Goal: Task Accomplishment & Management: Manage account settings

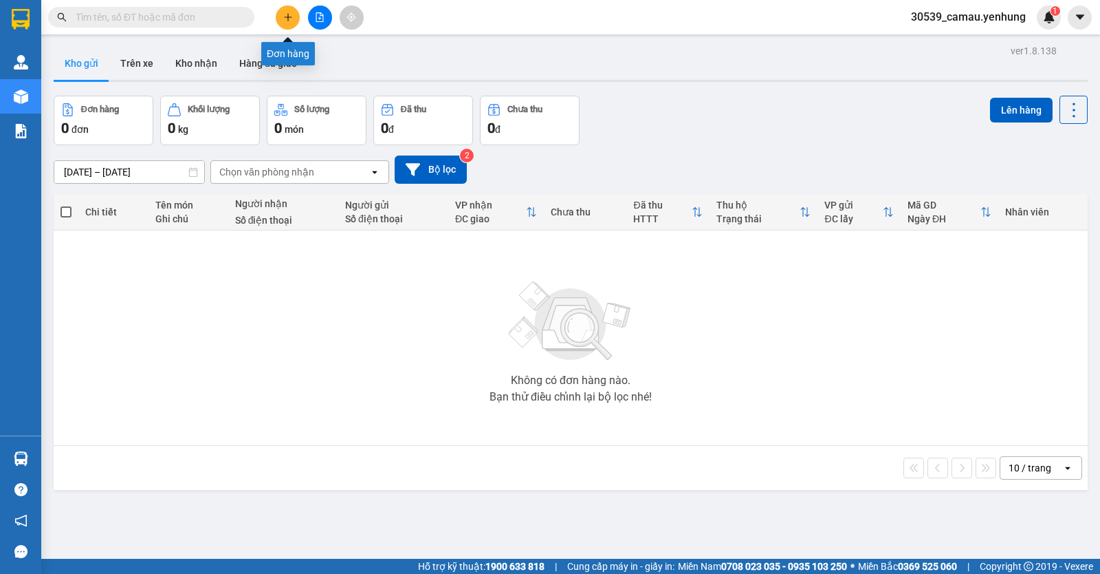
click at [295, 16] on button at bounding box center [288, 18] width 24 height 24
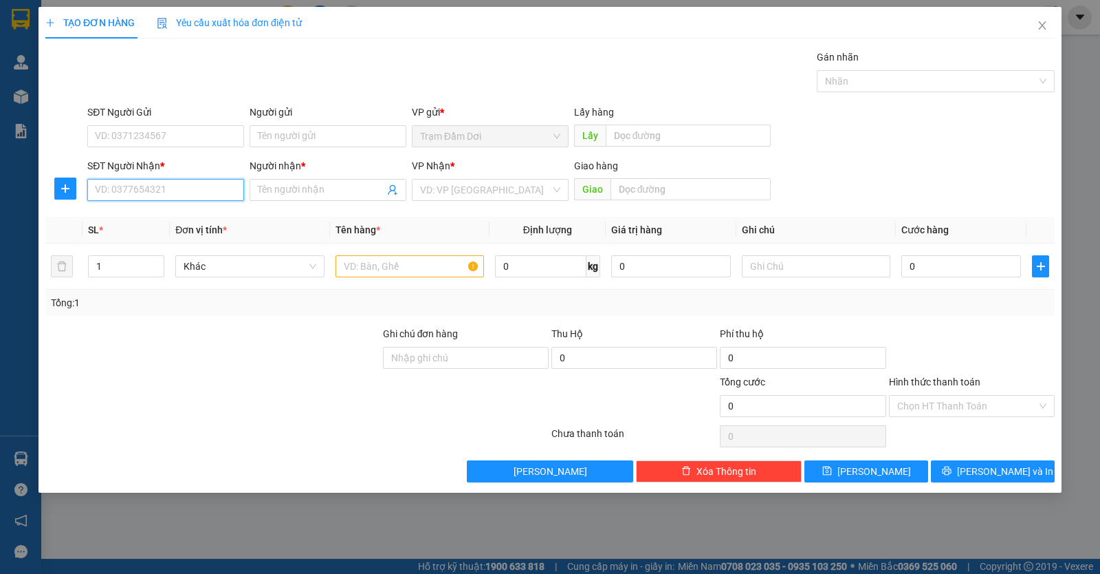
click at [166, 186] on input "SĐT Người Nhận *" at bounding box center [165, 190] width 157 height 22
click at [395, 271] on input "text" at bounding box center [410, 266] width 149 height 22
click at [206, 186] on input "0819349762" at bounding box center [165, 190] width 157 height 22
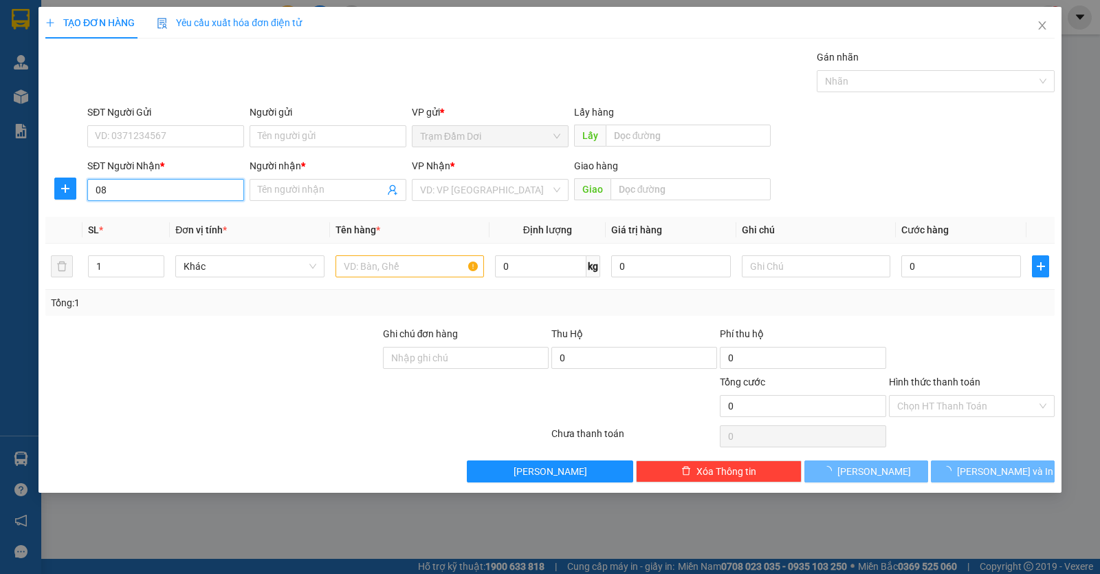
type input "0"
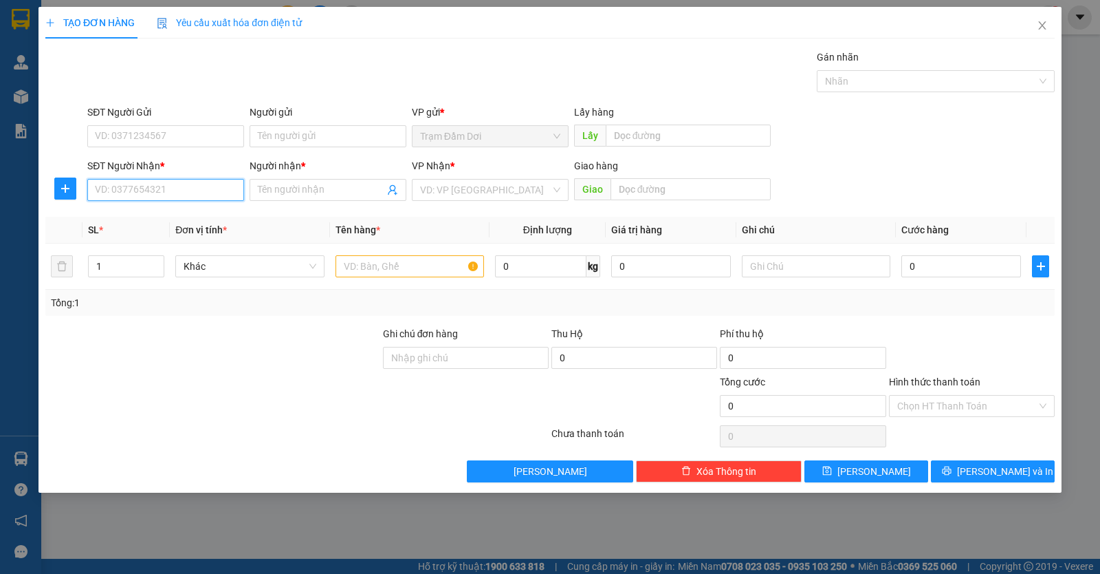
click at [182, 195] on input "SĐT Người Nhận *" at bounding box center [165, 190] width 157 height 22
click at [165, 220] on div "0839193234 - dan" at bounding box center [166, 217] width 140 height 15
type input "0839193234"
type input "dan"
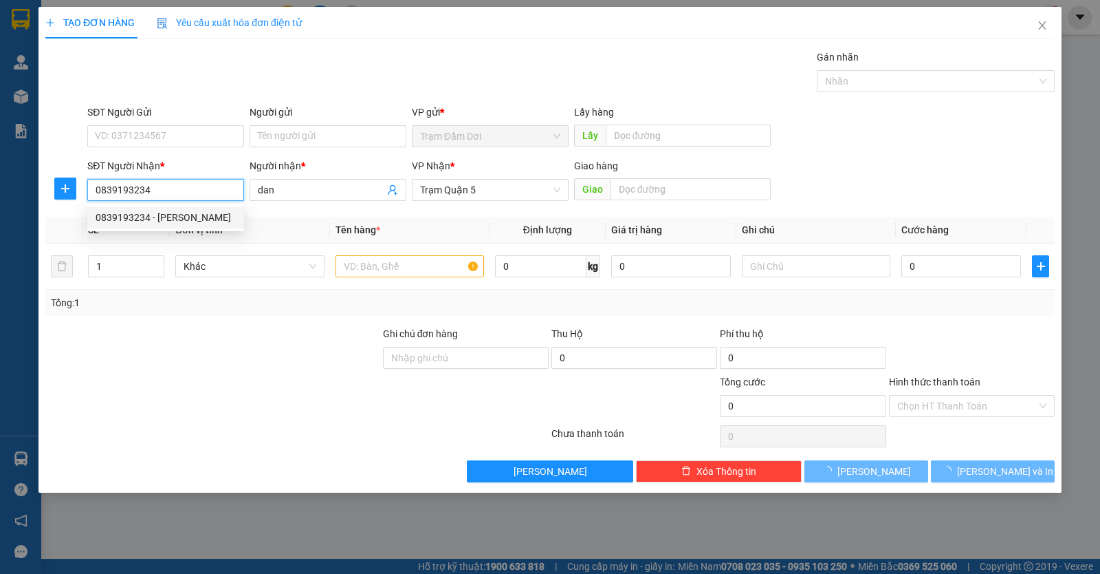
type input "50.000"
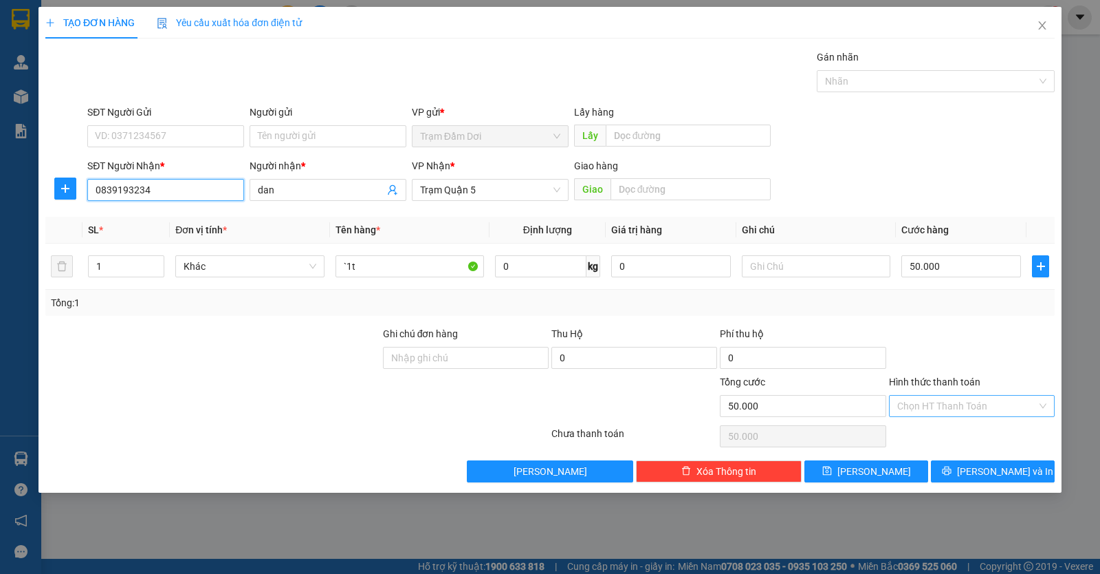
type input "0839193234"
click at [944, 404] on input "Hình thức thanh toán" at bounding box center [967, 405] width 140 height 21
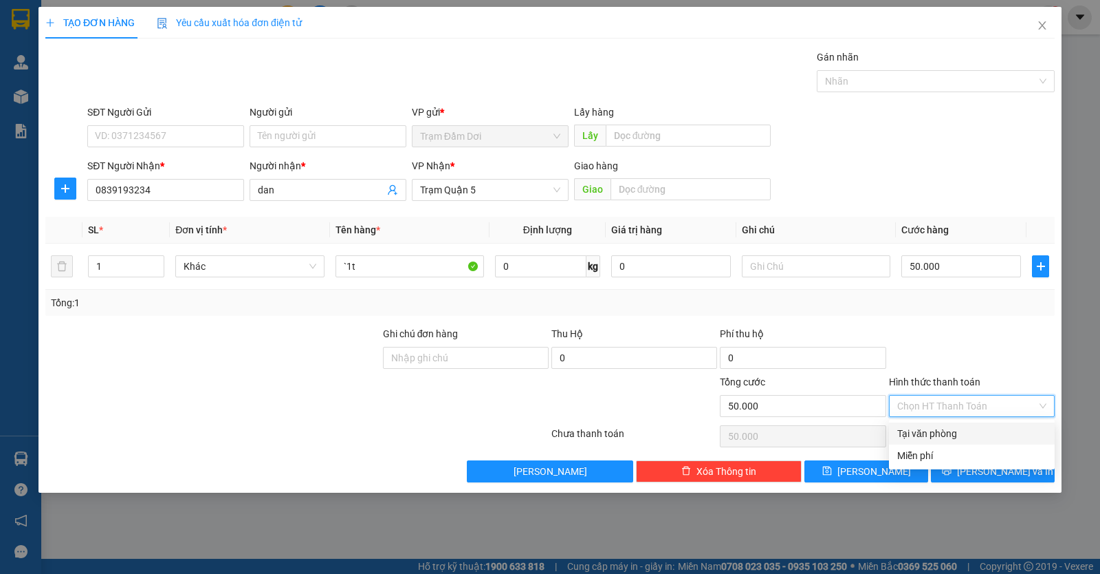
click at [944, 404] on input "Hình thức thanh toán" at bounding box center [967, 405] width 140 height 21
click at [944, 406] on input "Hình thức thanh toán" at bounding box center [967, 405] width 140 height 21
click at [944, 427] on div "Tại văn phòng" at bounding box center [971, 433] width 149 height 15
type input "0"
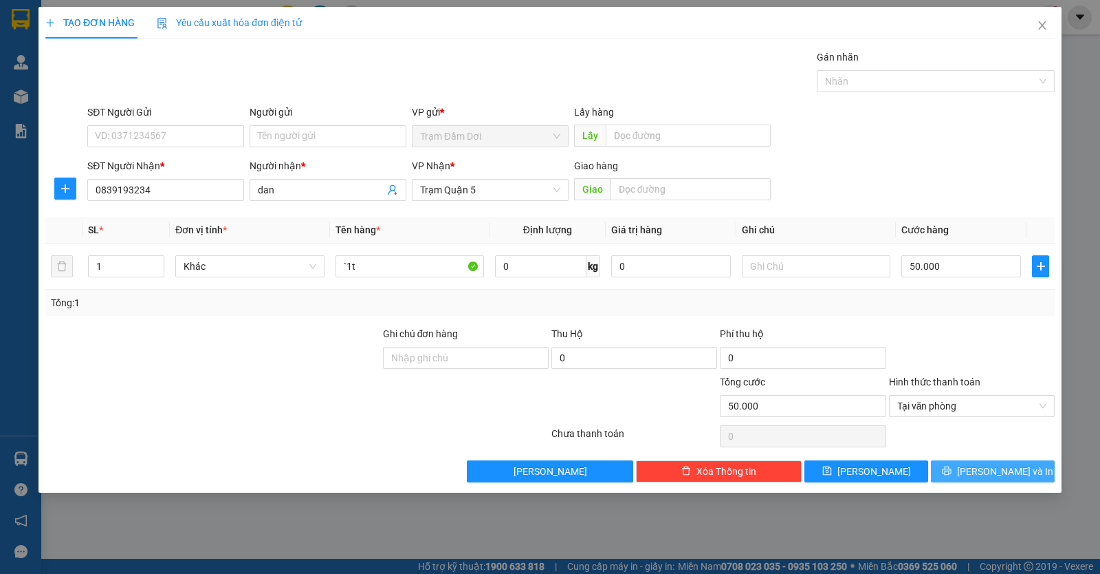
click at [948, 467] on button "Lưu và In" at bounding box center [993, 471] width 124 height 22
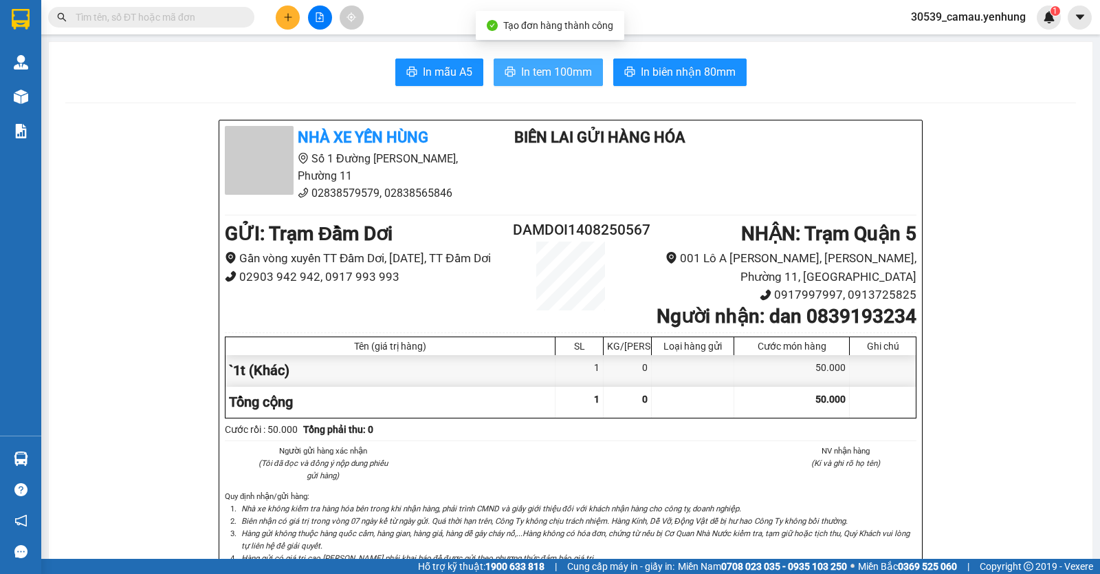
click at [556, 68] on span "In tem 100mm" at bounding box center [556, 71] width 71 height 17
click at [285, 30] on div "Kết quả tìm kiếm ( 0 ) Bộ lọc No Data 30539_camau.yenhung 1" at bounding box center [550, 17] width 1100 height 34
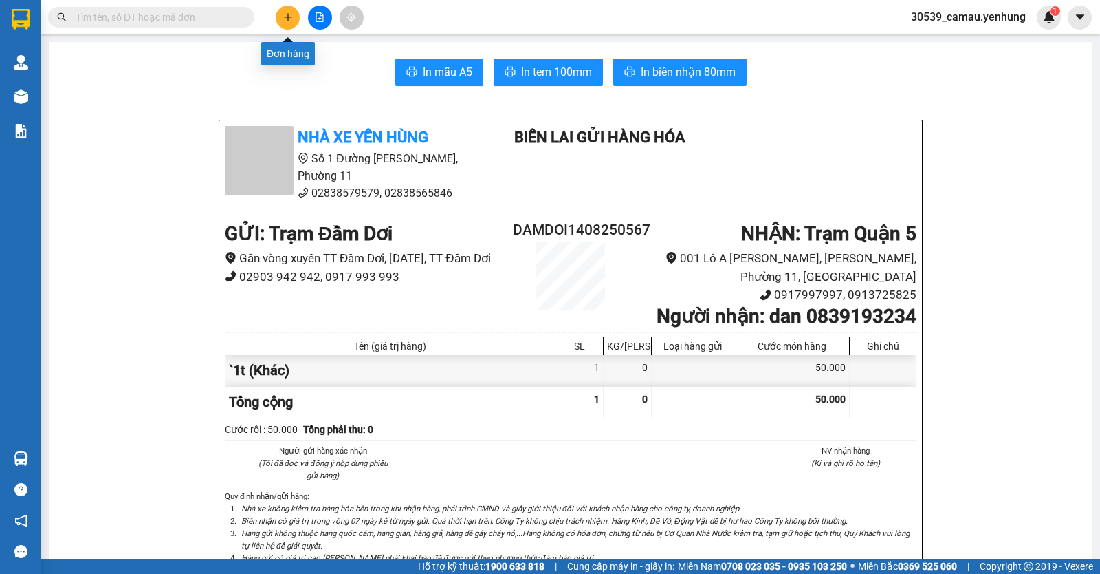
click at [294, 16] on button at bounding box center [288, 18] width 24 height 24
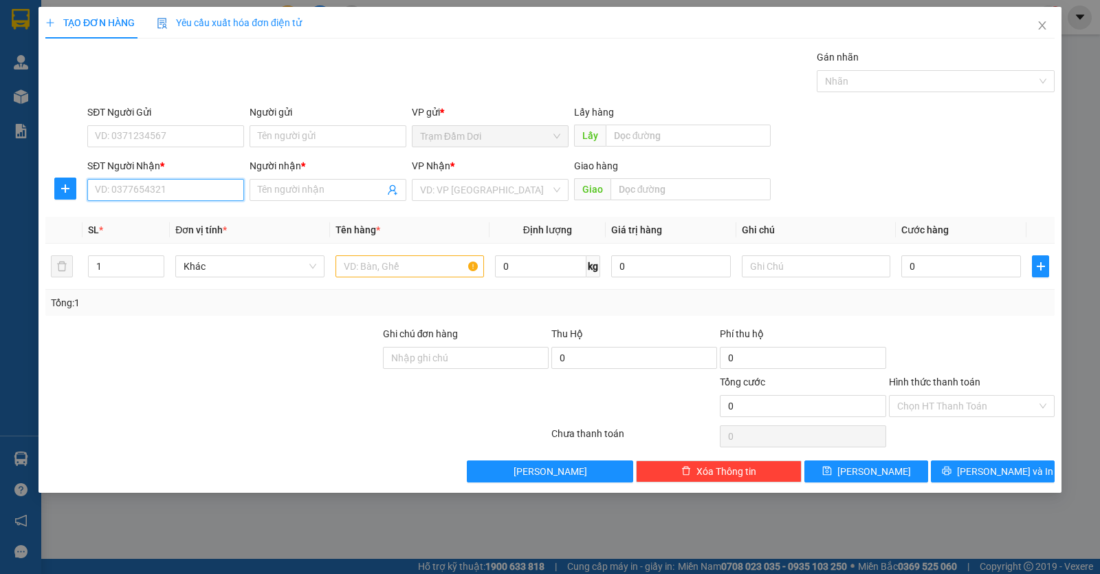
click at [177, 189] on input "SĐT Người Nhận *" at bounding box center [165, 190] width 157 height 22
click at [168, 212] on div "0916335265 - nhan" at bounding box center [166, 217] width 140 height 15
type input "0916335265"
type input "nhan"
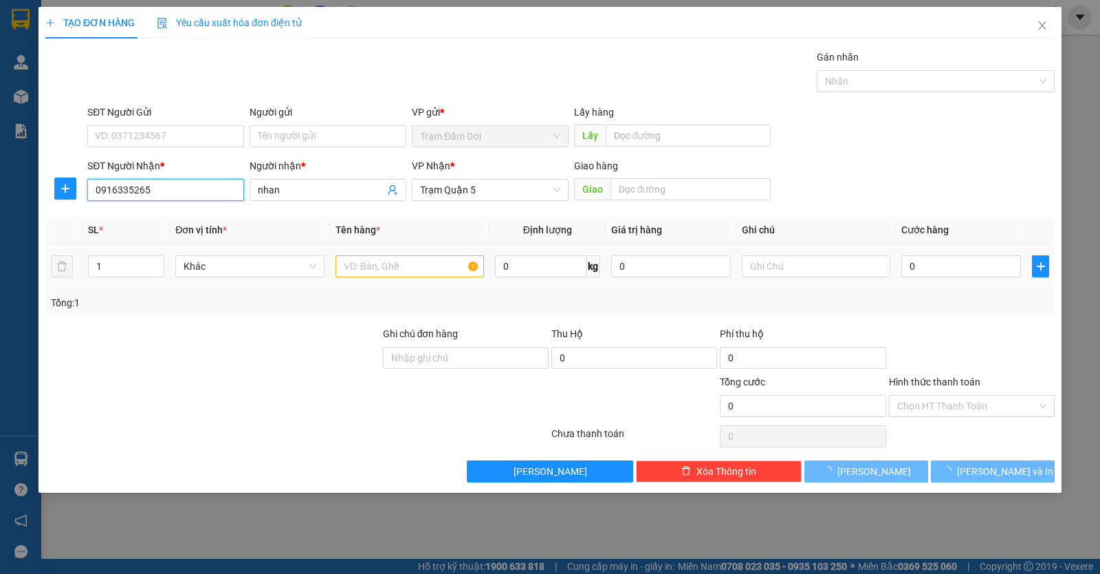
type input "40.000"
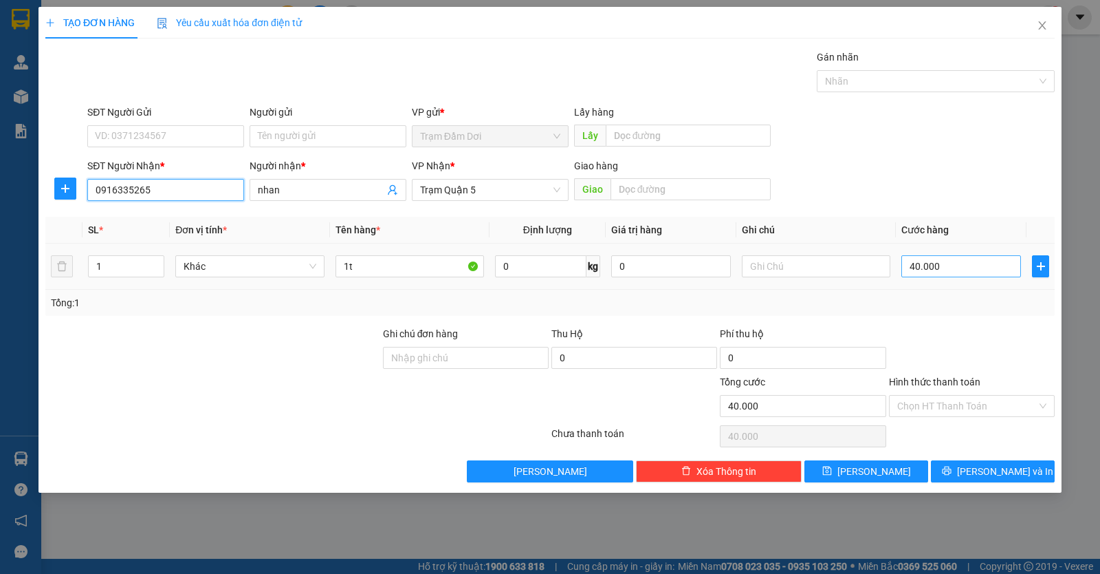
type input "0916335265"
click at [960, 270] on input "40.000" at bounding box center [962, 266] width 120 height 22
type input "0"
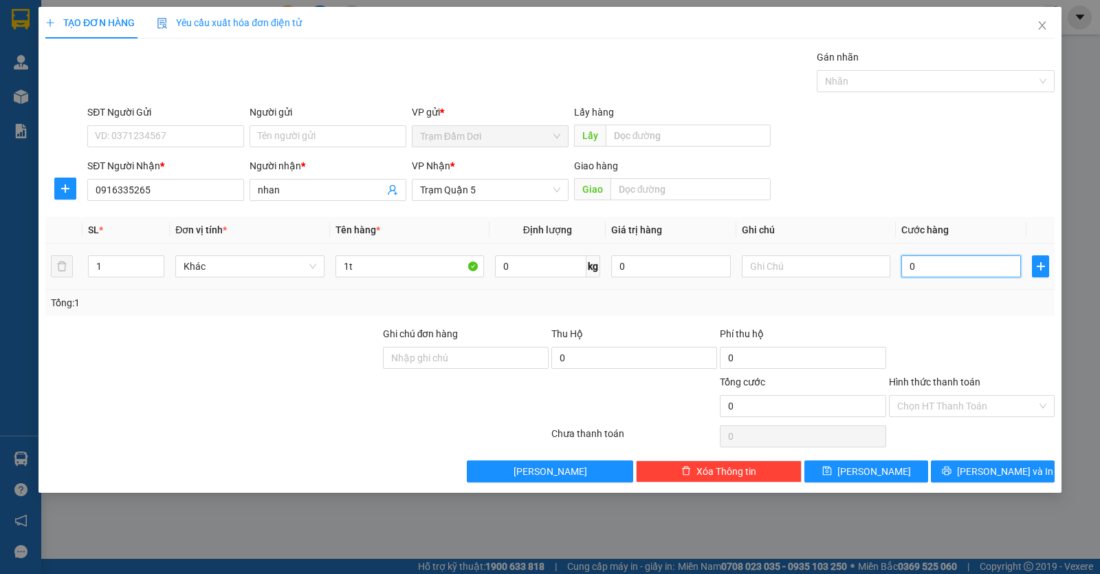
type input "5"
type input "05"
type input "50"
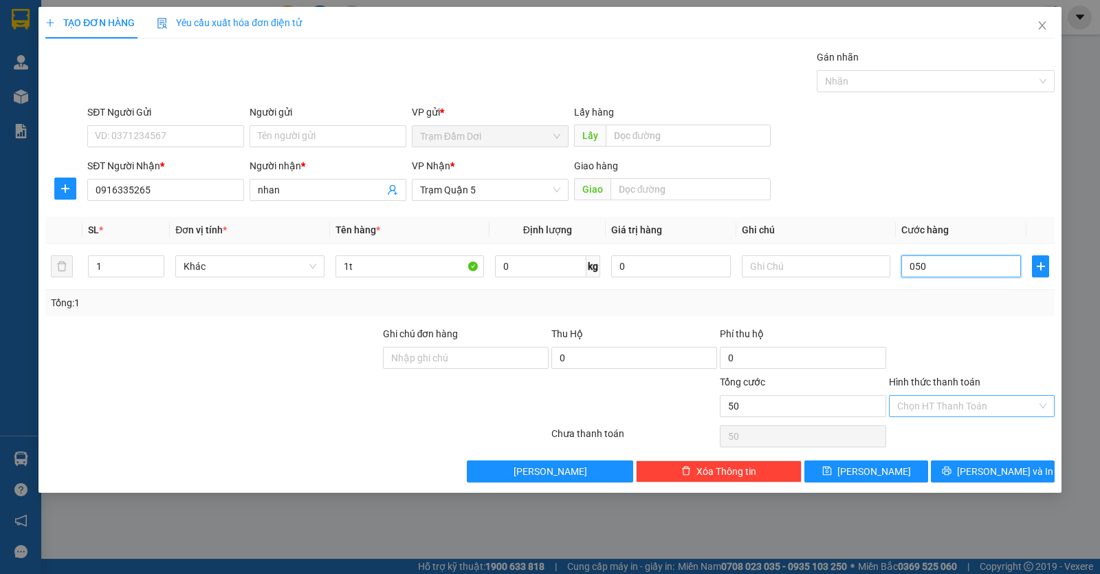
type input "050"
type input "50.000"
click at [944, 402] on input "Hình thức thanh toán" at bounding box center [967, 405] width 140 height 21
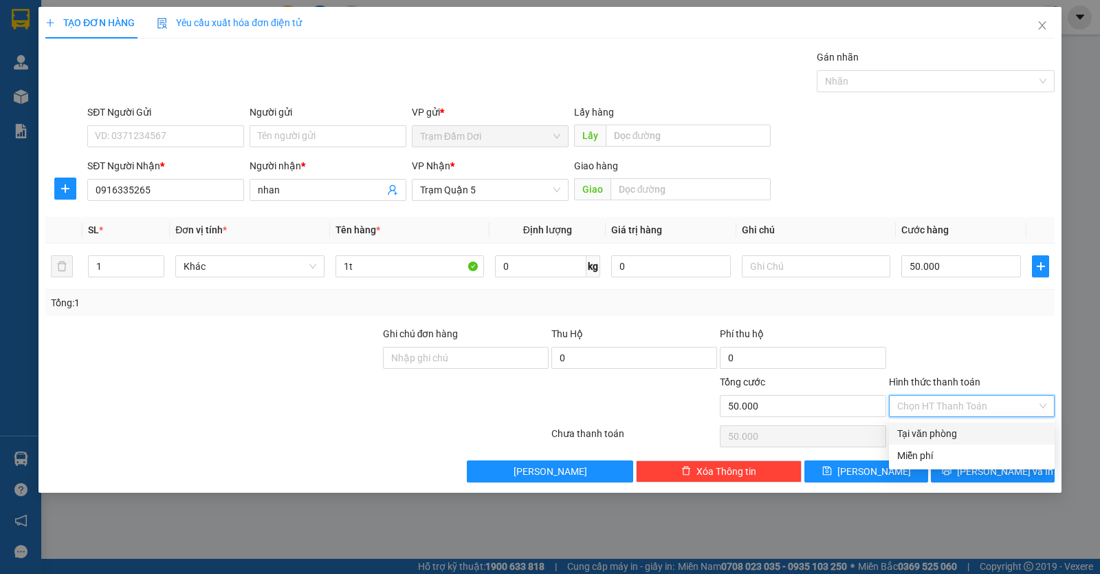
click at [947, 430] on div "Tại văn phòng" at bounding box center [971, 433] width 149 height 15
type input "0"
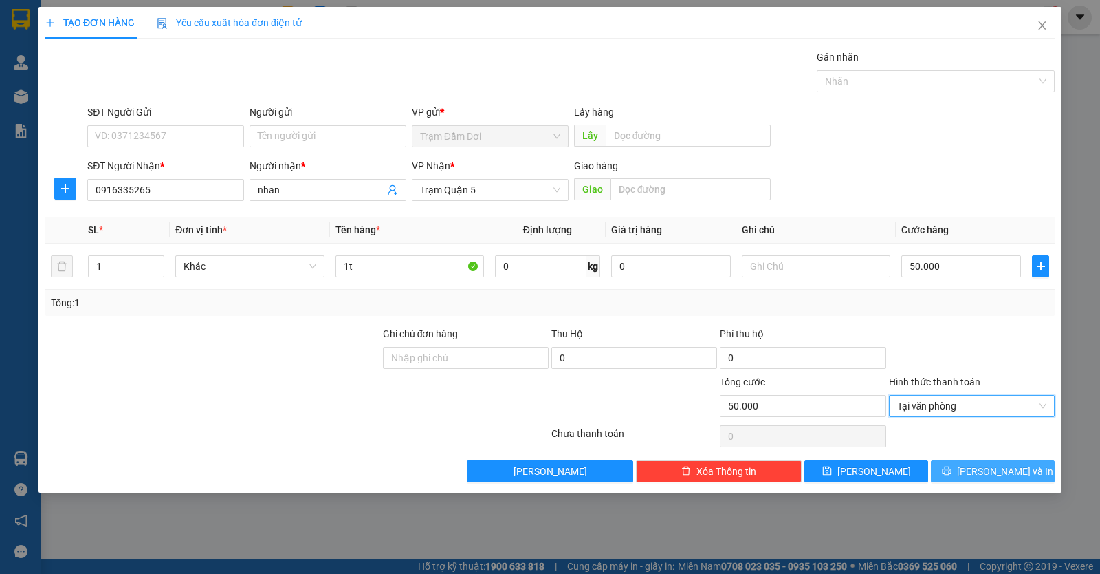
click at [959, 464] on button "Lưu và In" at bounding box center [993, 471] width 124 height 22
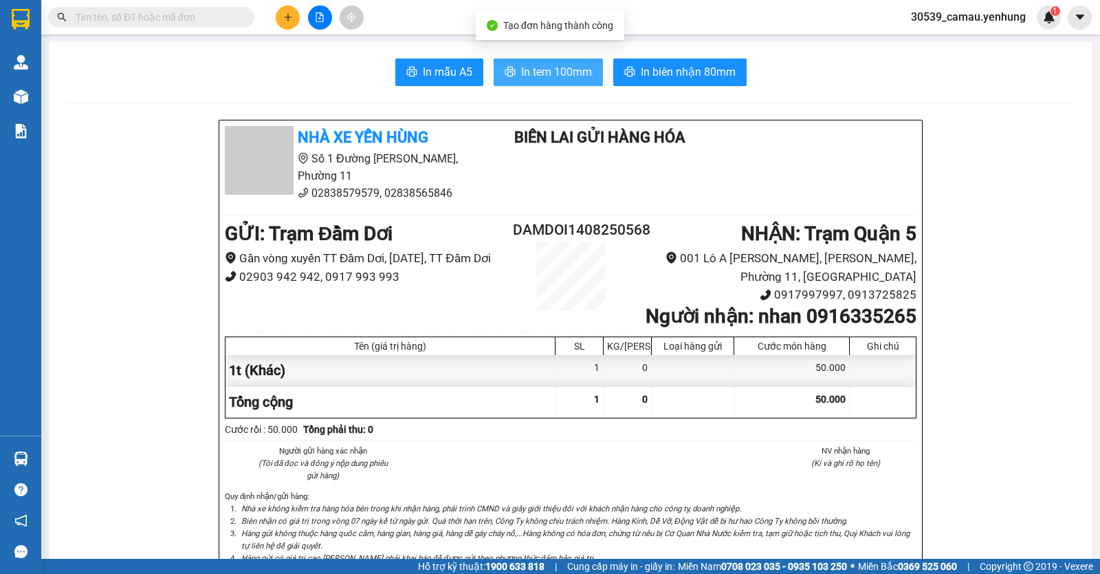
click at [515, 82] on button "In tem 100mm" at bounding box center [548, 72] width 109 height 28
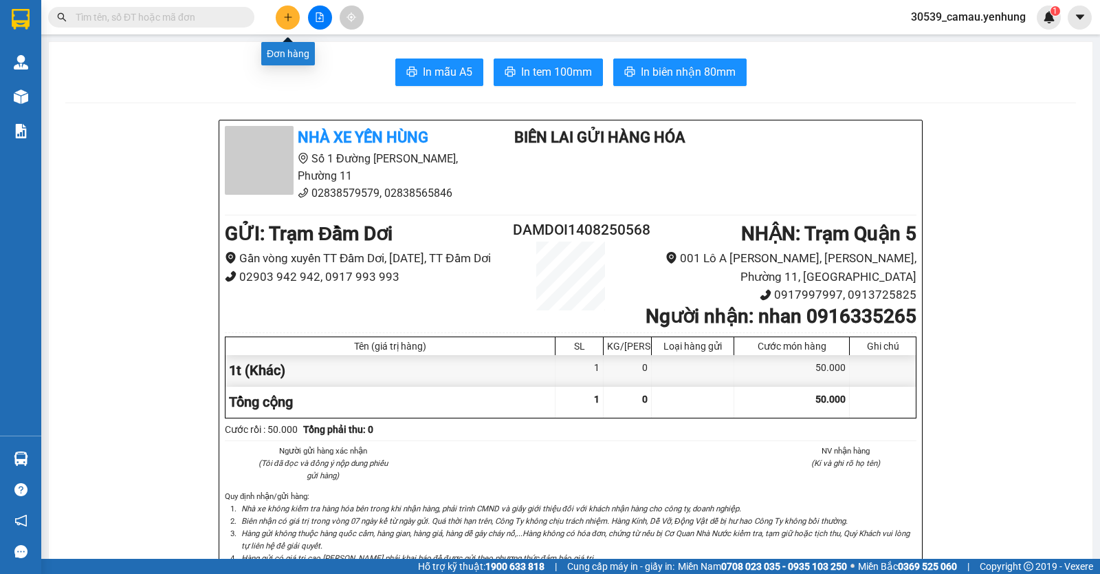
click at [282, 16] on button at bounding box center [288, 18] width 24 height 24
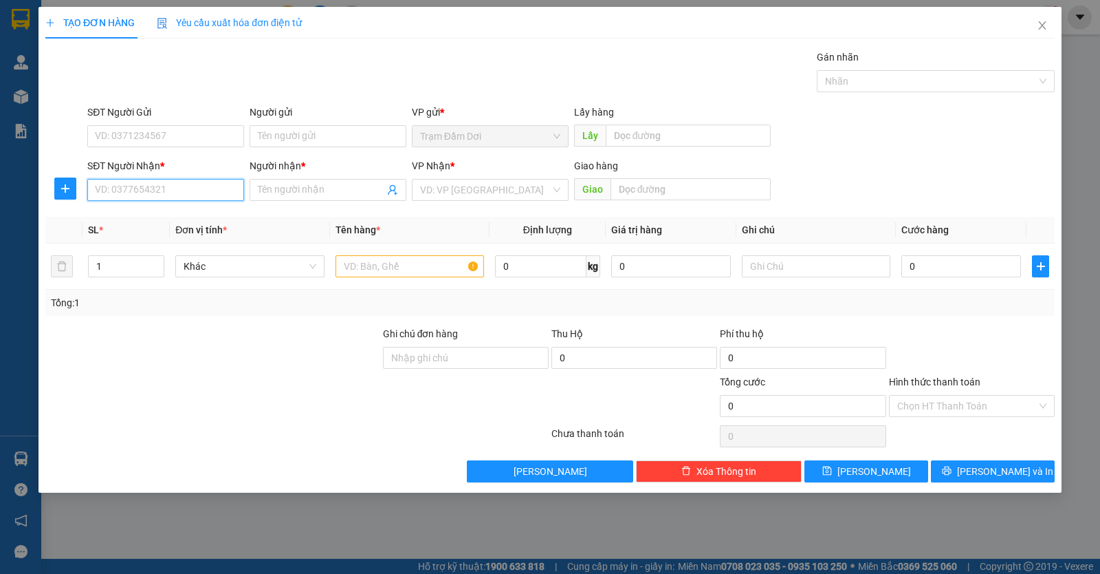
click at [210, 198] on input "SĐT Người Nhận *" at bounding box center [165, 190] width 157 height 22
click at [170, 209] on div "0911580017 - khanh" at bounding box center [165, 217] width 157 height 22
type input "0911580017"
type input "khanh"
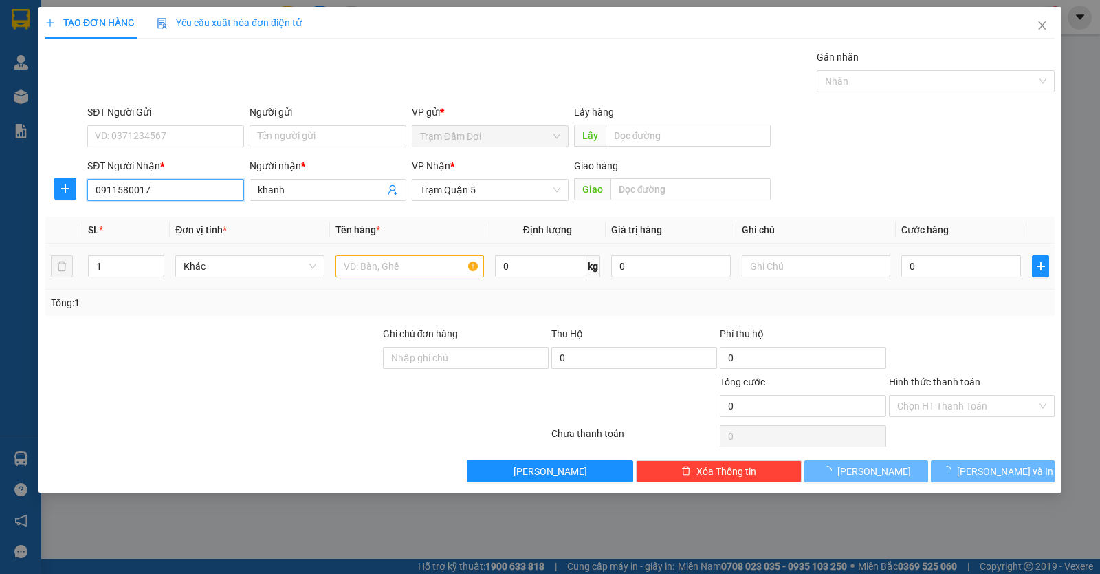
type input "30.000"
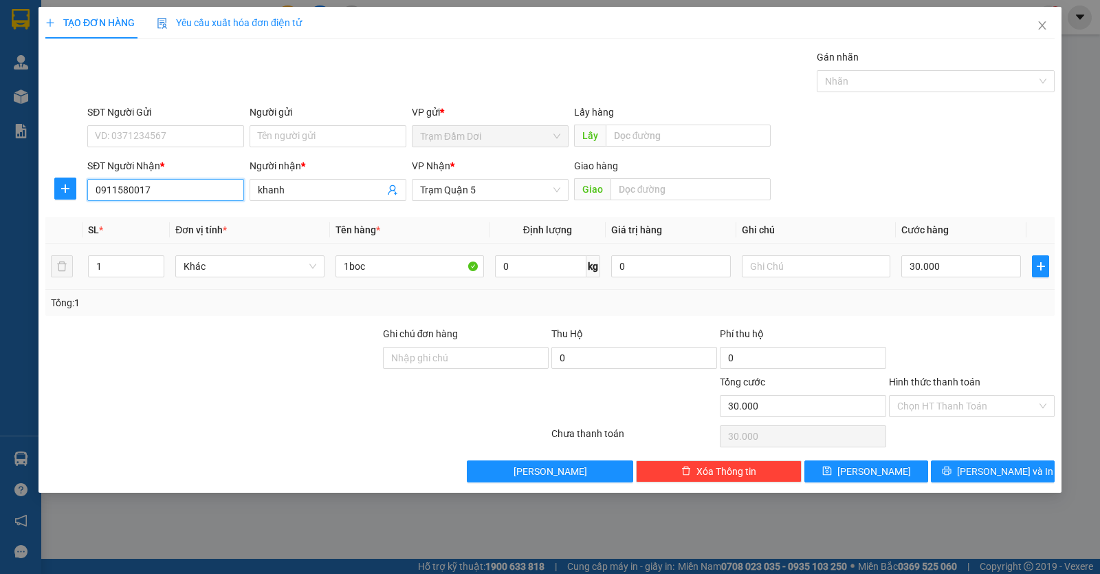
type input "0911580017"
click at [390, 272] on input "1boc" at bounding box center [410, 266] width 149 height 22
type input "1bao"
click at [983, 271] on input "30.000" at bounding box center [962, 266] width 120 height 22
type input "0"
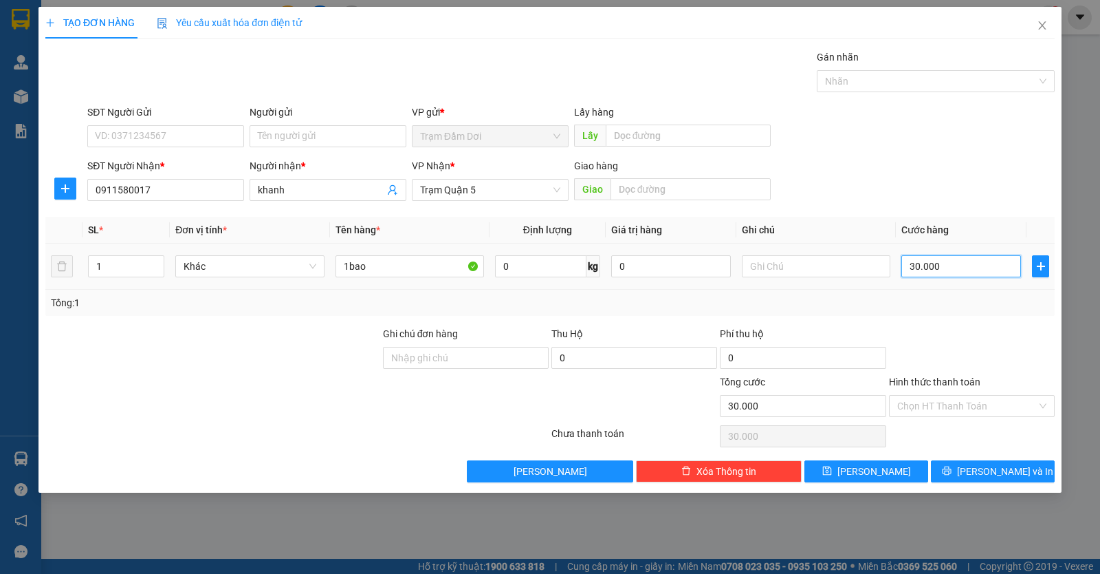
type input "0"
type input "6"
type input "06"
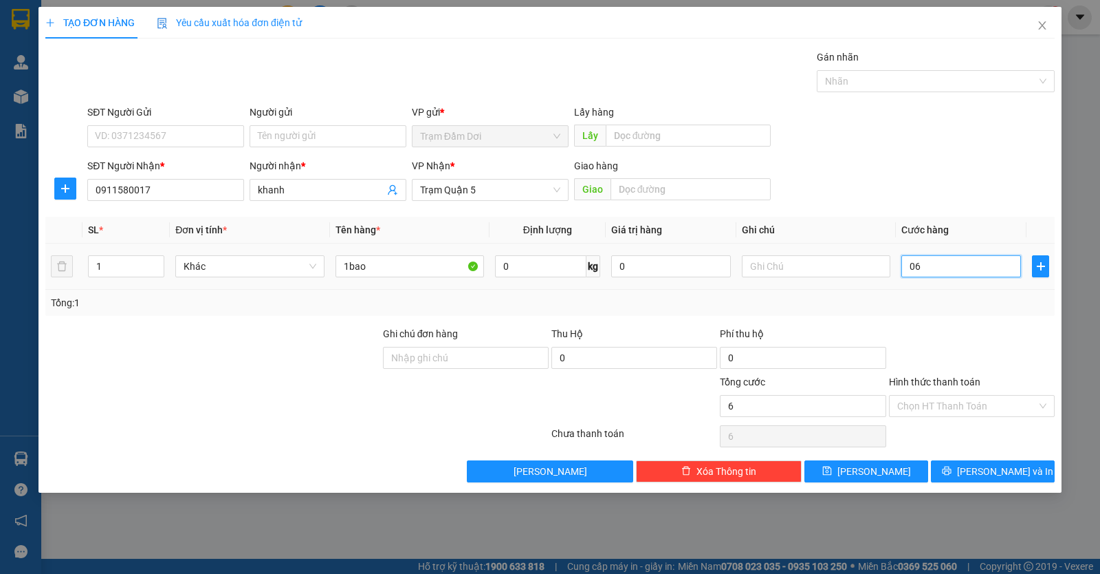
type input "0"
type input "06"
type input "6"
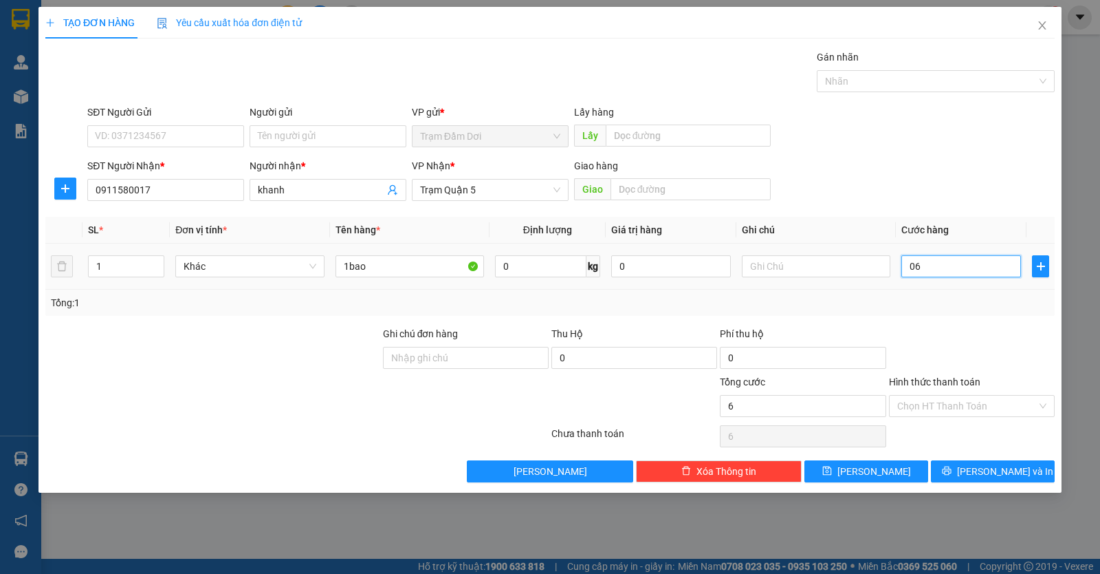
type input "60"
type input "060"
click at [945, 407] on input "Hình thức thanh toán" at bounding box center [967, 405] width 140 height 21
type input "60.000"
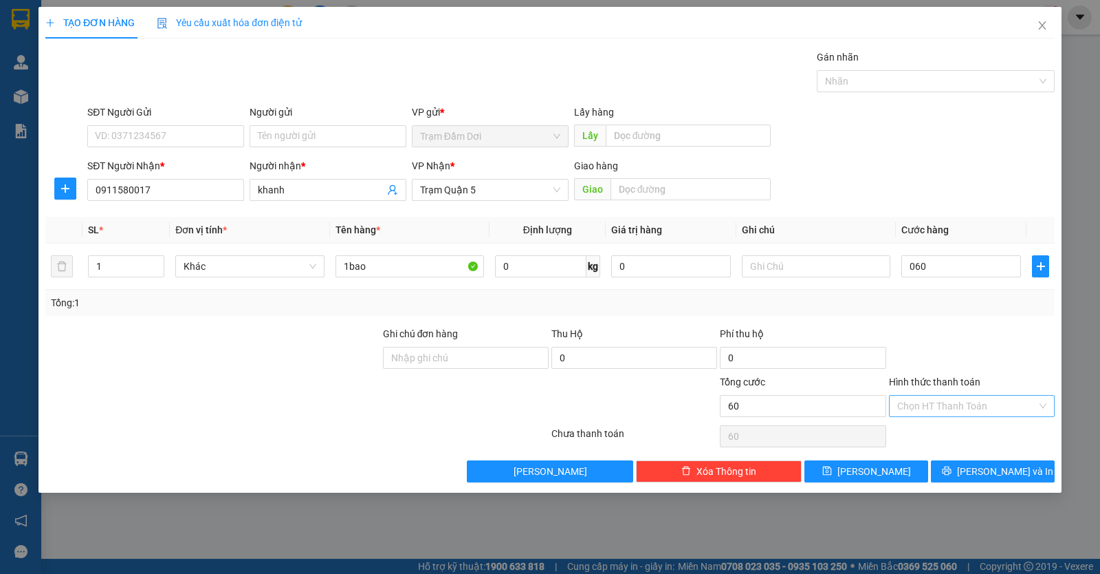
type input "60.000"
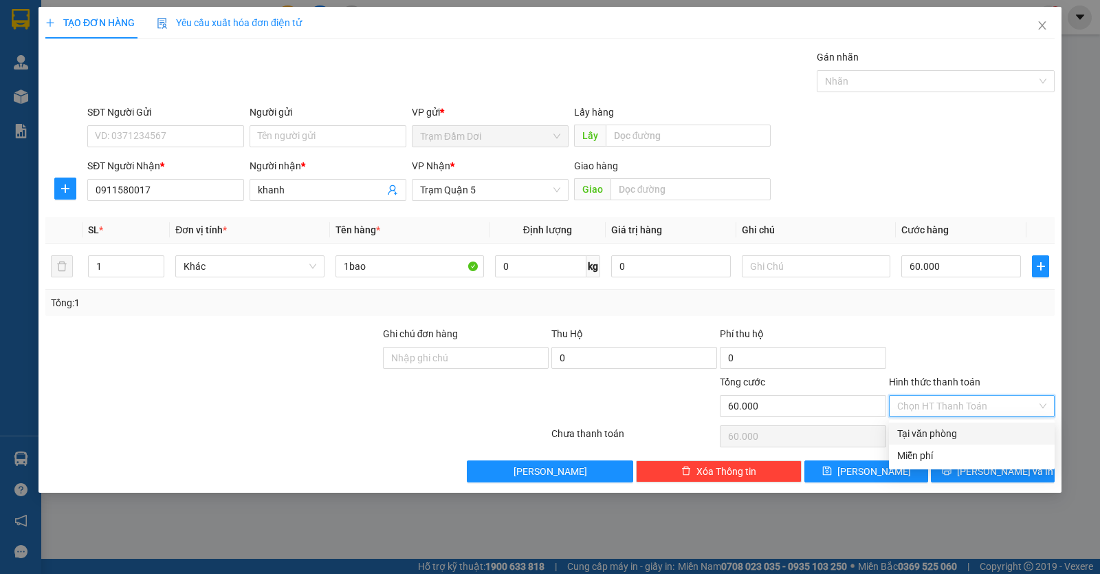
click at [950, 434] on div "Tại văn phòng" at bounding box center [971, 433] width 149 height 15
type input "0"
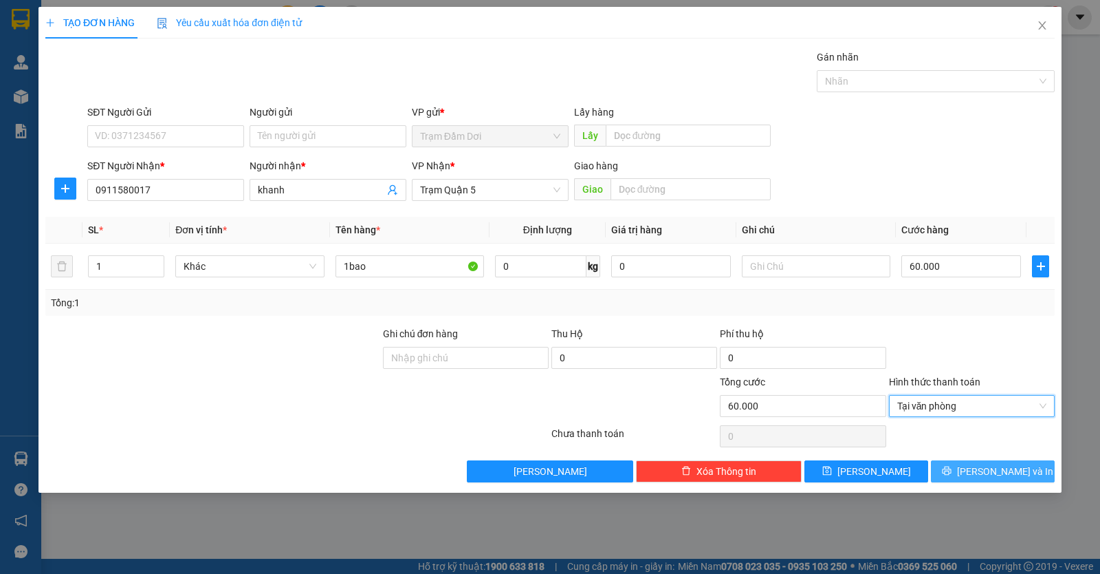
click at [952, 475] on icon "printer" at bounding box center [947, 471] width 10 height 10
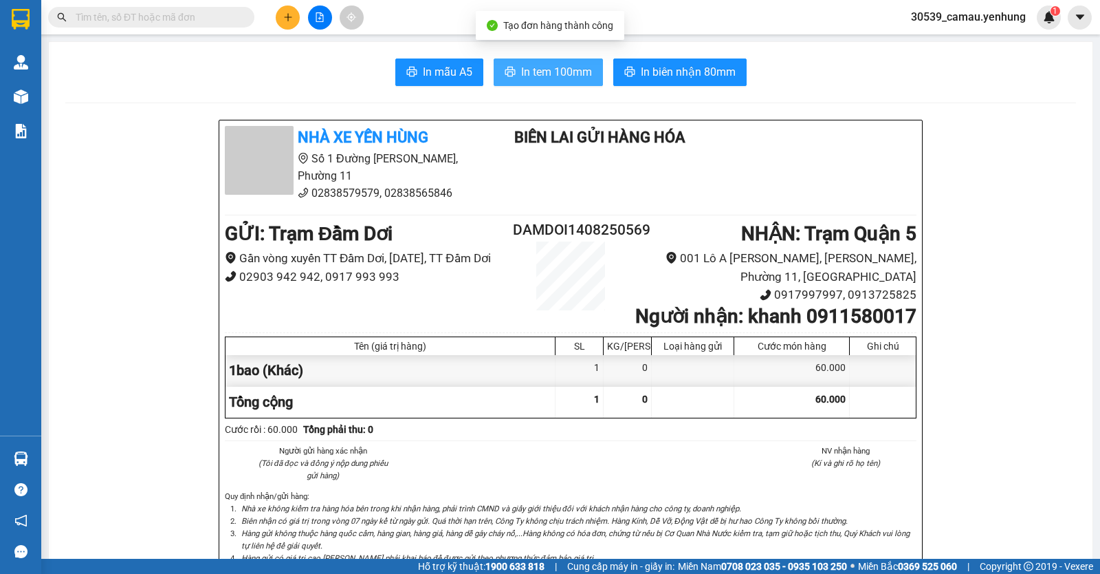
click at [536, 72] on span "In tem 100mm" at bounding box center [556, 71] width 71 height 17
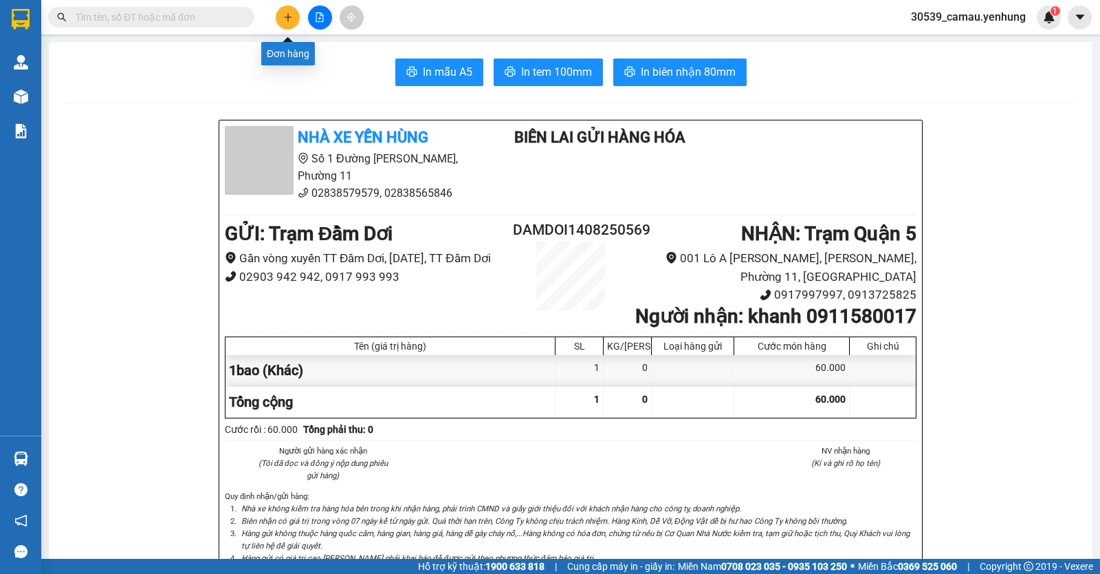
click at [291, 23] on button at bounding box center [288, 18] width 24 height 24
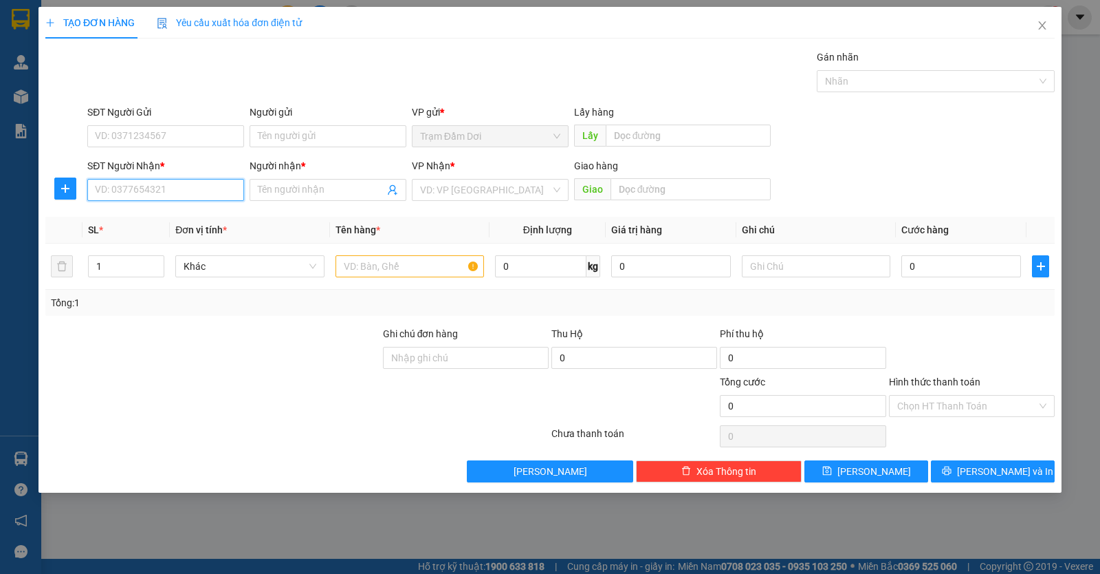
click at [197, 198] on input "SĐT Người Nhận *" at bounding box center [165, 190] width 157 height 22
click at [173, 210] on div "0935242443 - chi" at bounding box center [166, 217] width 140 height 15
type input "0935242443"
type input "chi"
type input "30.000"
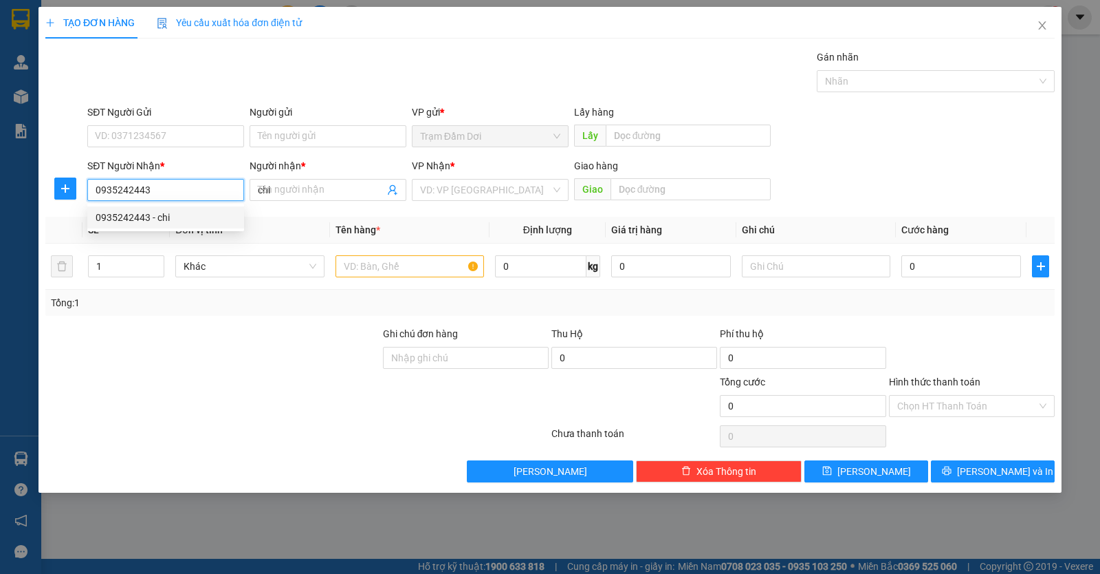
type input "30.000"
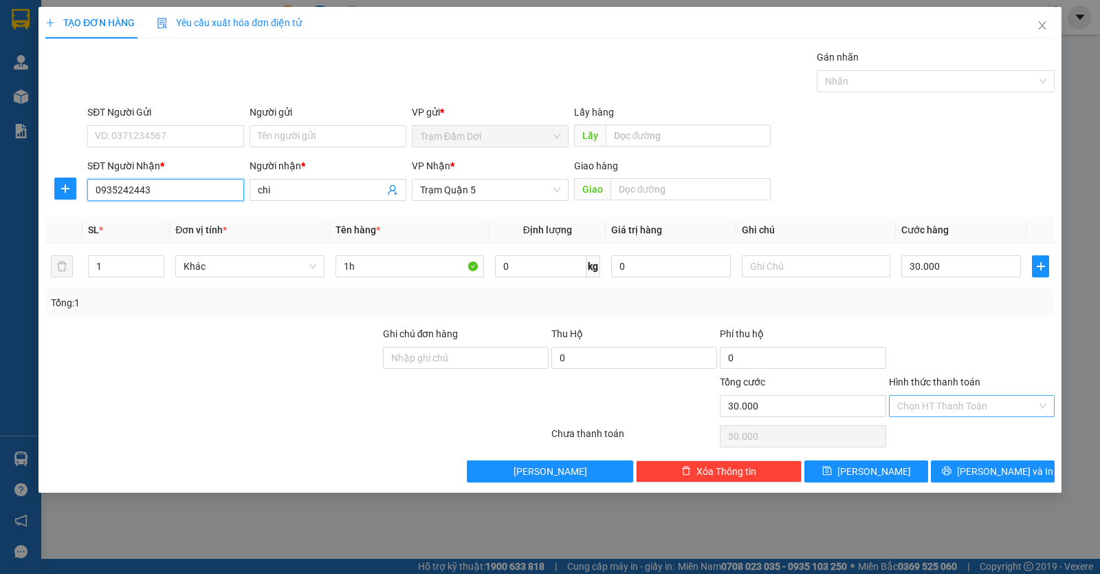
type input "0935242443"
click at [924, 406] on input "Hình thức thanh toán" at bounding box center [967, 405] width 140 height 21
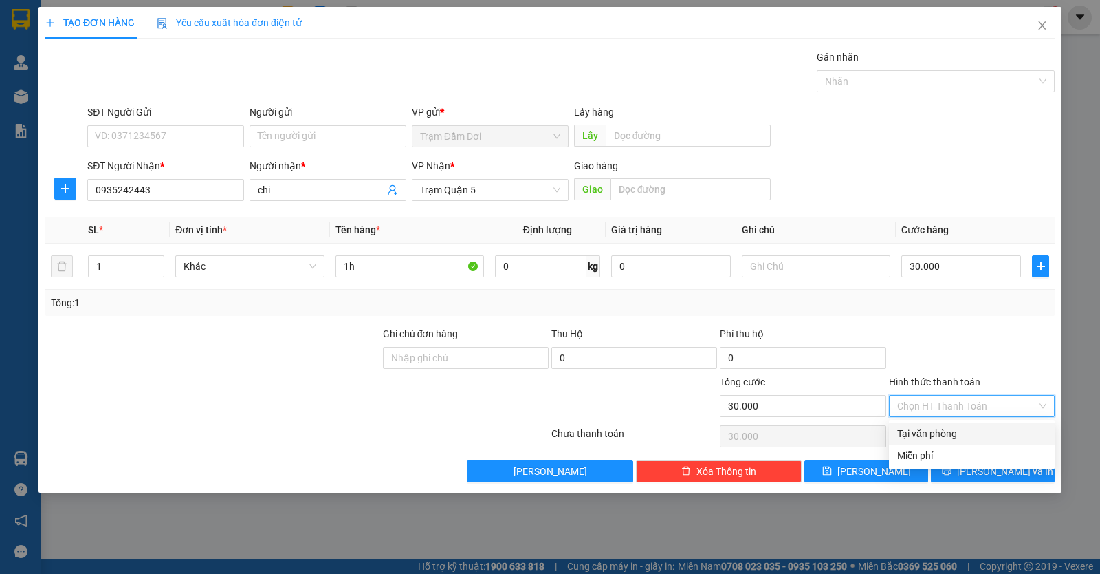
click at [926, 431] on div "Tại văn phòng" at bounding box center [971, 433] width 149 height 15
type input "0"
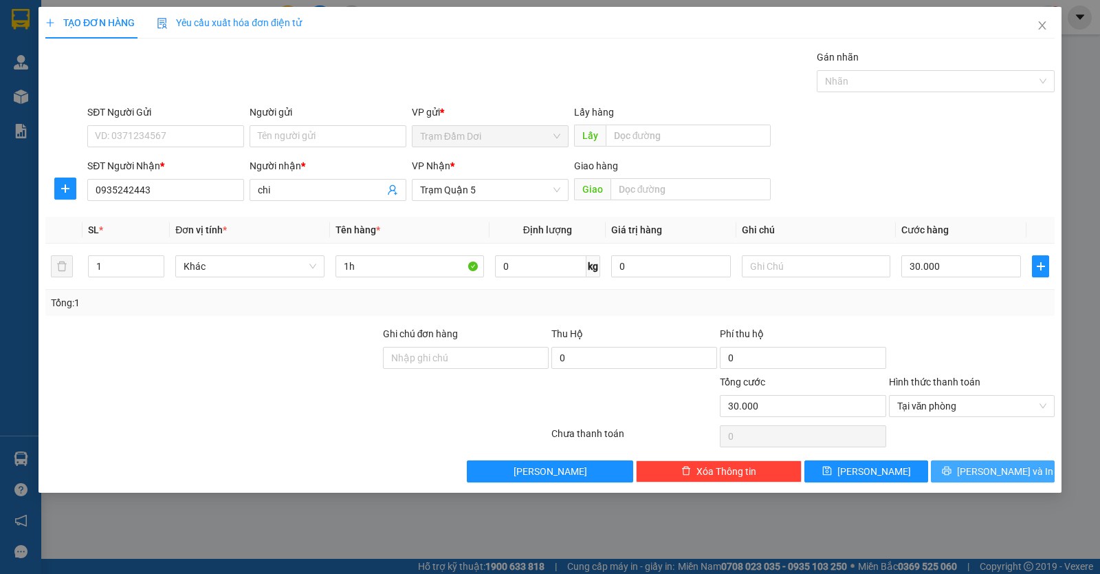
click at [977, 479] on button "Lưu và In" at bounding box center [993, 471] width 124 height 22
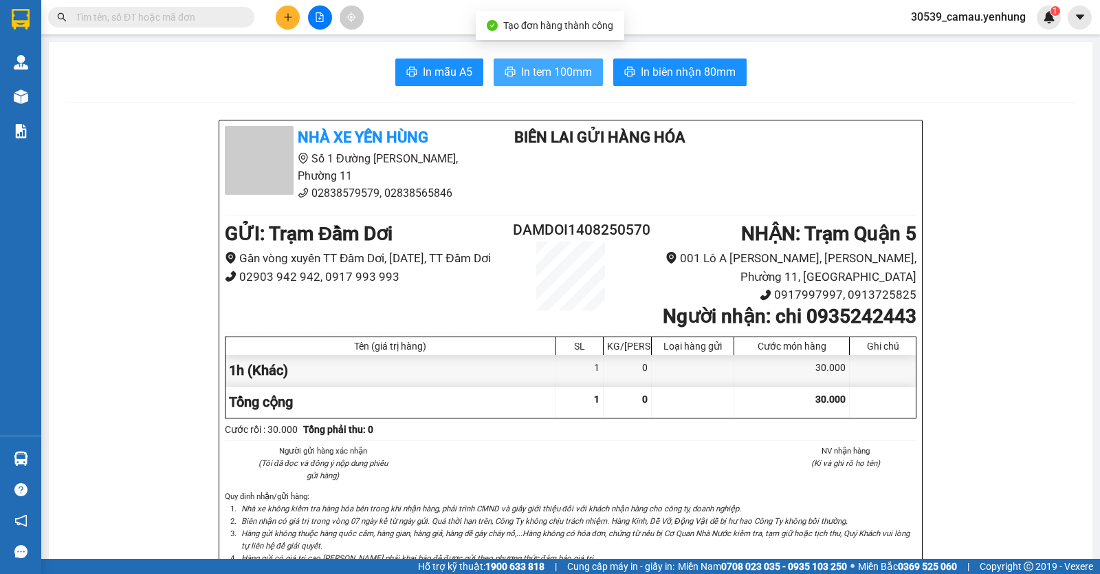
click at [578, 78] on span "In tem 100mm" at bounding box center [556, 71] width 71 height 17
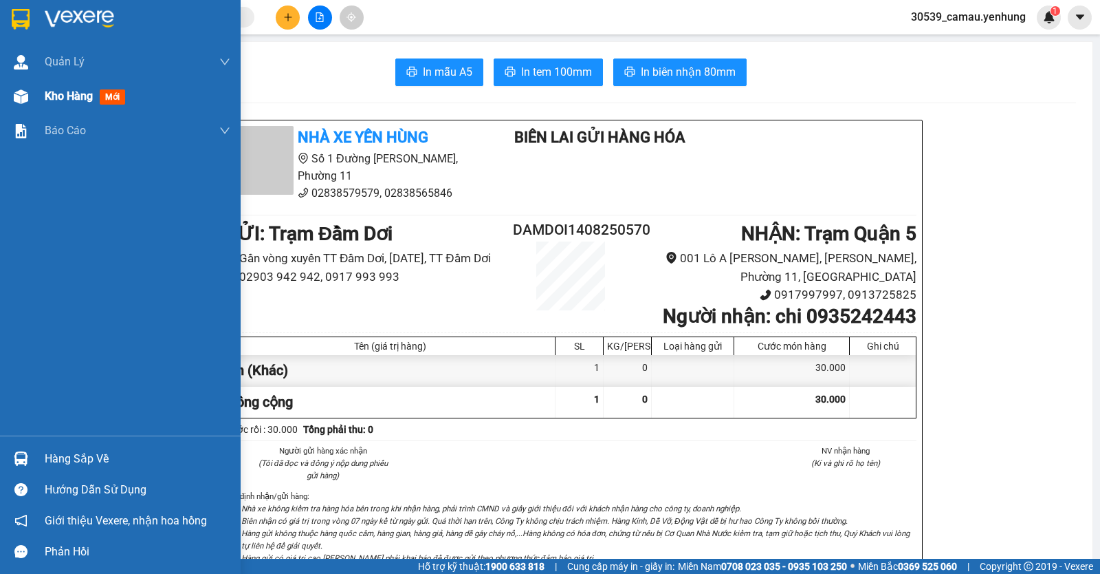
click at [65, 94] on span "Kho hàng" at bounding box center [69, 95] width 48 height 13
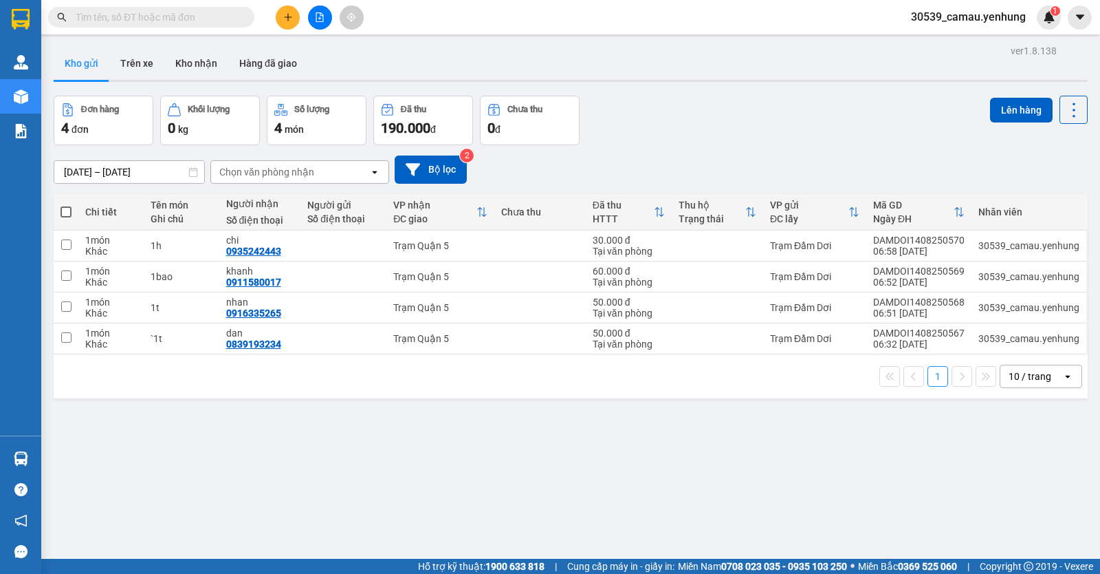
click at [64, 215] on span at bounding box center [66, 211] width 11 height 11
click at [66, 205] on input "checkbox" at bounding box center [66, 205] width 0 height 0
checkbox input "true"
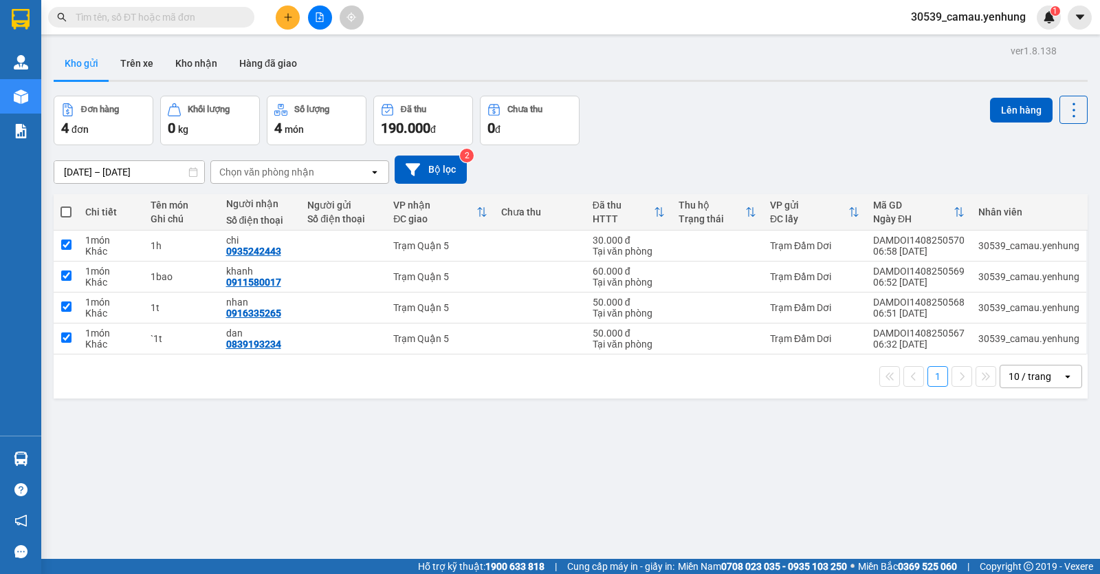
checkbox input "true"
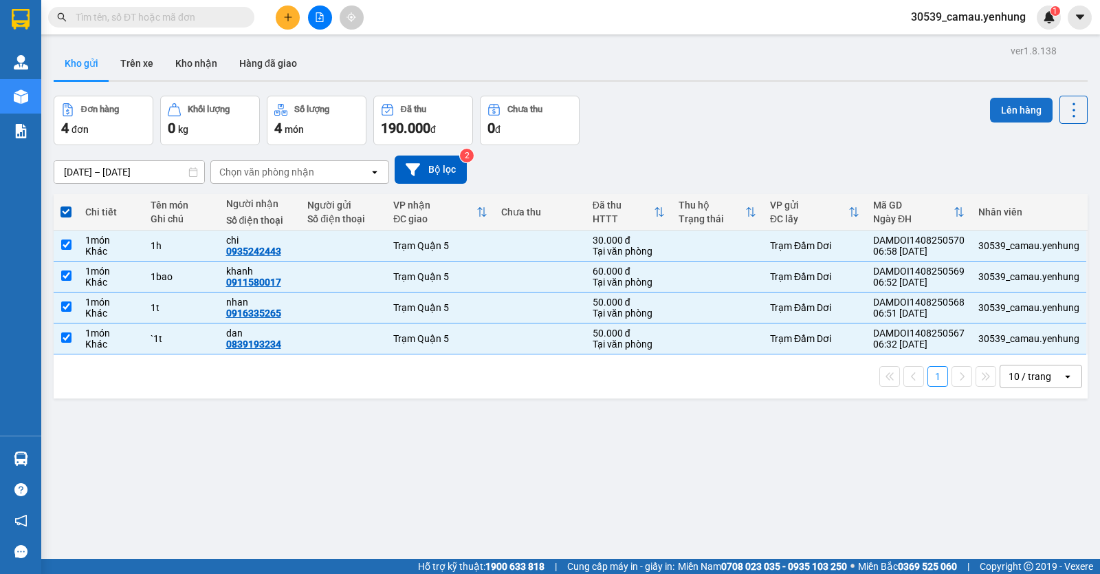
click at [1019, 112] on button "Lên hàng" at bounding box center [1021, 110] width 63 height 25
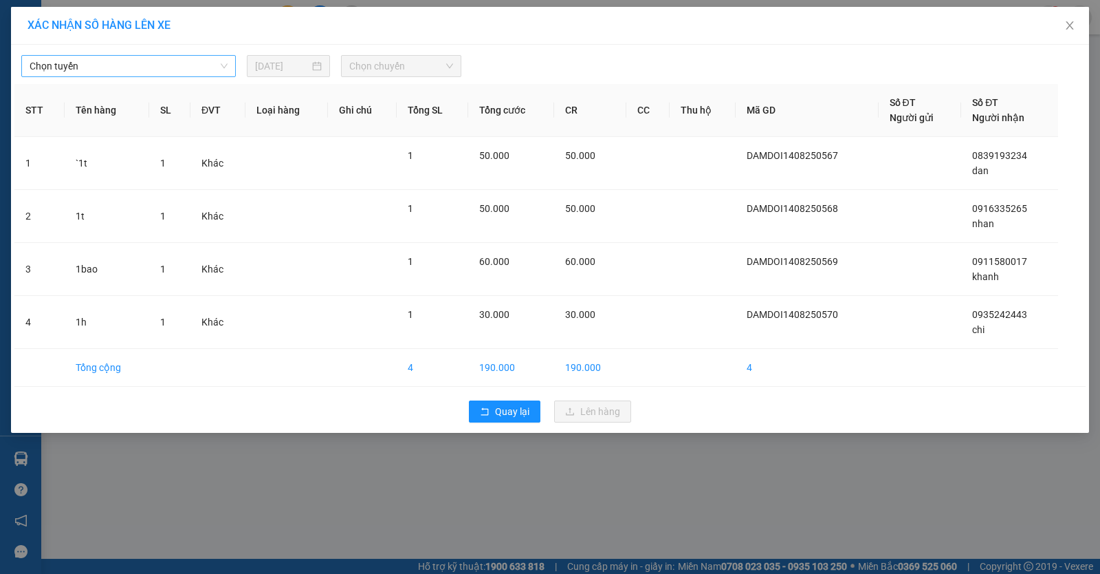
click at [193, 64] on span "Chọn tuyến" at bounding box center [129, 66] width 198 height 21
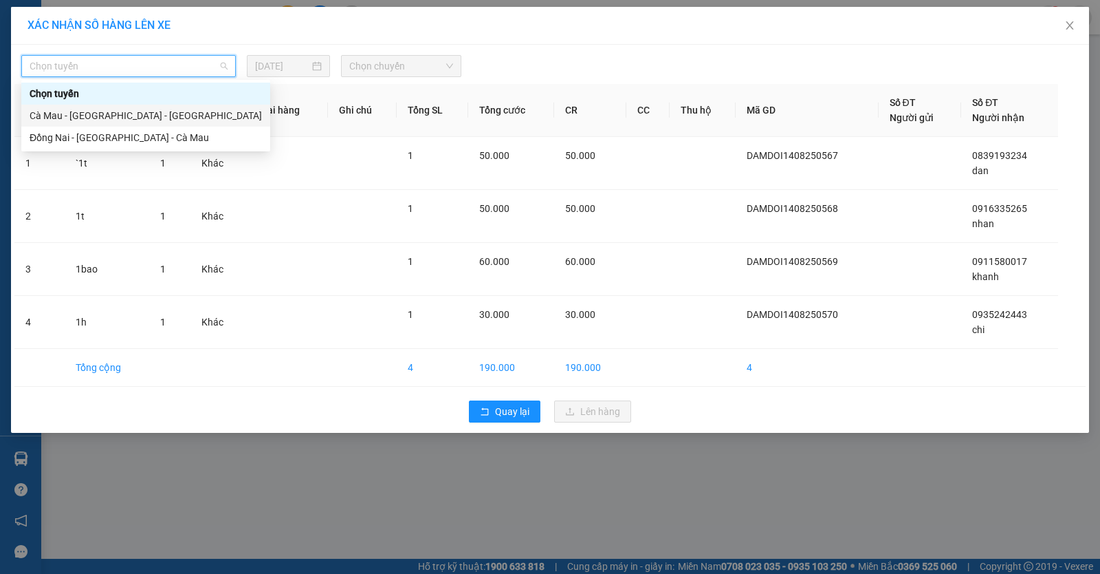
click at [135, 109] on div "Cà Mau - Sài Gòn - Đồng Nai" at bounding box center [146, 115] width 232 height 15
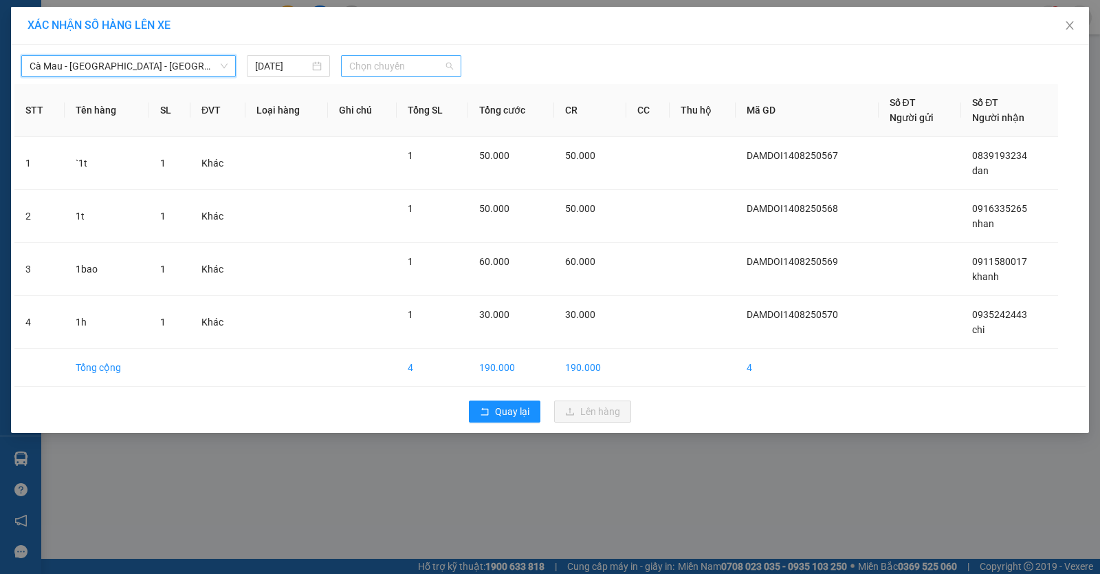
click at [410, 67] on span "Chọn chuyến" at bounding box center [401, 66] width 104 height 21
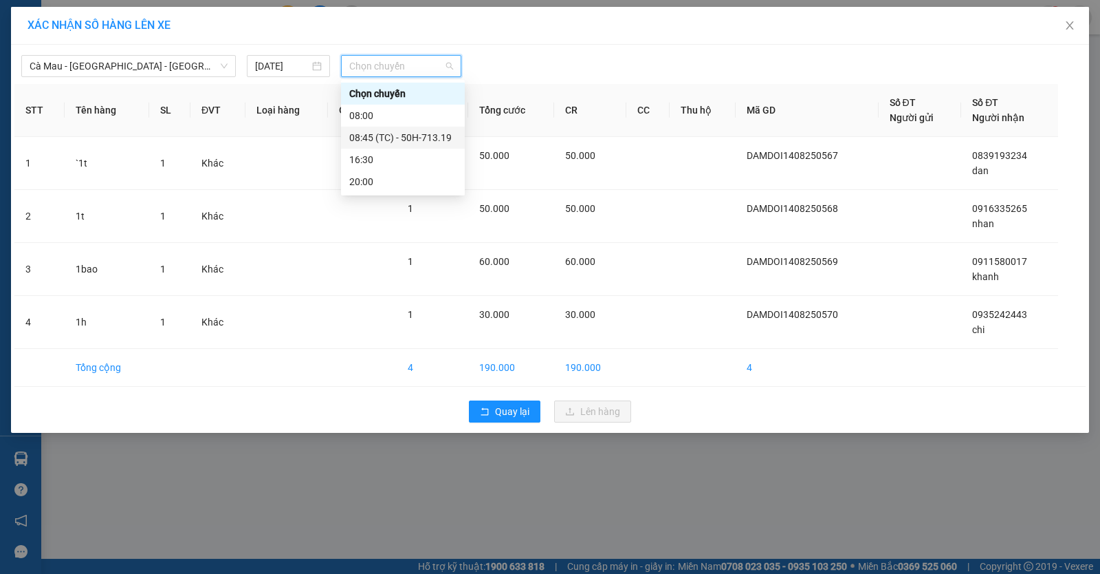
click at [382, 136] on div "08:45 (TC) - 50H-713.19" at bounding box center [402, 137] width 107 height 15
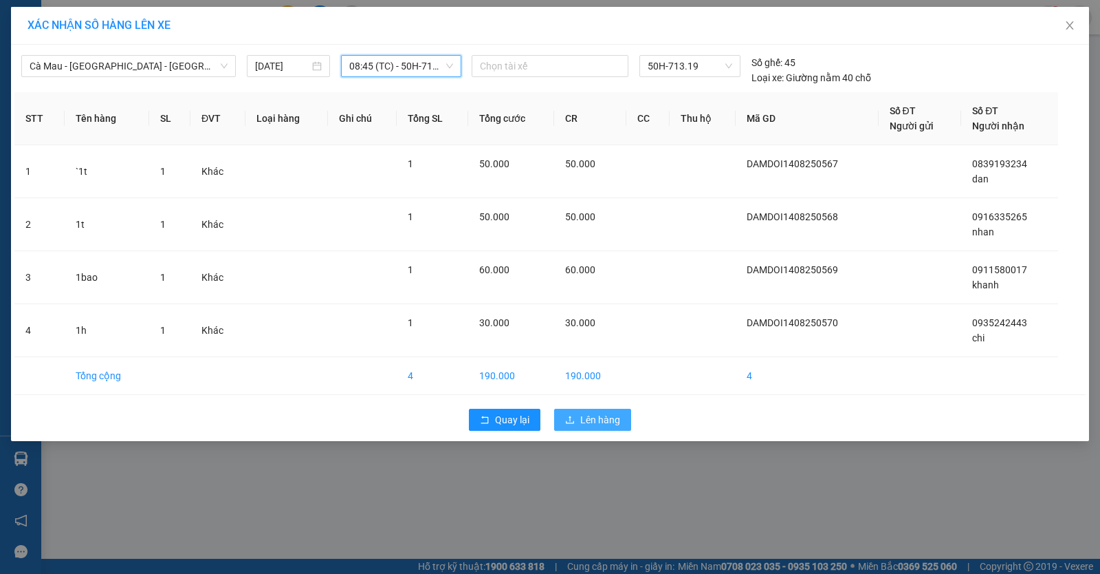
click at [564, 422] on button "Lên hàng" at bounding box center [592, 420] width 77 height 22
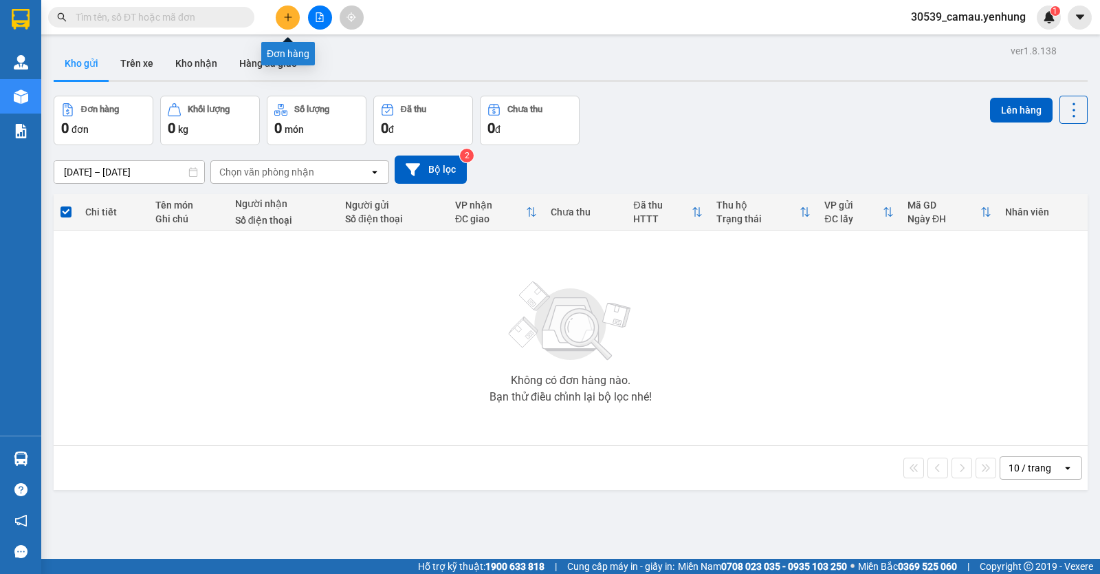
click at [295, 25] on button at bounding box center [288, 18] width 24 height 24
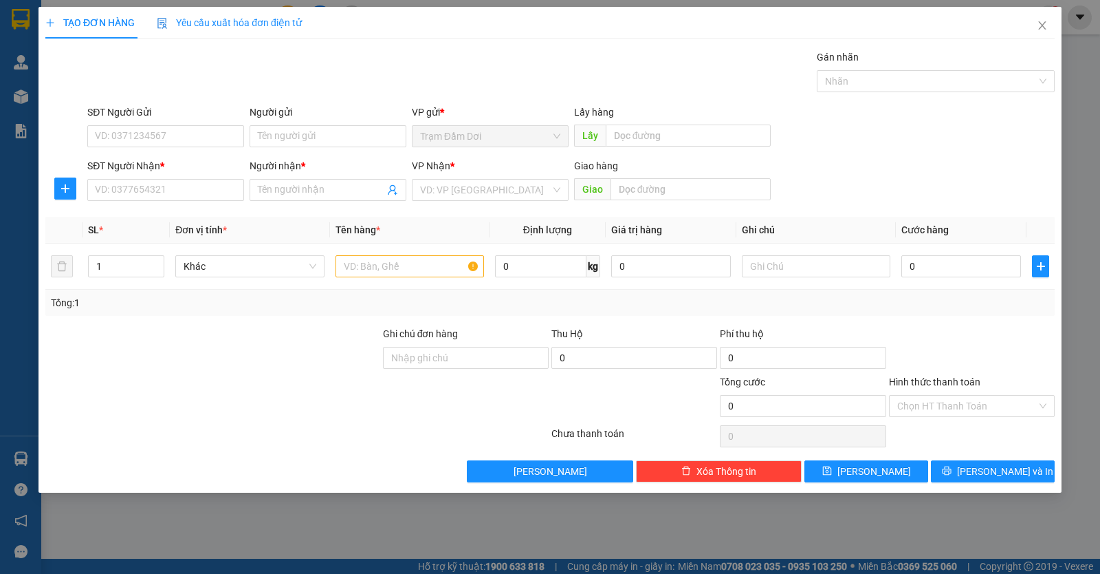
click at [32, 458] on div "TẠO ĐƠN HÀNG Yêu cầu xuất hóa đơn điện tử Transit Pickup Surcharge Ids Transit …" at bounding box center [550, 287] width 1100 height 574
click at [29, 459] on div "TẠO ĐƠN HÀNG Yêu cầu xuất hóa đơn điện tử Transit Pickup Surcharge Ids Transit …" at bounding box center [550, 287] width 1100 height 574
click at [1041, 24] on icon "close" at bounding box center [1042, 25] width 8 height 8
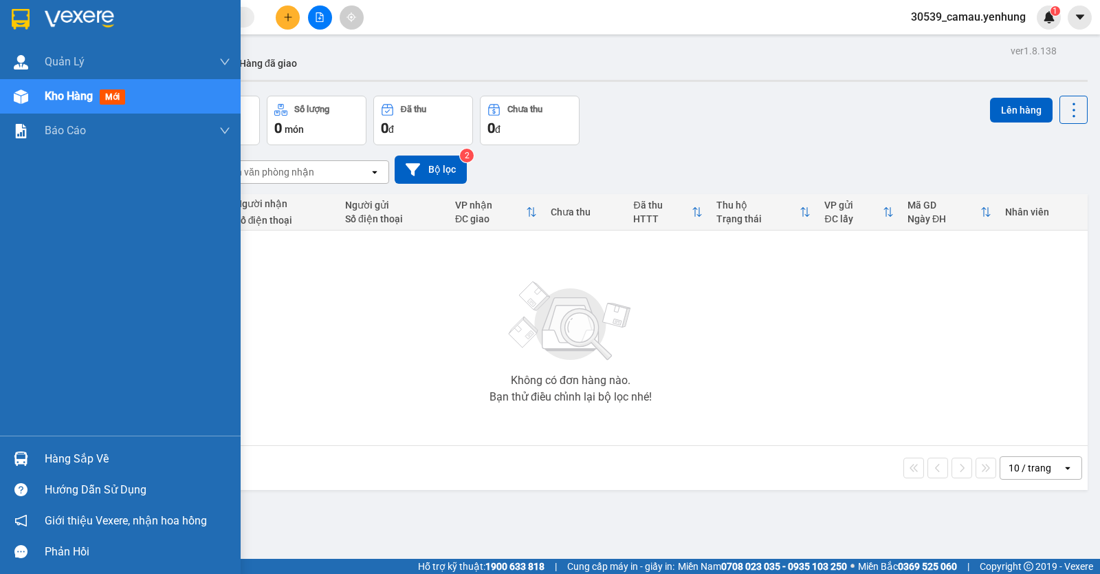
click at [43, 459] on div "Hàng sắp về" at bounding box center [120, 458] width 241 height 31
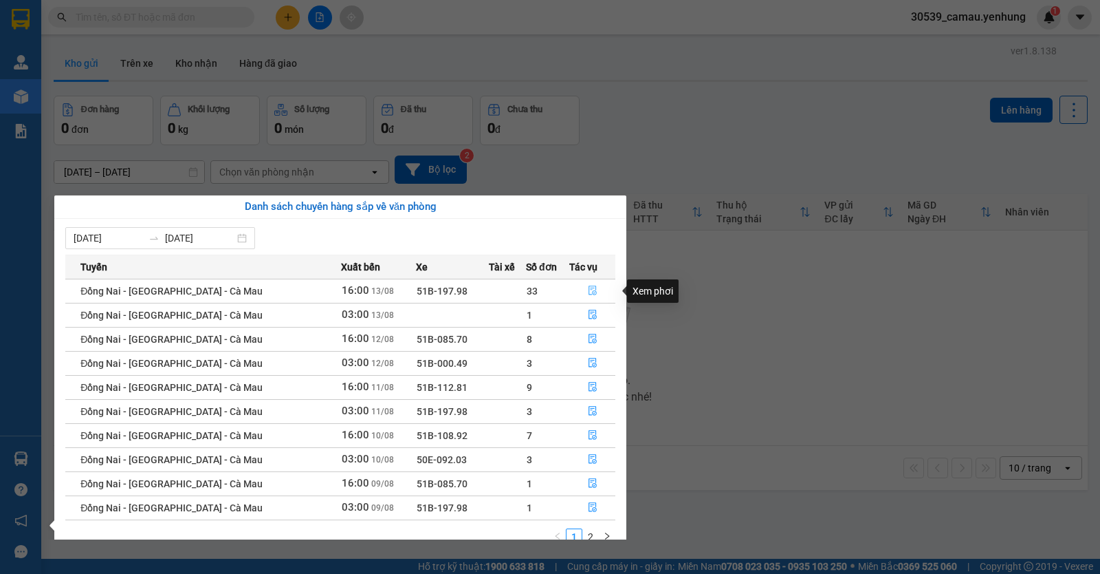
click at [596, 287] on button "button" at bounding box center [592, 291] width 45 height 22
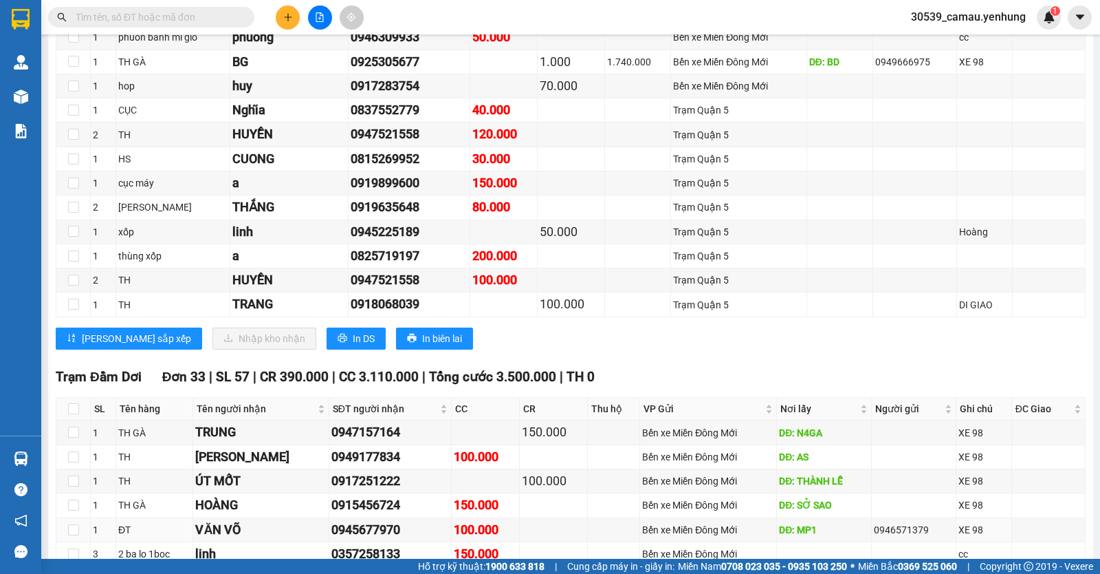
scroll to position [481, 0]
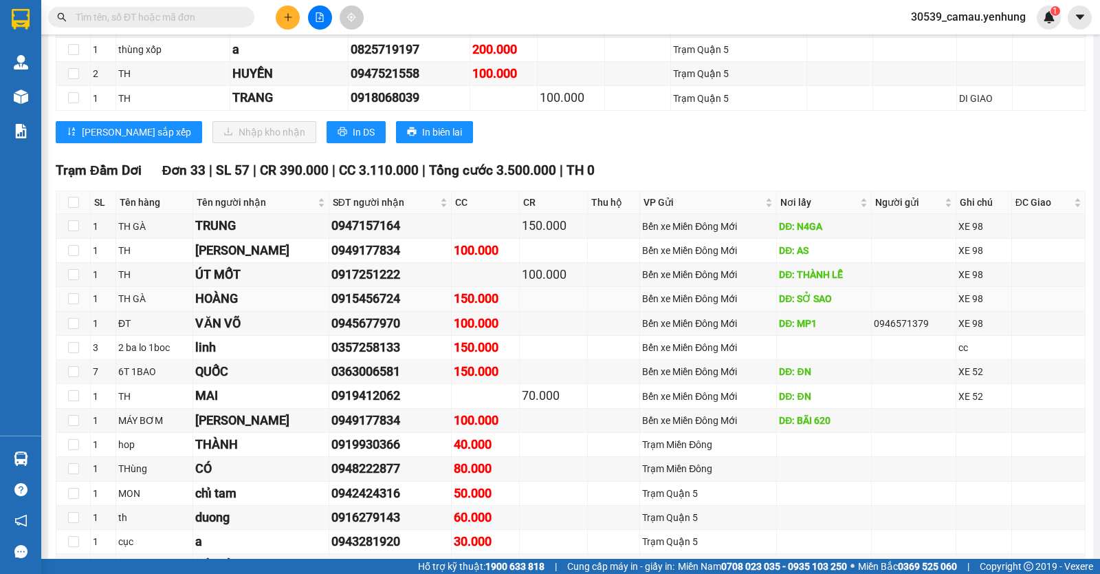
click at [67, 307] on td at bounding box center [73, 299] width 34 height 24
click at [68, 304] on input "checkbox" at bounding box center [73, 298] width 11 height 11
checkbox input "true"
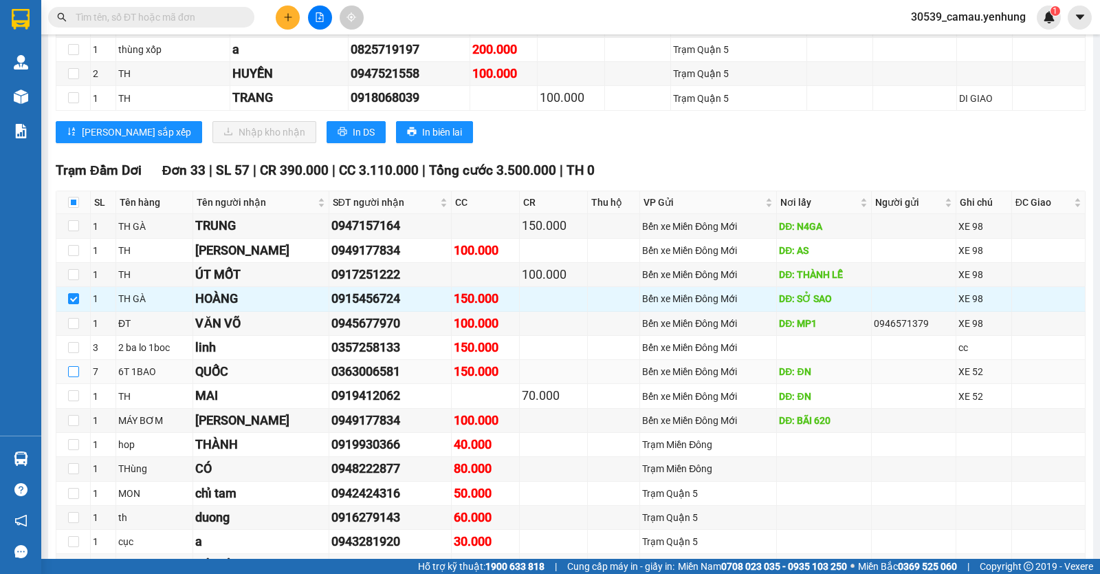
click at [72, 377] on input "checkbox" at bounding box center [73, 371] width 11 height 11
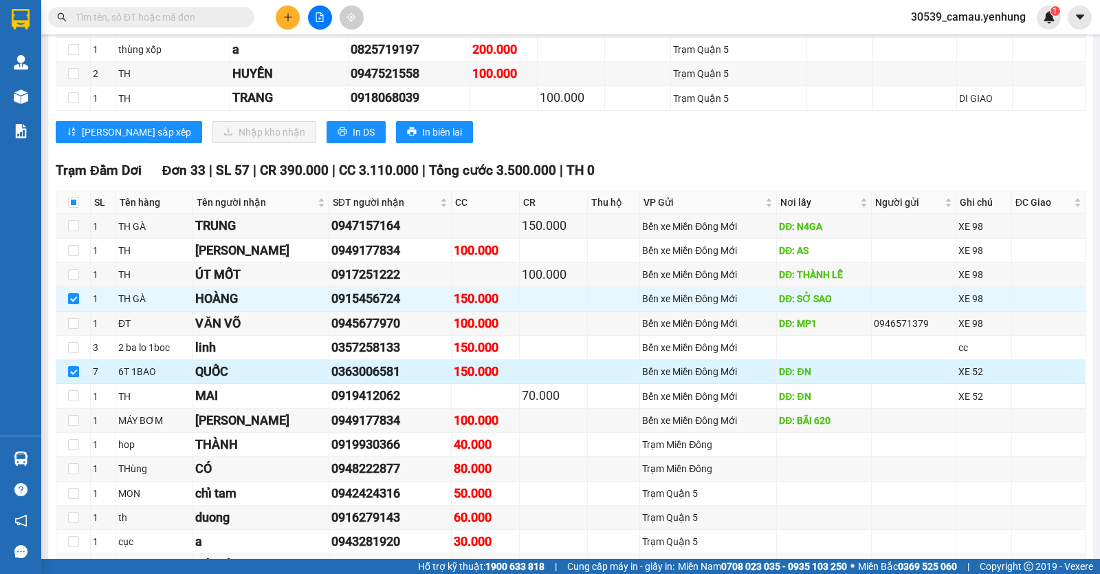
click at [70, 377] on input "checkbox" at bounding box center [73, 371] width 11 height 11
checkbox input "false"
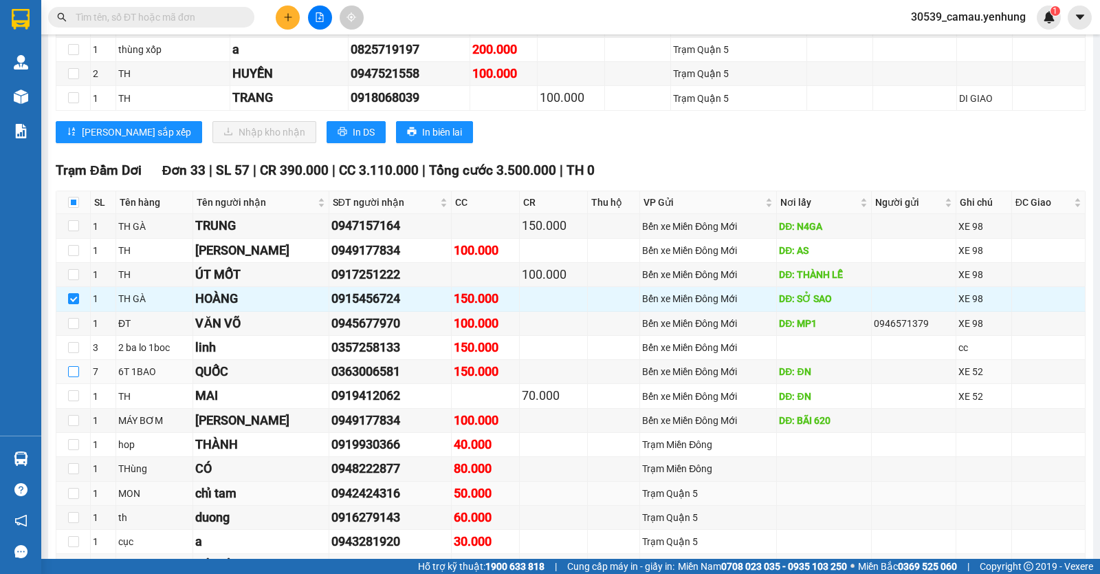
scroll to position [619, 0]
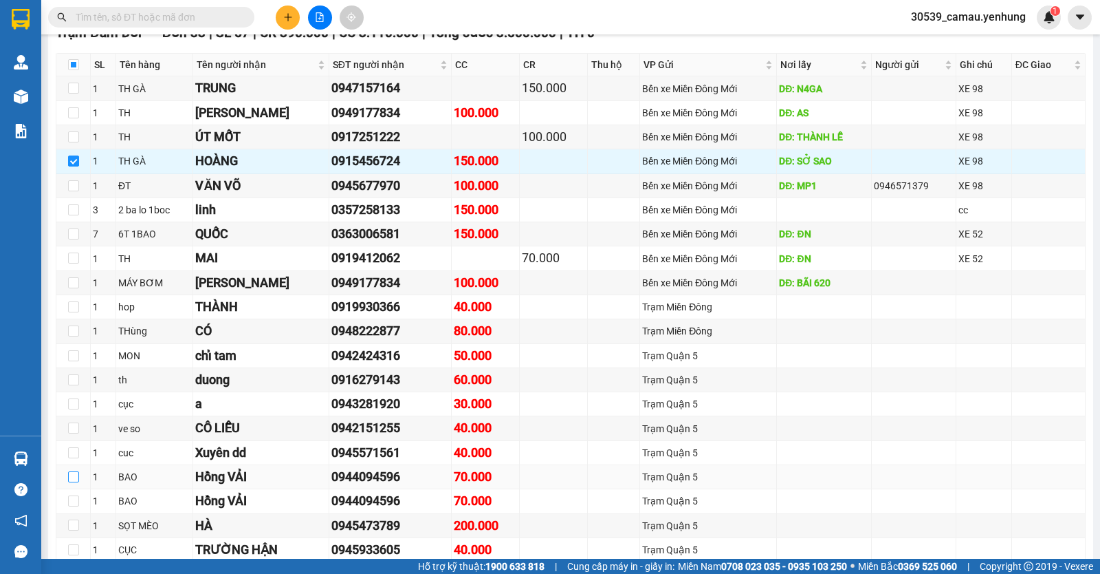
click at [68, 482] on input "checkbox" at bounding box center [73, 476] width 11 height 11
checkbox input "true"
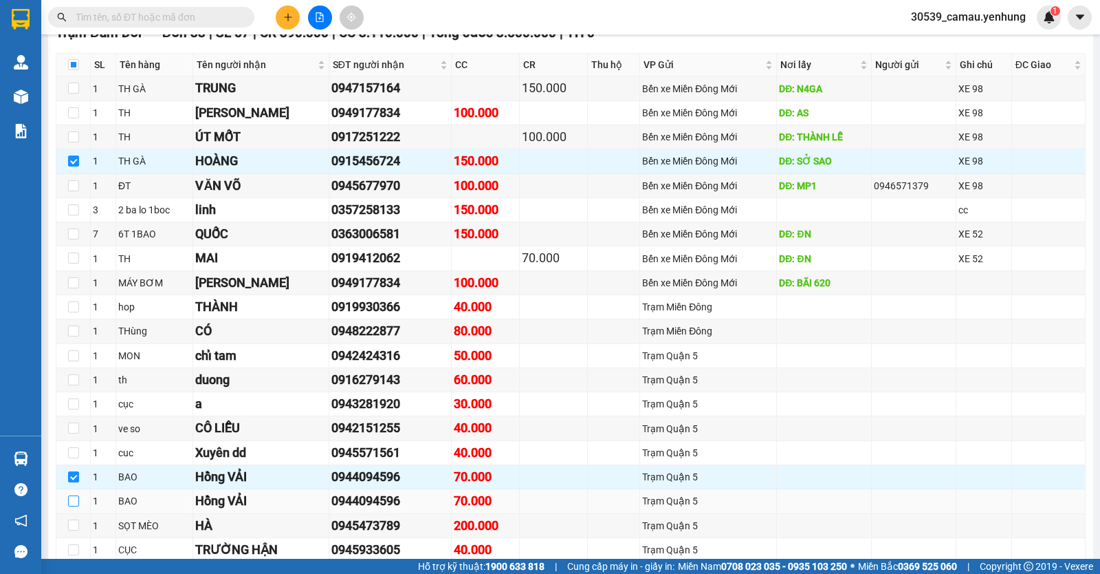
click at [72, 506] on input "checkbox" at bounding box center [73, 500] width 11 height 11
checkbox input "true"
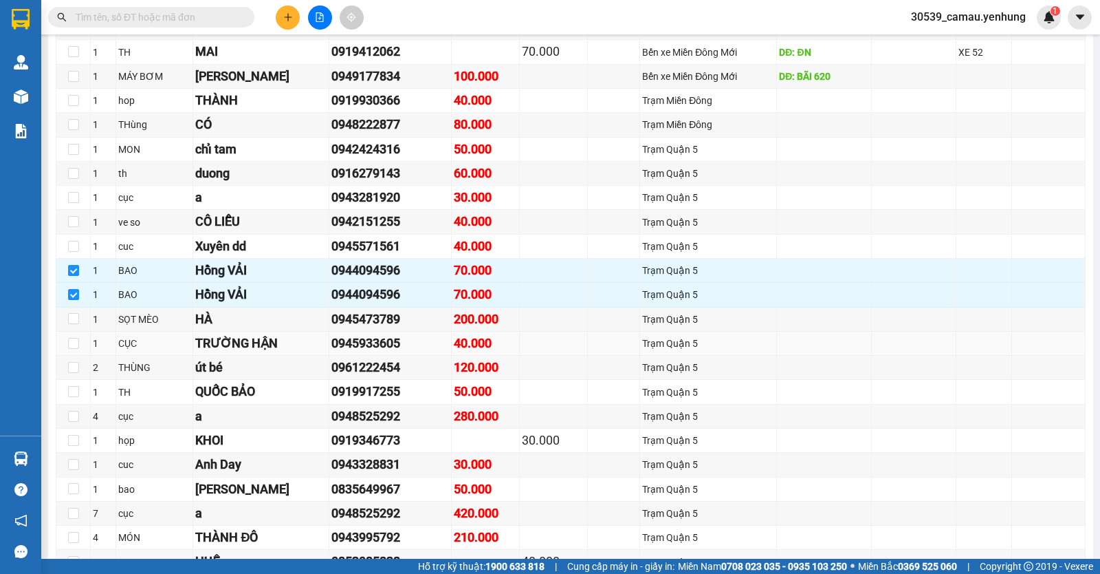
scroll to position [894, 0]
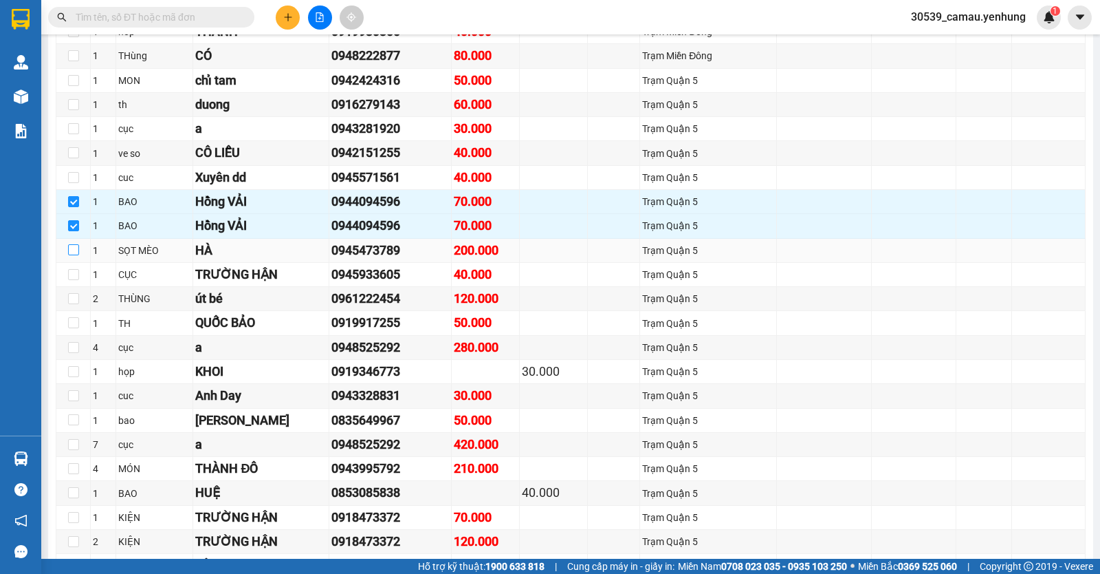
click at [69, 255] on input "checkbox" at bounding box center [73, 249] width 11 height 11
checkbox input "true"
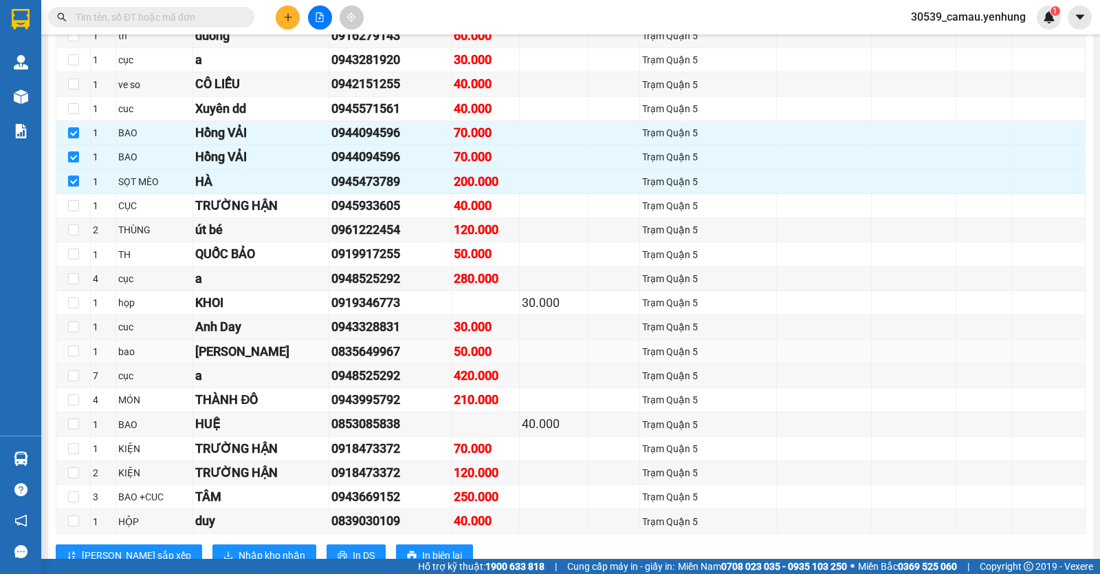
scroll to position [1307, 0]
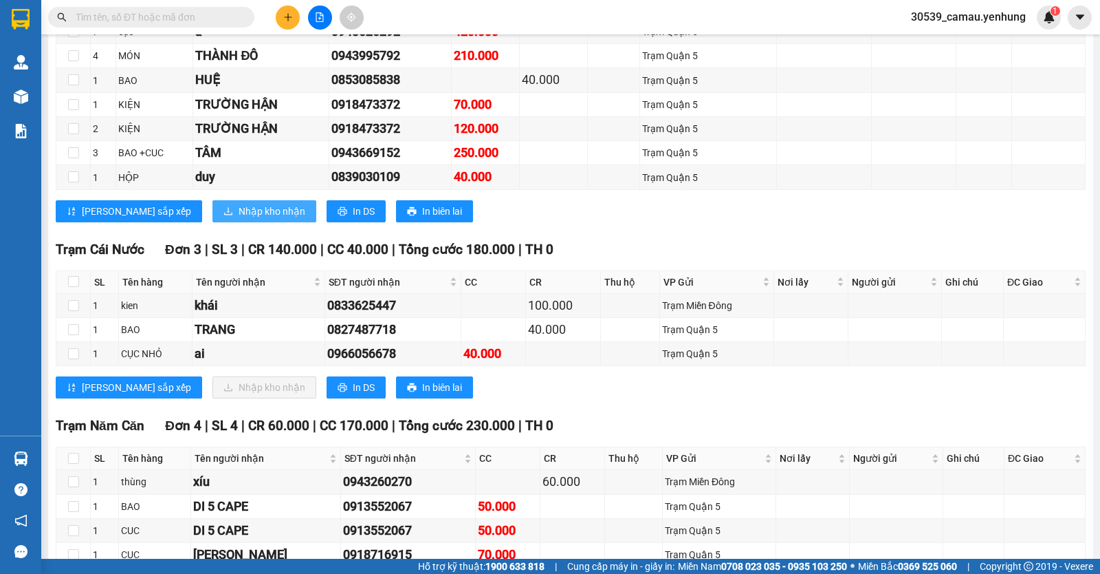
click at [240, 218] on span "Nhập kho nhận" at bounding box center [272, 211] width 67 height 15
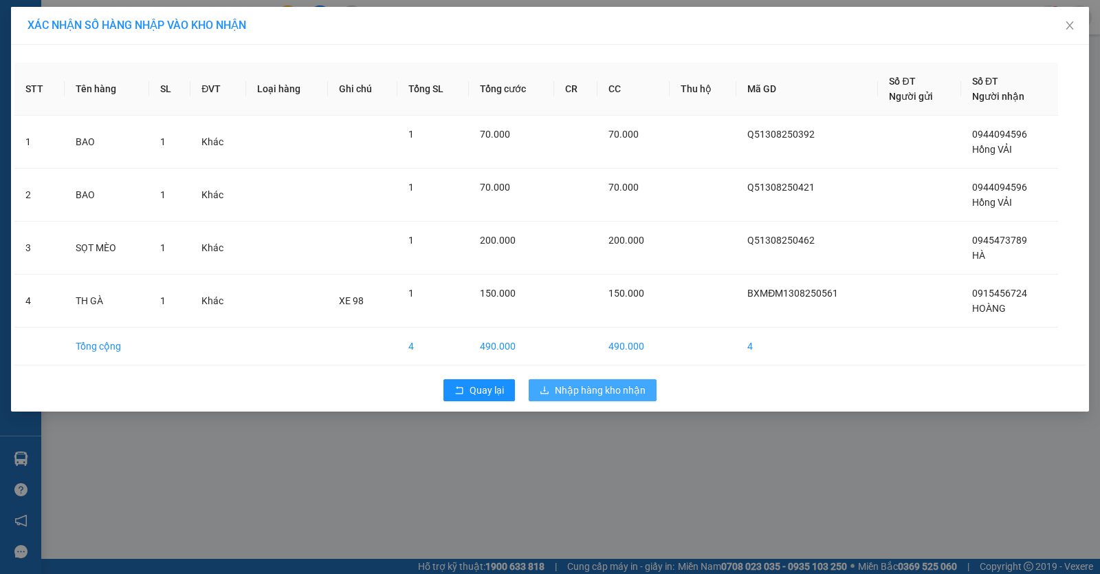
click at [610, 384] on span "Nhập hàng kho nhận" at bounding box center [600, 389] width 91 height 15
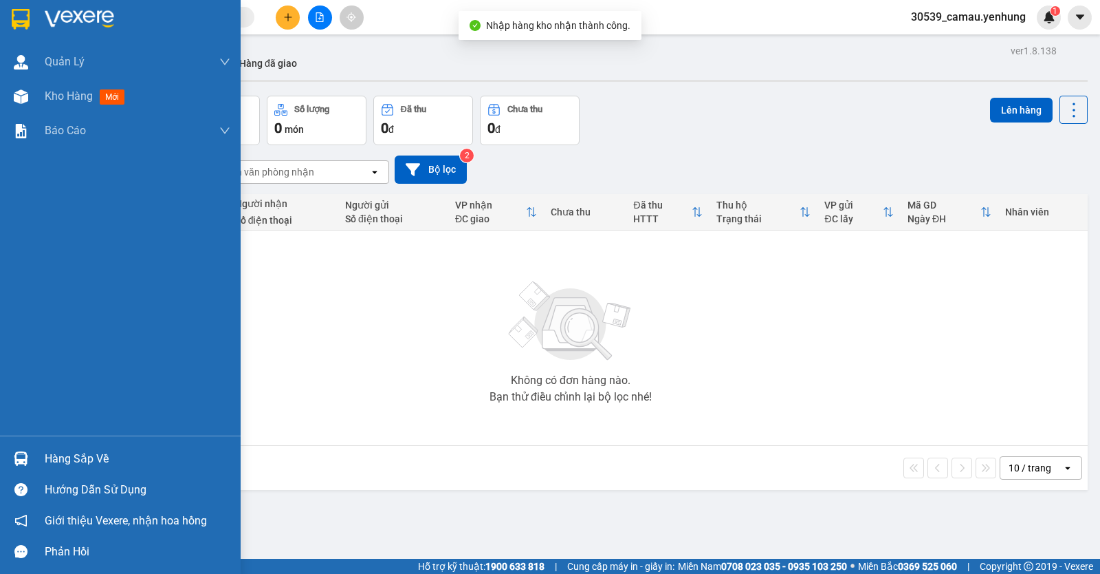
click at [16, 470] on div at bounding box center [21, 458] width 24 height 24
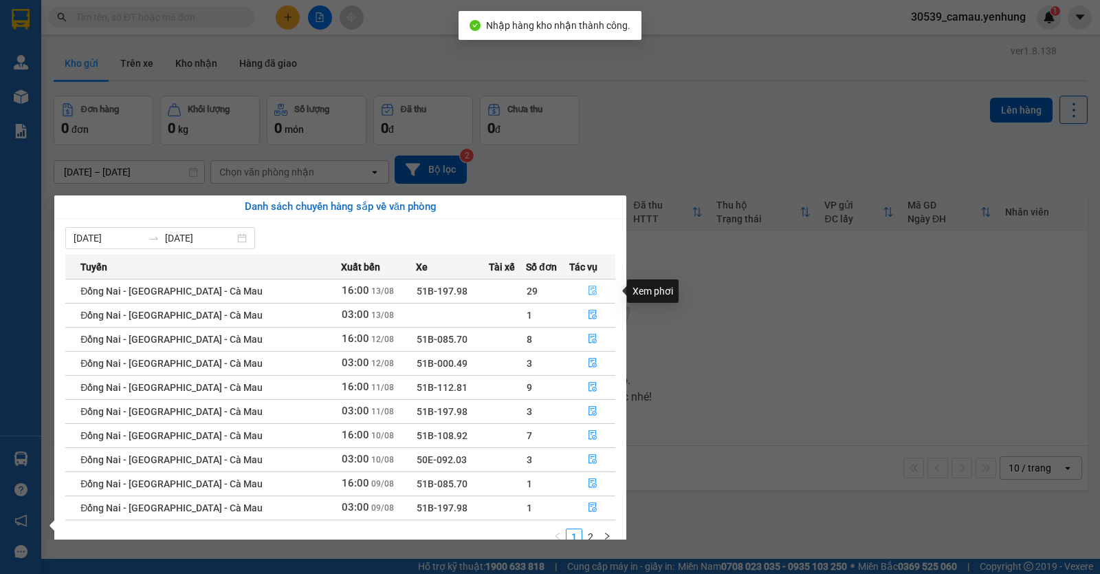
click at [598, 289] on button "button" at bounding box center [592, 291] width 45 height 22
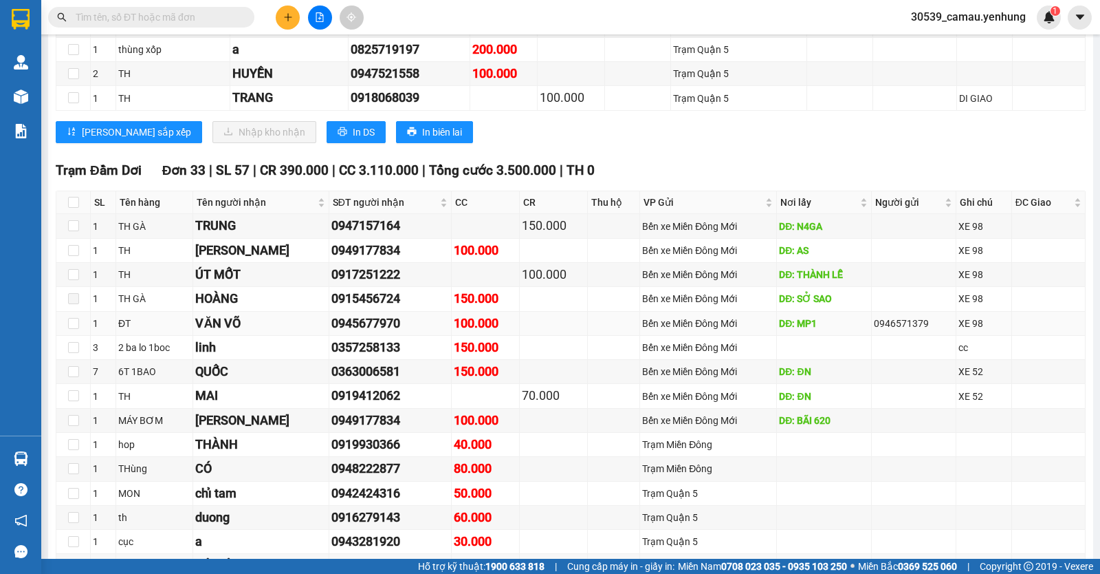
scroll to position [619, 0]
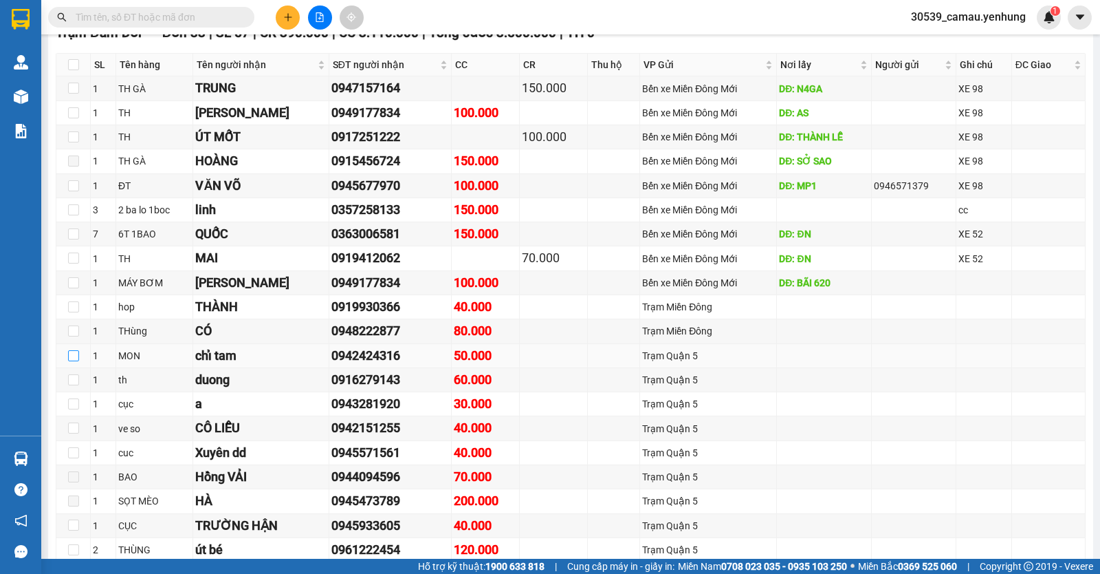
click at [76, 361] on input "checkbox" at bounding box center [73, 355] width 11 height 11
checkbox input "true"
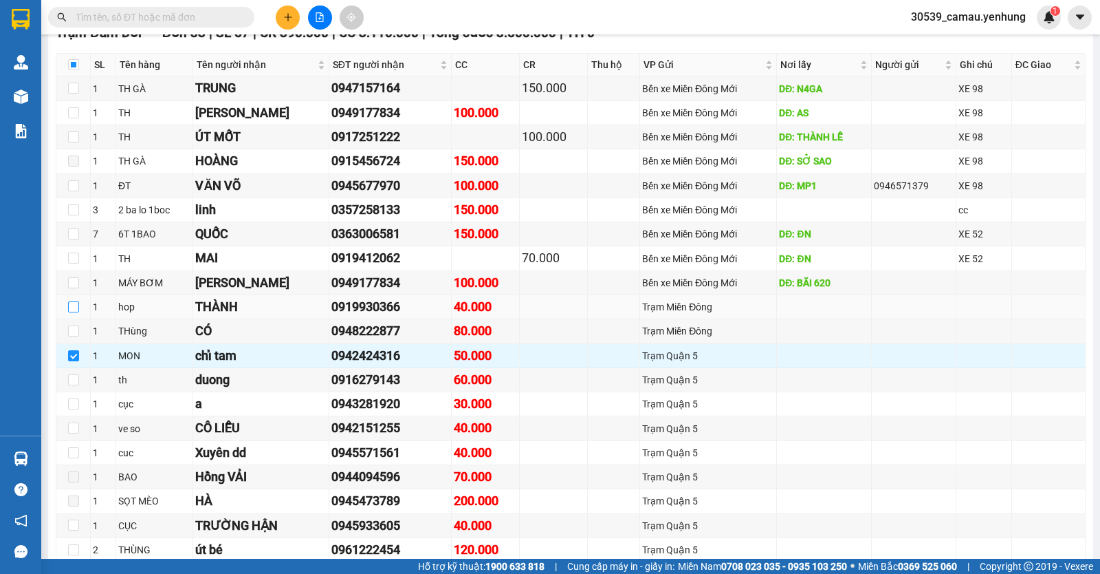
click at [76, 312] on input "checkbox" at bounding box center [73, 306] width 11 height 11
checkbox input "true"
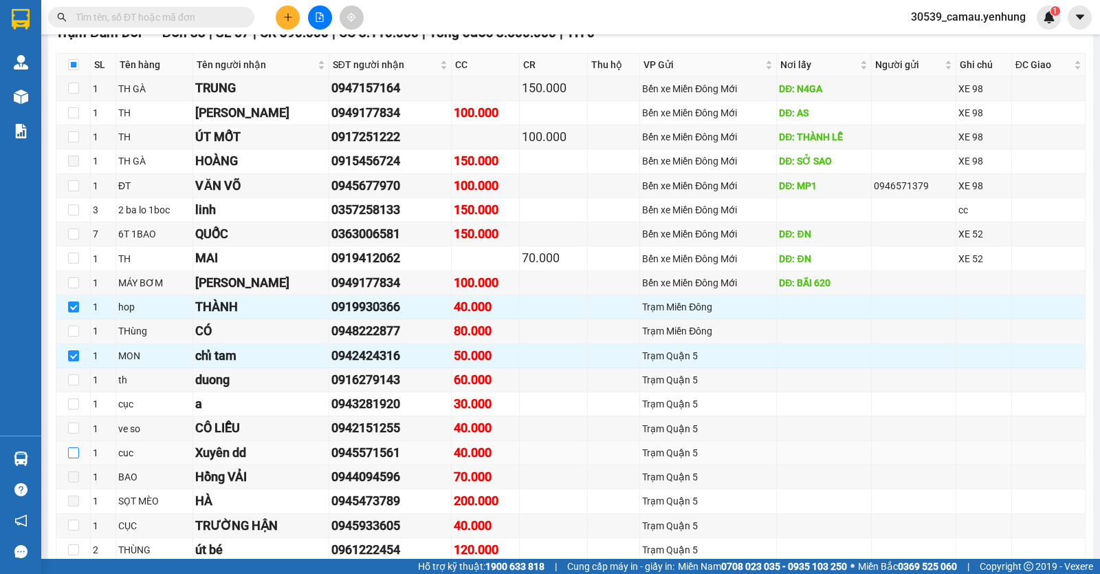
click at [72, 458] on input "checkbox" at bounding box center [73, 452] width 11 height 11
checkbox input "true"
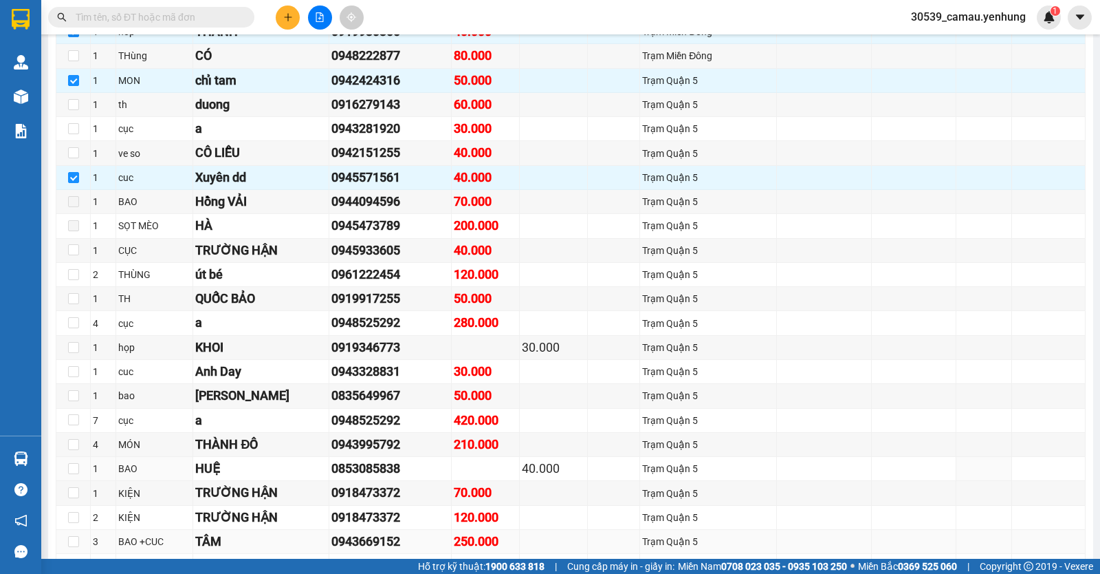
scroll to position [894, 0]
click at [74, 523] on input "checkbox" at bounding box center [73, 517] width 11 height 11
checkbox input "true"
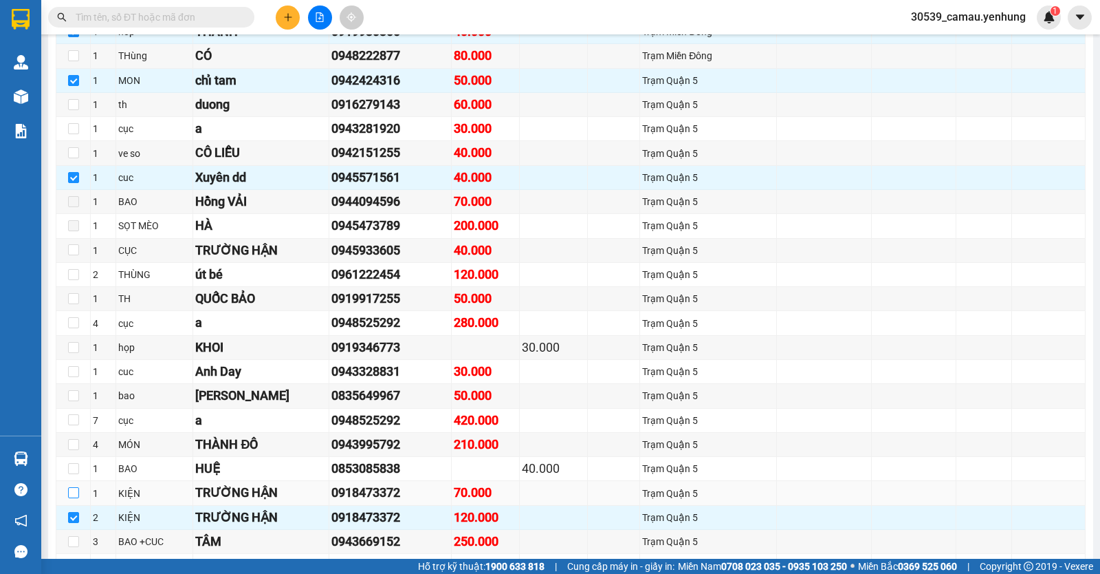
click at [74, 501] on label at bounding box center [73, 493] width 11 height 15
click at [74, 498] on input "checkbox" at bounding box center [73, 492] width 11 height 11
checkbox input "true"
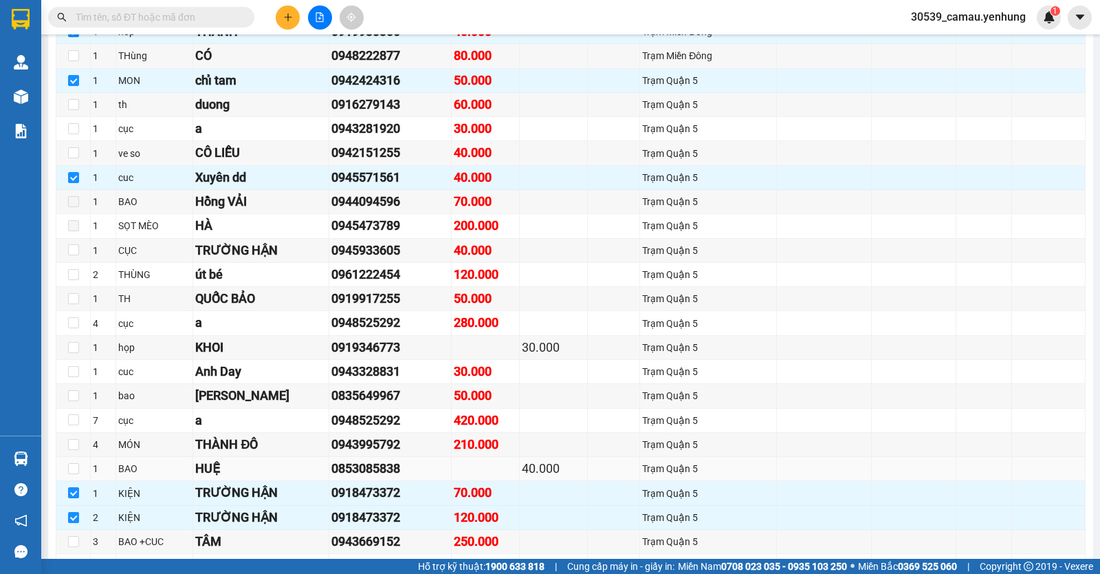
scroll to position [1032, 0]
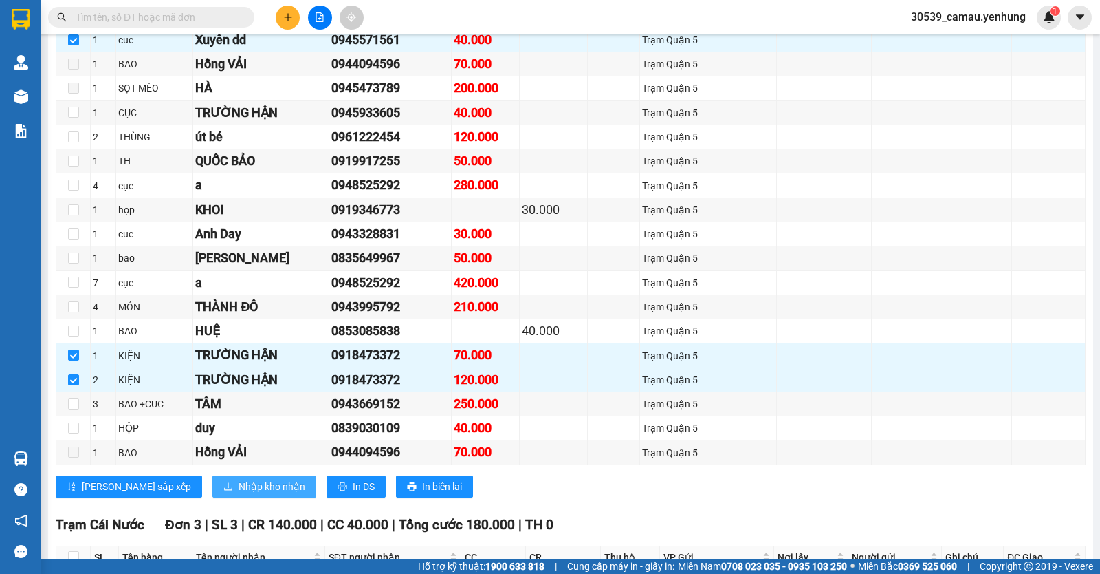
click at [239, 494] on span "Nhập kho nhận" at bounding box center [272, 486] width 67 height 15
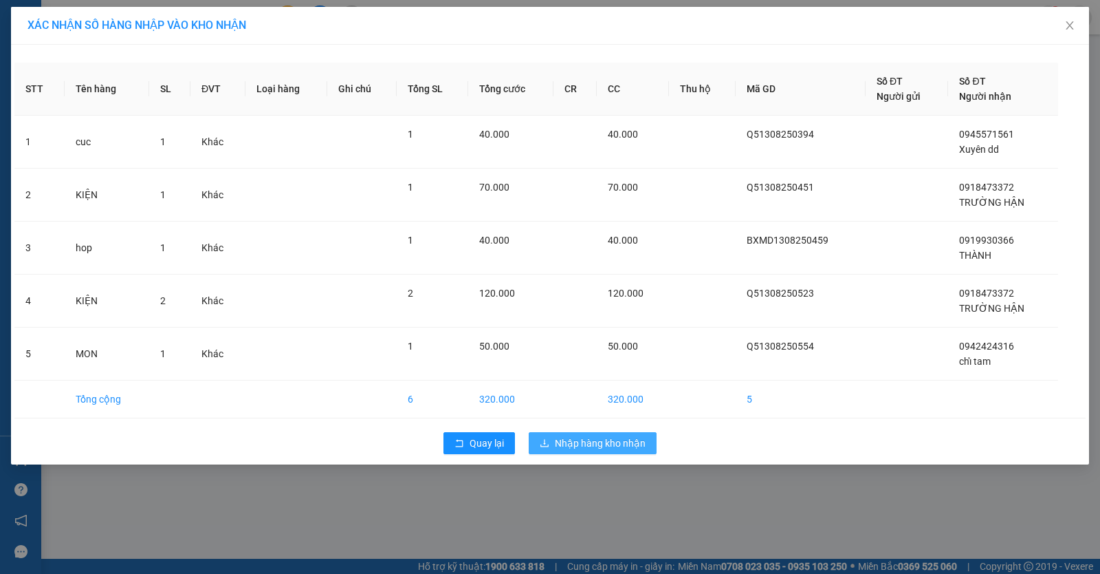
click at [549, 448] on span "download" at bounding box center [545, 443] width 10 height 11
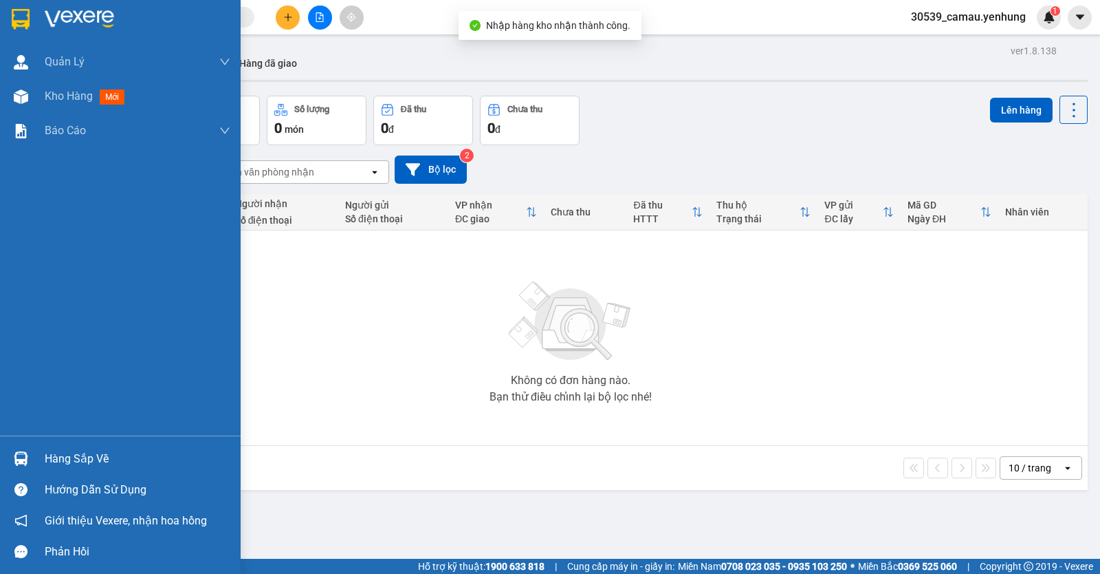
click at [21, 459] on img at bounding box center [21, 458] width 14 height 14
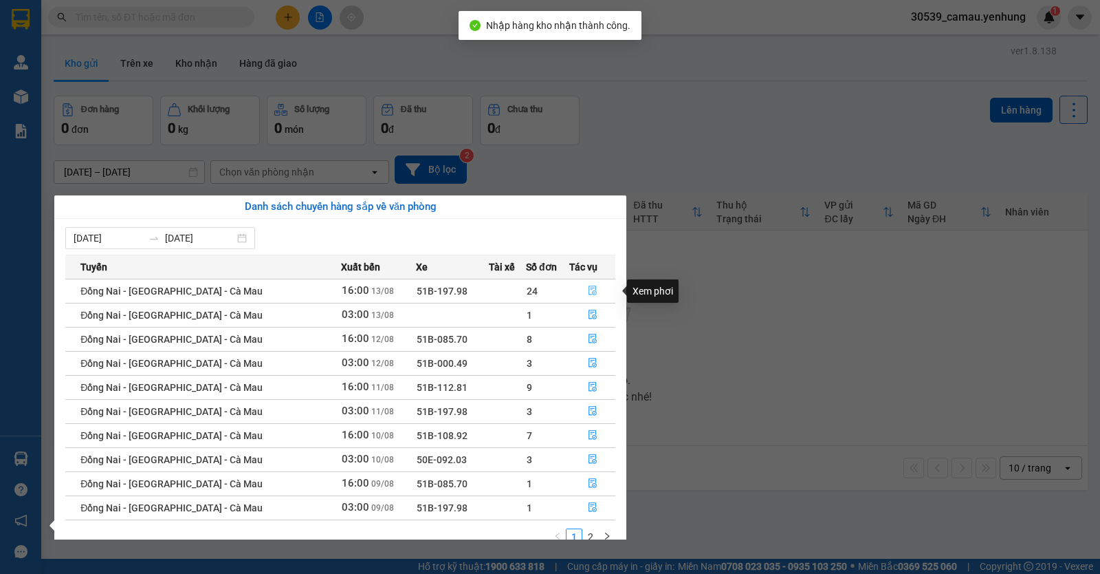
click at [581, 287] on button "button" at bounding box center [592, 291] width 45 height 22
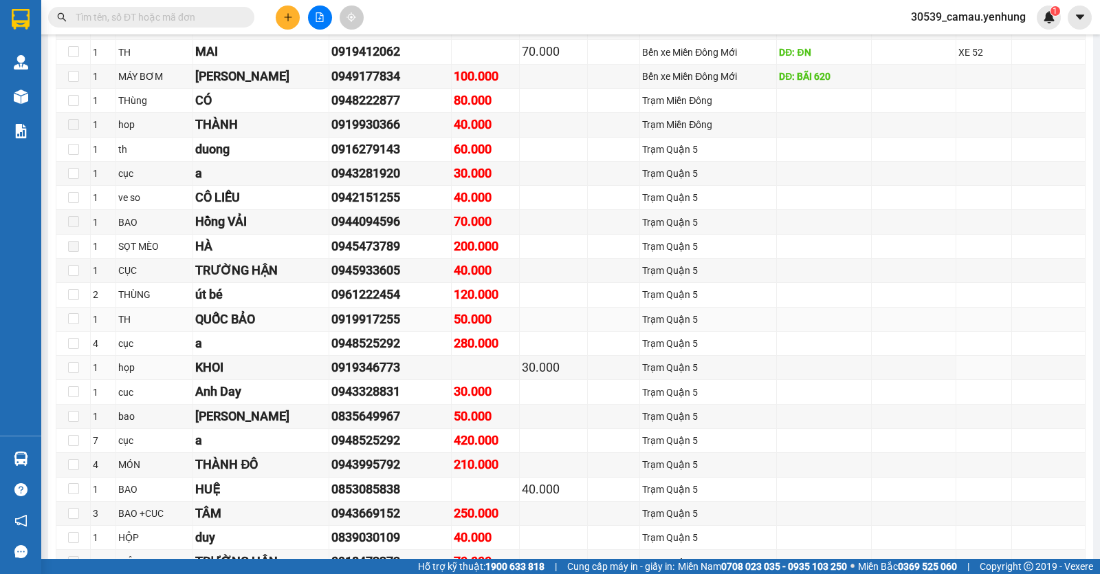
scroll to position [1032, 0]
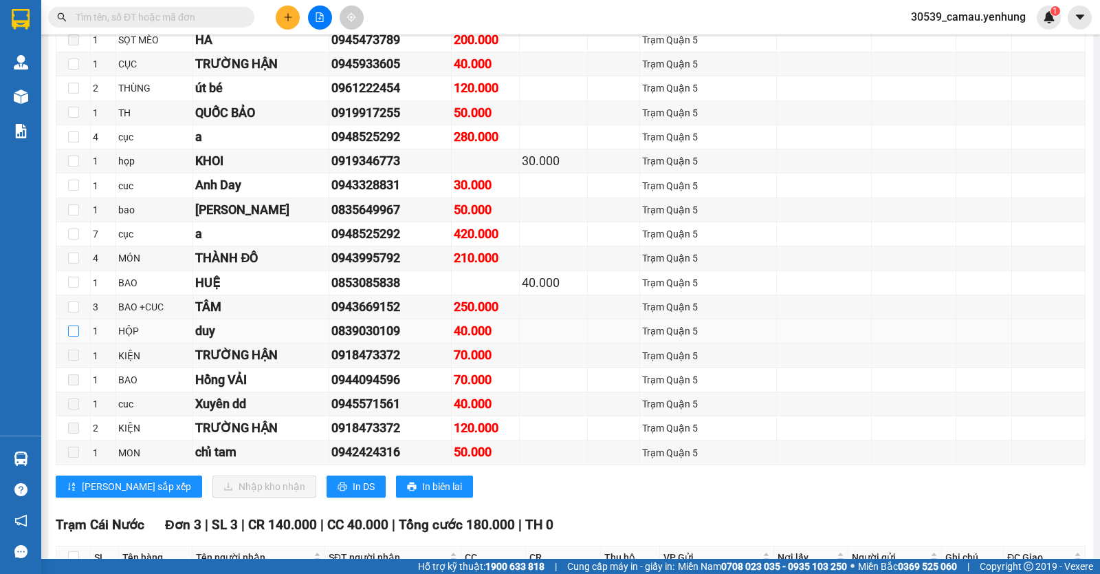
click at [77, 336] on input "checkbox" at bounding box center [73, 330] width 11 height 11
checkbox input "true"
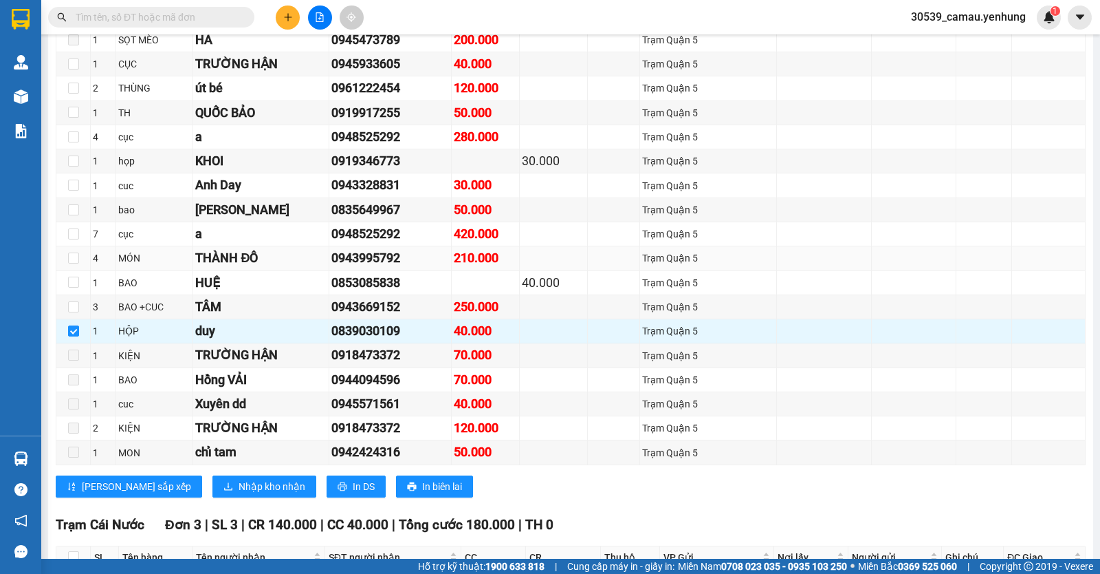
scroll to position [894, 0]
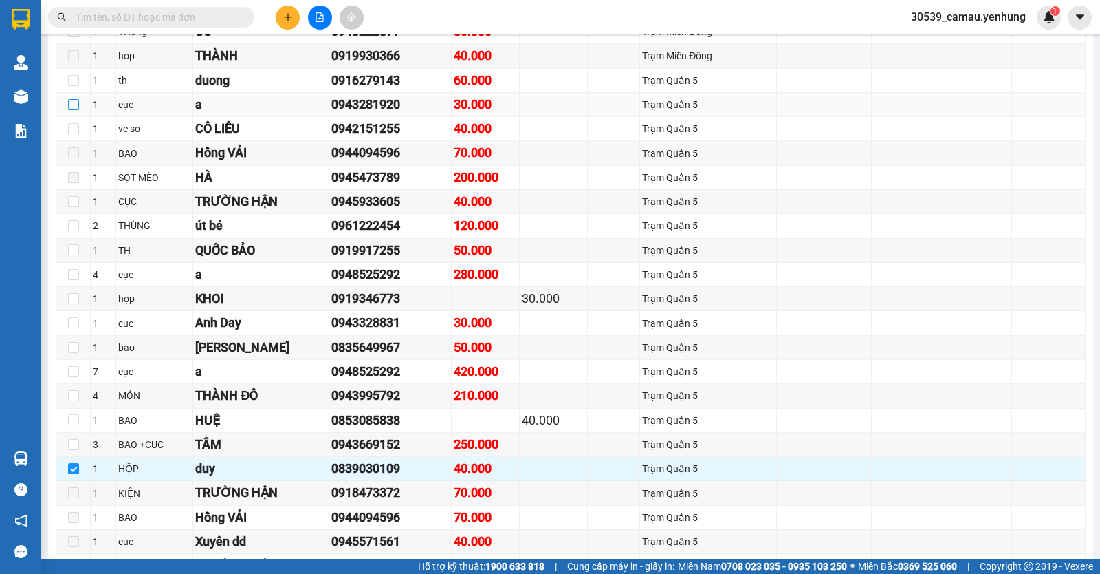
click at [71, 110] on input "checkbox" at bounding box center [73, 104] width 11 height 11
checkbox input "true"
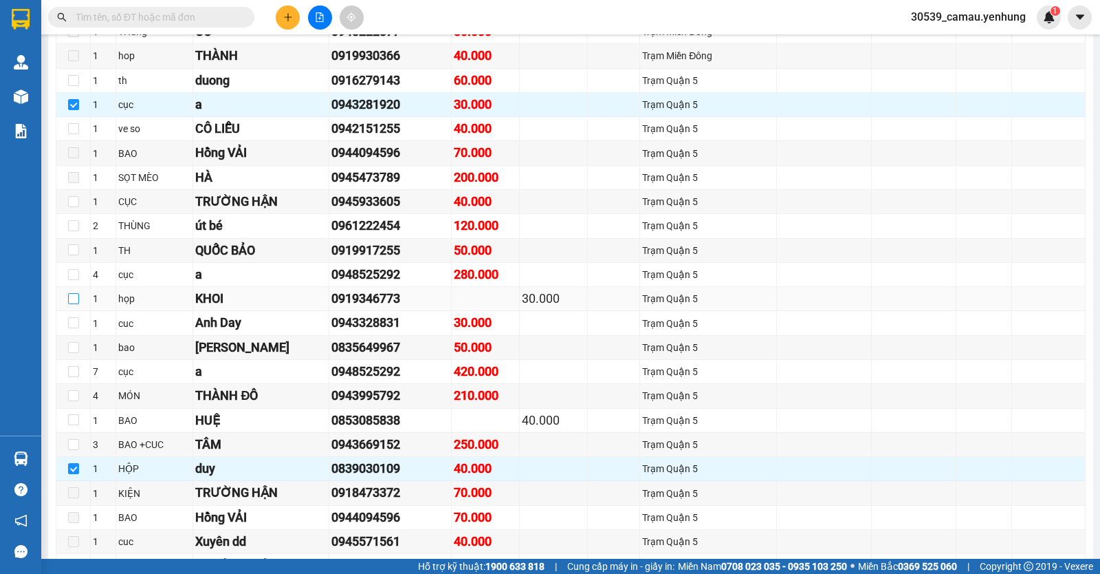
click at [73, 304] on input "checkbox" at bounding box center [73, 298] width 11 height 11
checkbox input "true"
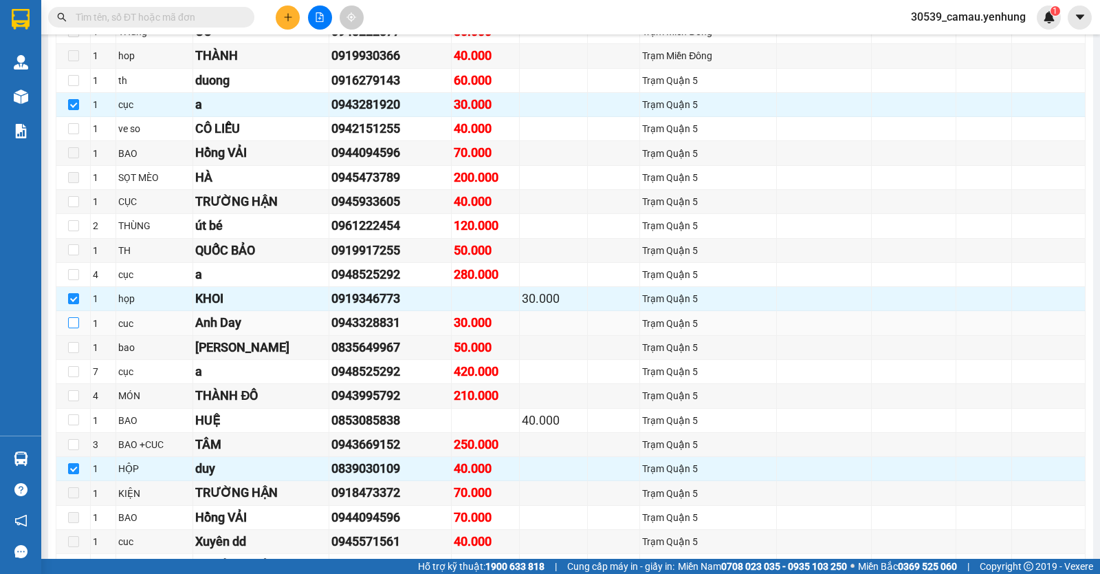
click at [72, 328] on input "checkbox" at bounding box center [73, 322] width 11 height 11
checkbox input "true"
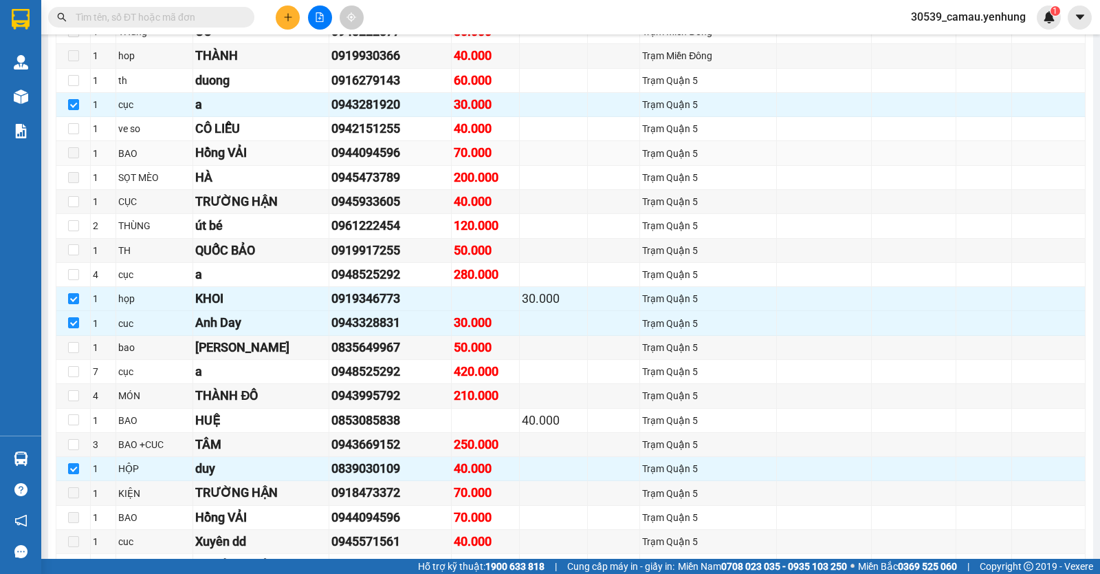
scroll to position [550, 0]
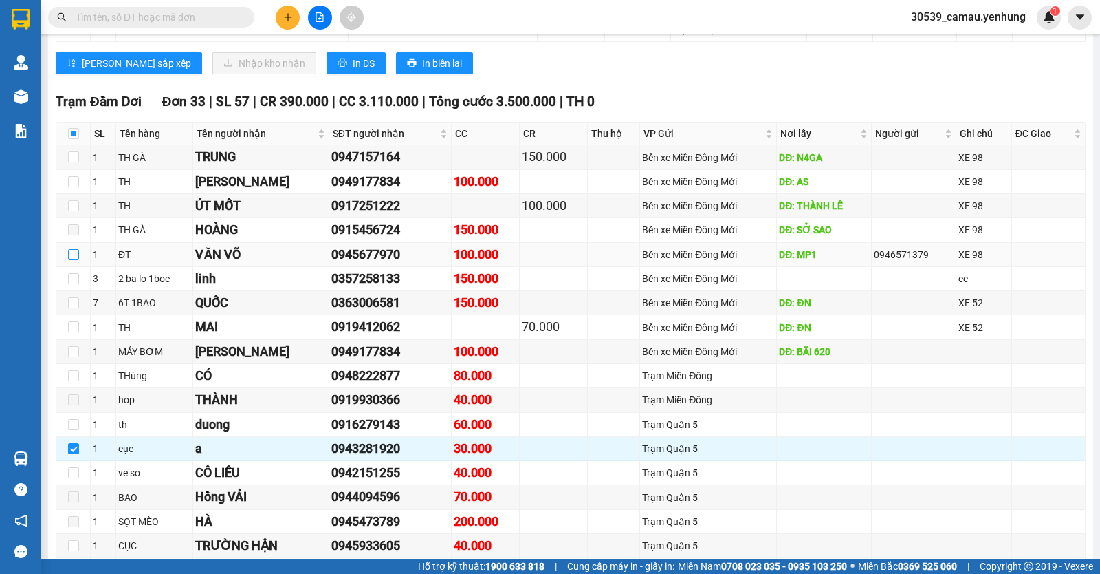
click at [76, 260] on input "checkbox" at bounding box center [73, 254] width 11 height 11
checkbox input "true"
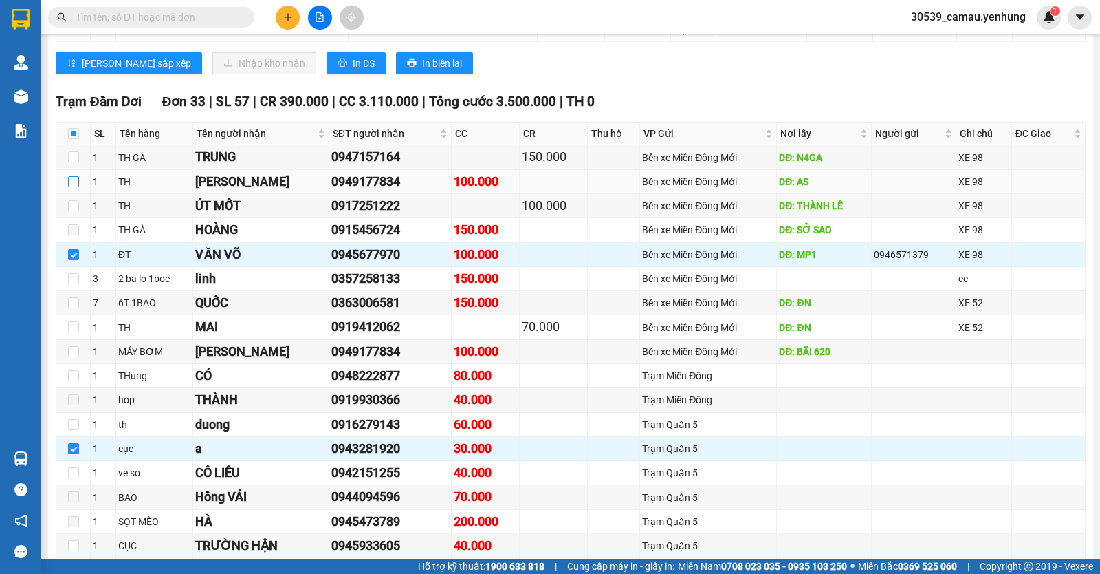
click at [76, 187] on input "checkbox" at bounding box center [73, 181] width 11 height 11
checkbox input "true"
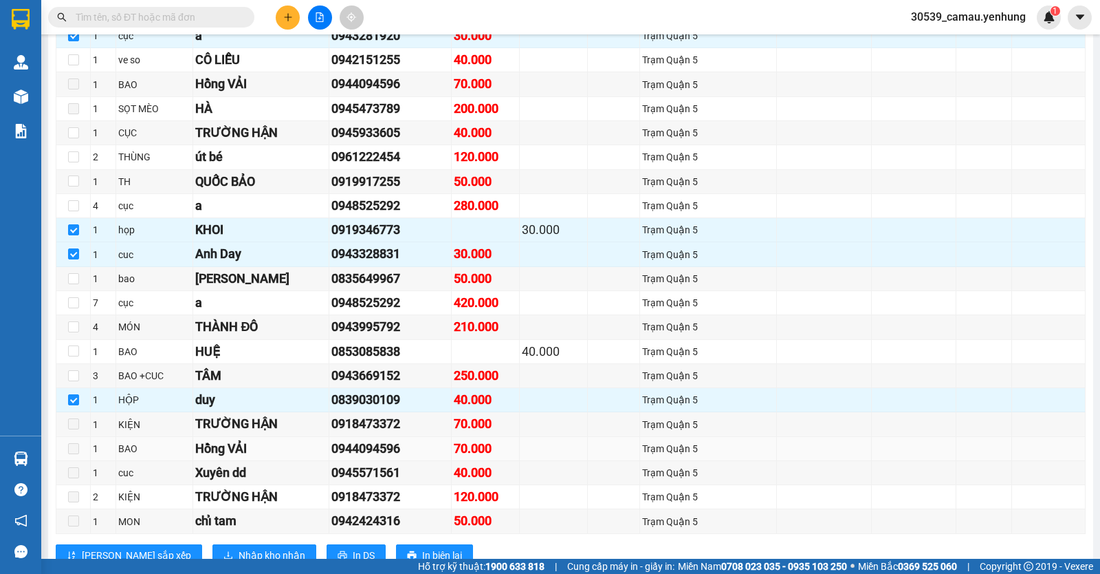
scroll to position [1032, 0]
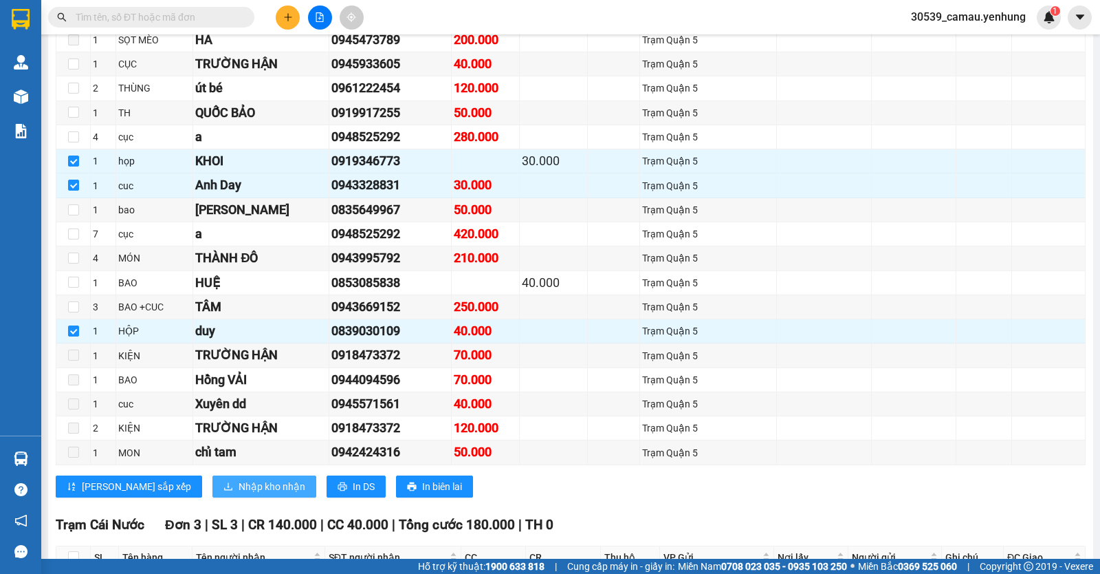
click at [239, 494] on span "Nhập kho nhận" at bounding box center [272, 486] width 67 height 15
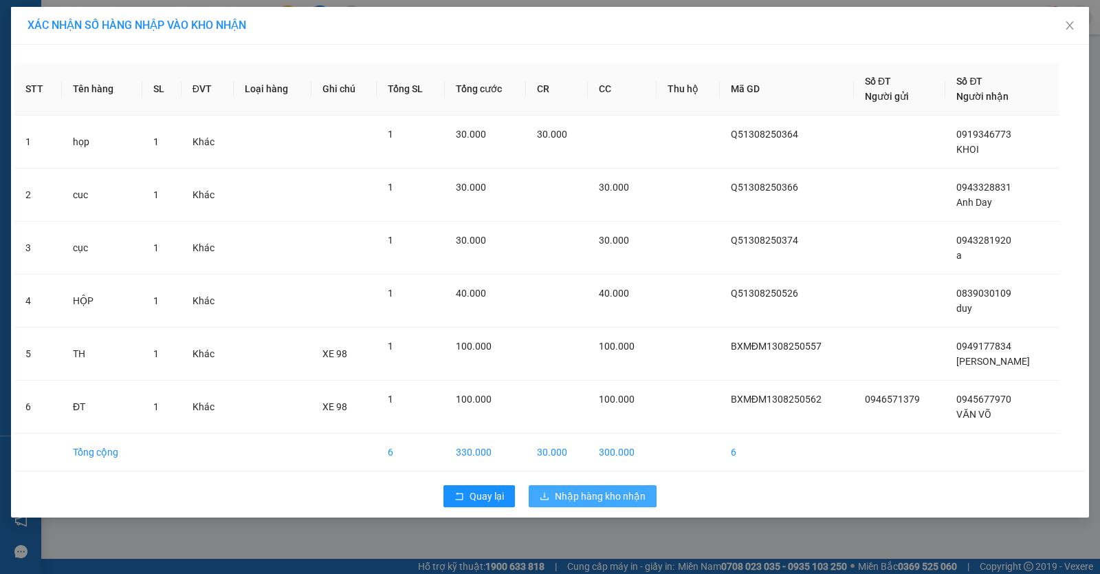
click at [564, 496] on span "Nhập hàng kho nhận" at bounding box center [600, 495] width 91 height 15
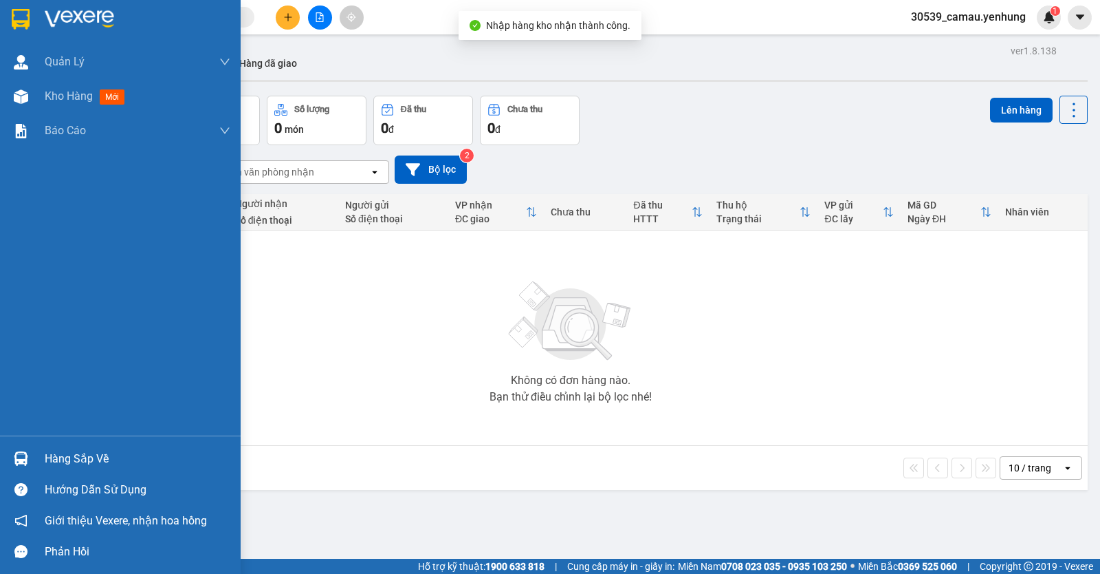
click at [72, 451] on div "Hàng sắp về" at bounding box center [138, 458] width 186 height 21
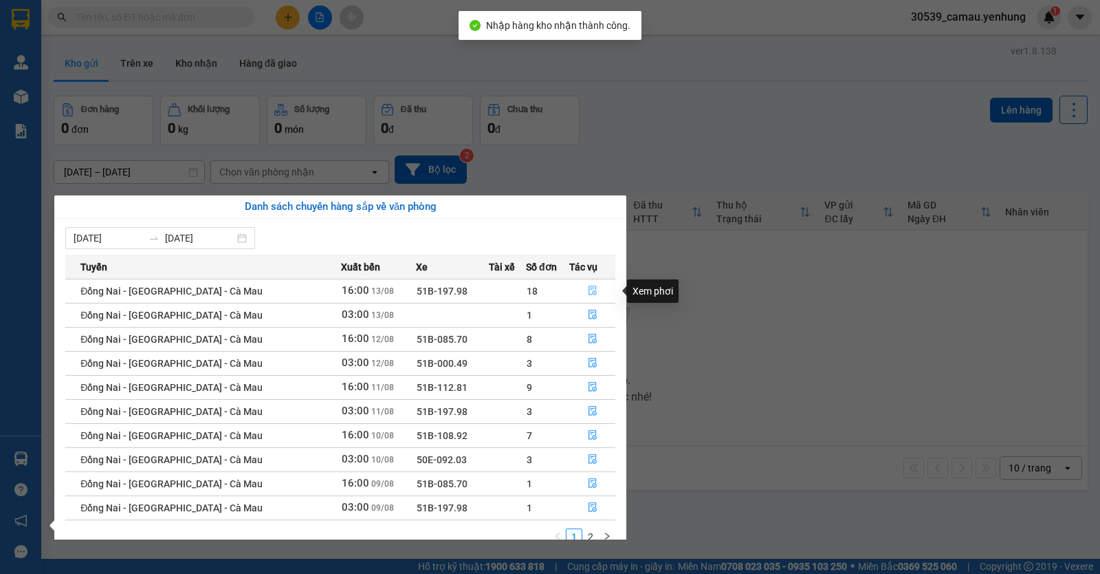
click at [598, 293] on button "button" at bounding box center [592, 291] width 45 height 22
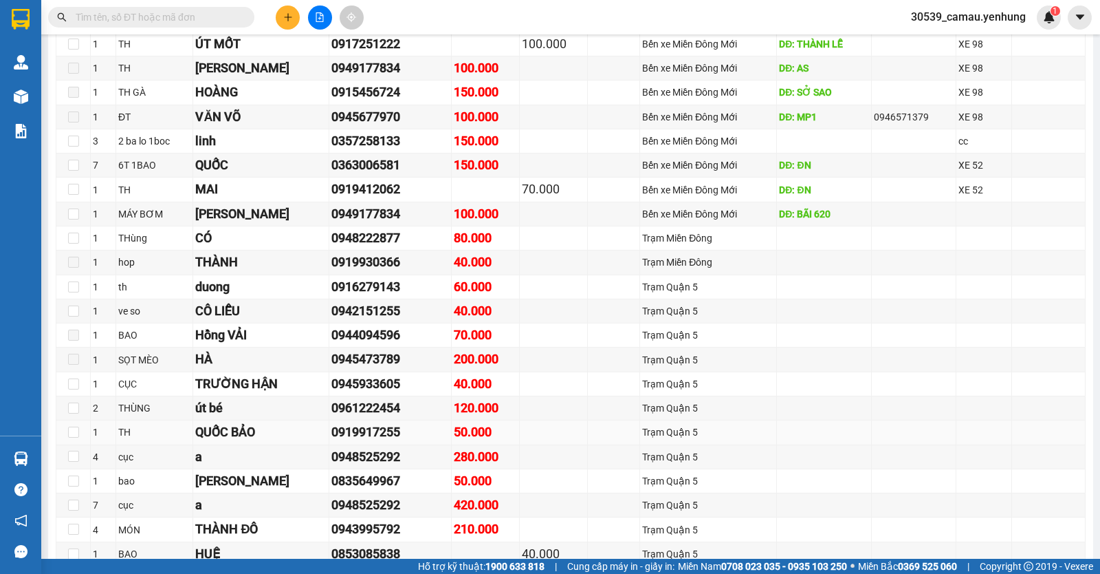
scroll to position [756, 0]
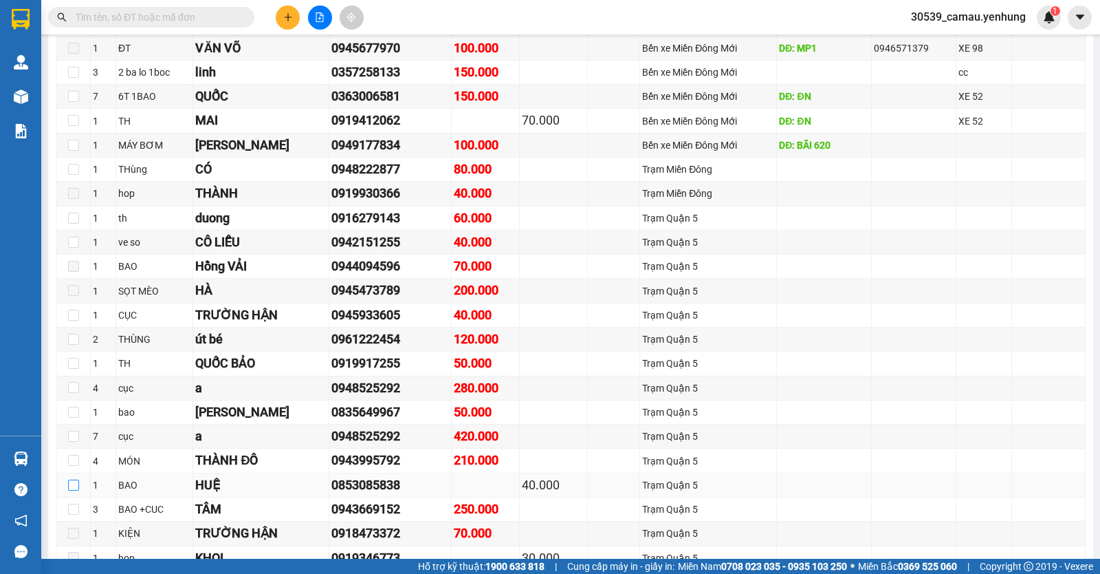
click at [74, 490] on input "checkbox" at bounding box center [73, 484] width 11 height 11
checkbox input "true"
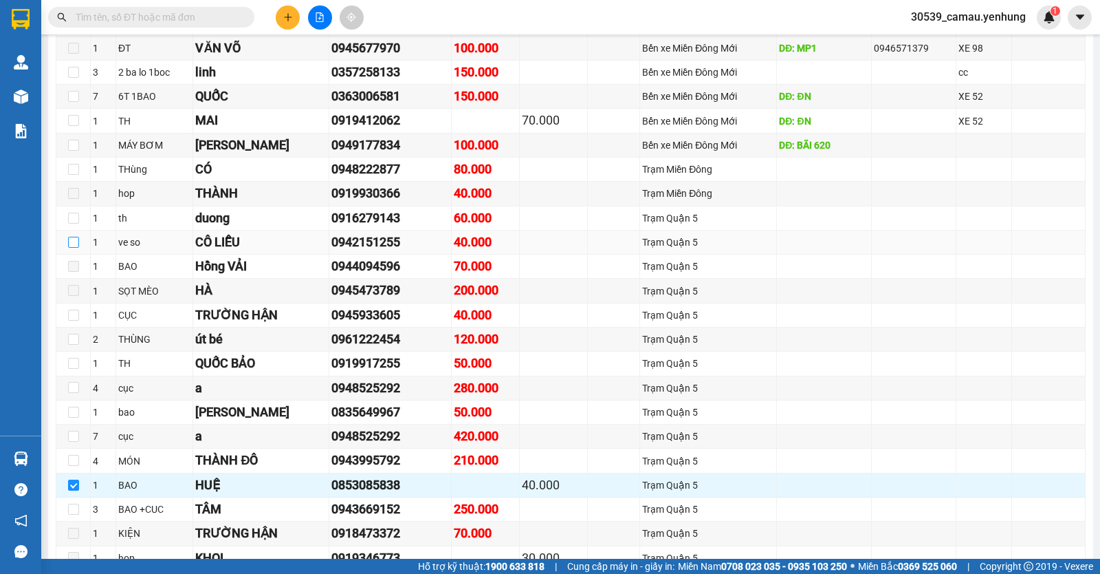
click at [72, 248] on input "checkbox" at bounding box center [73, 242] width 11 height 11
checkbox input "true"
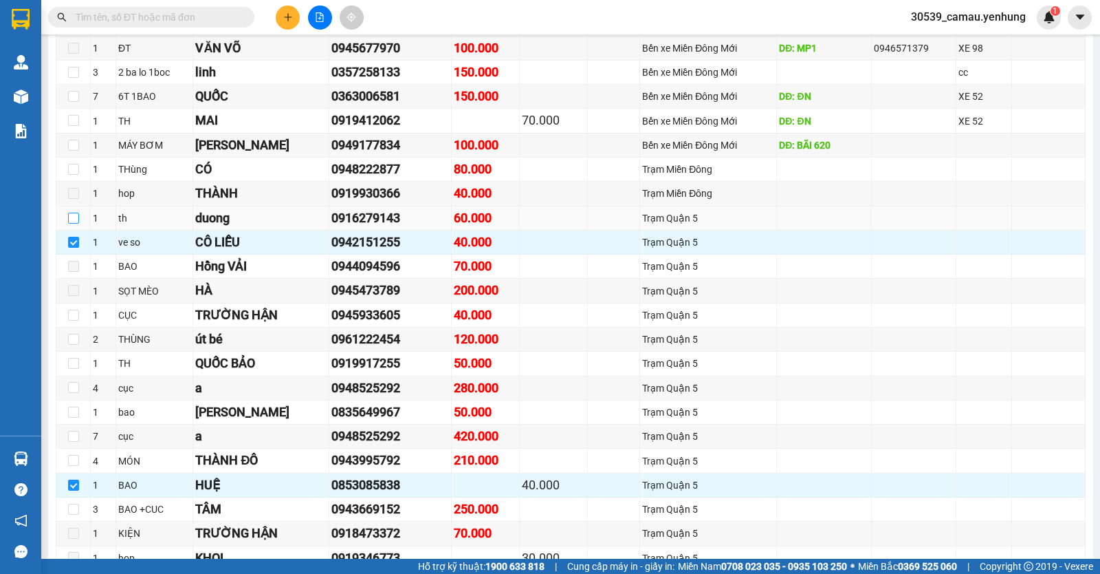
click at [72, 224] on input "checkbox" at bounding box center [73, 218] width 11 height 11
checkbox input "true"
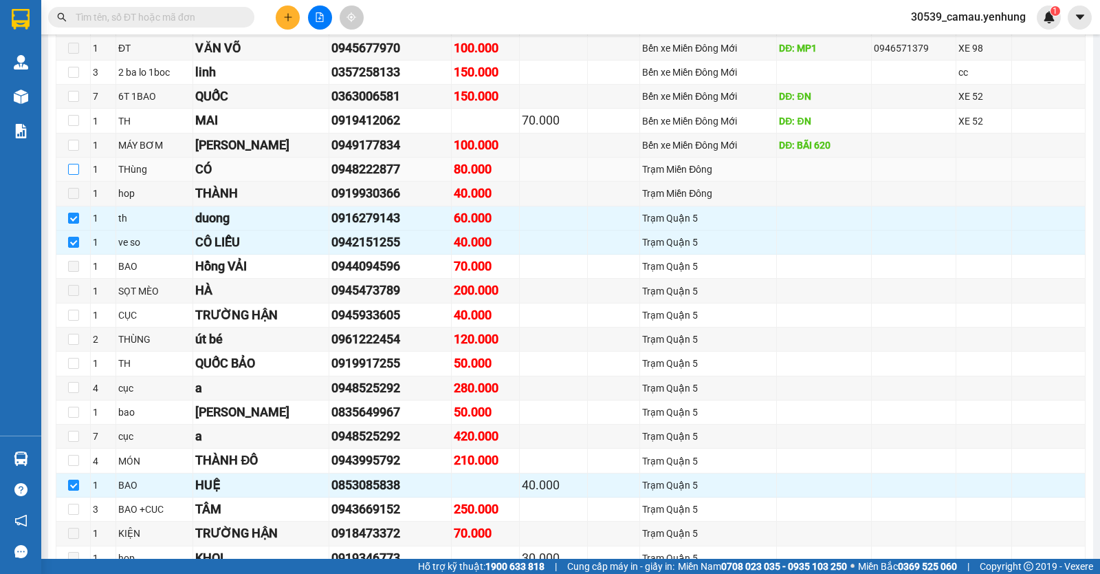
click at [72, 175] on input "checkbox" at bounding box center [73, 169] width 11 height 11
checkbox input "true"
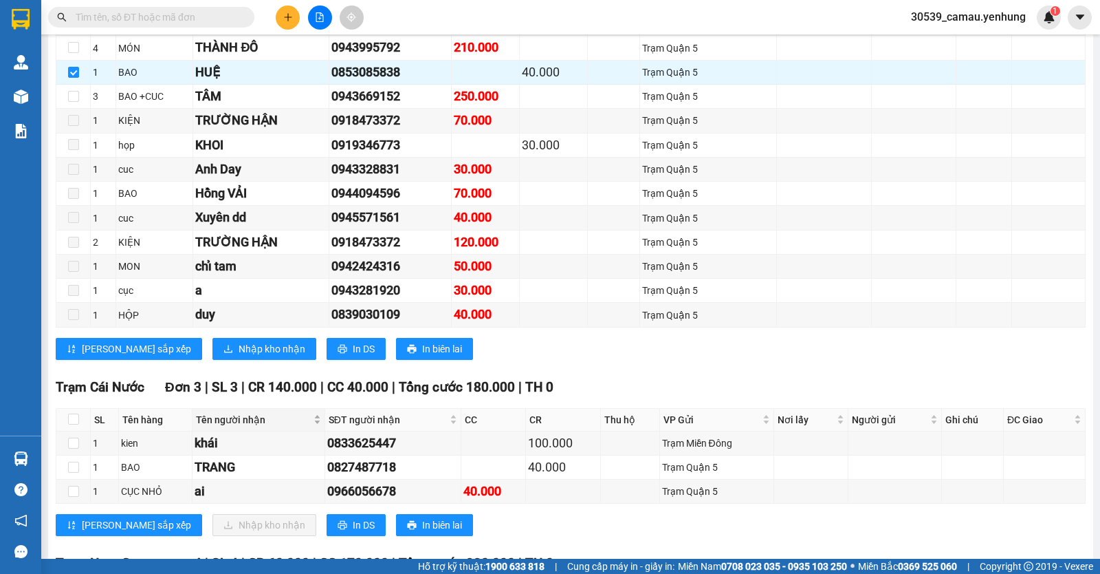
scroll to position [1238, 0]
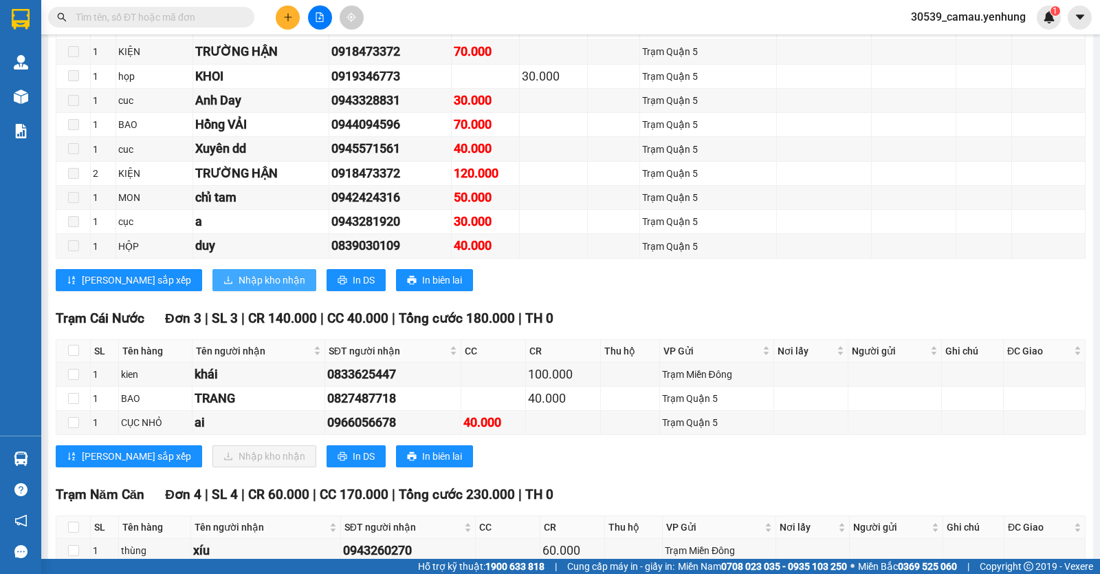
click at [239, 287] on span "Nhập kho nhận" at bounding box center [272, 279] width 67 height 15
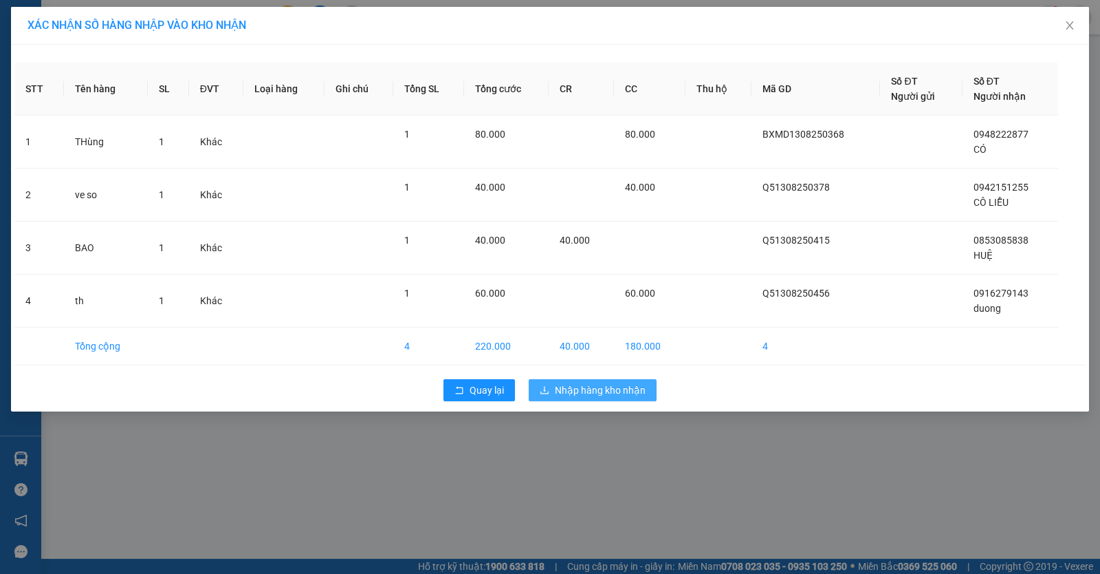
click at [588, 393] on span "Nhập hàng kho nhận" at bounding box center [600, 389] width 91 height 15
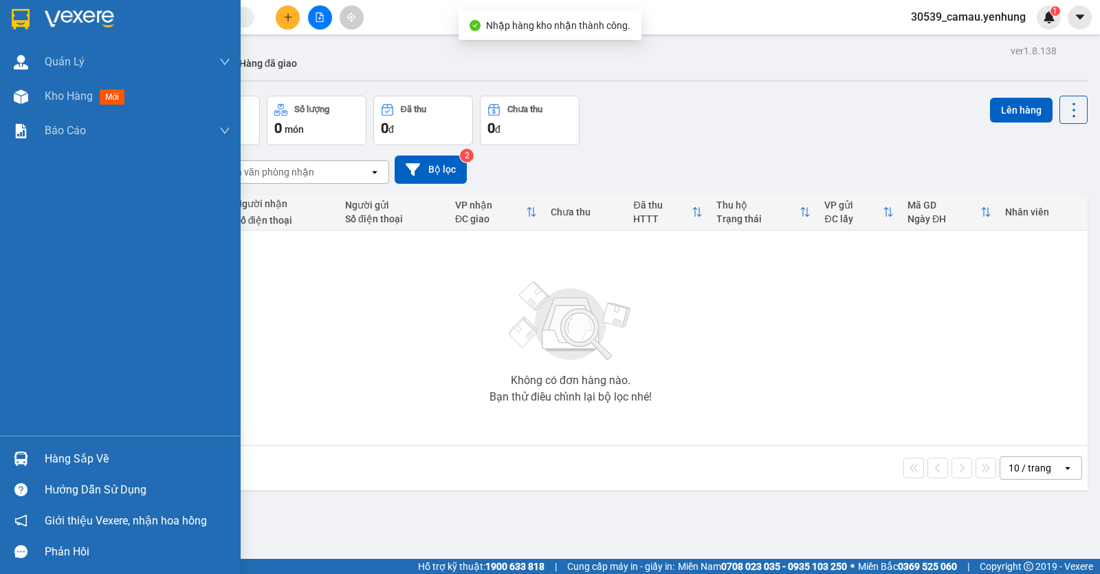
click at [52, 459] on div "Hàng sắp về" at bounding box center [138, 458] width 186 height 21
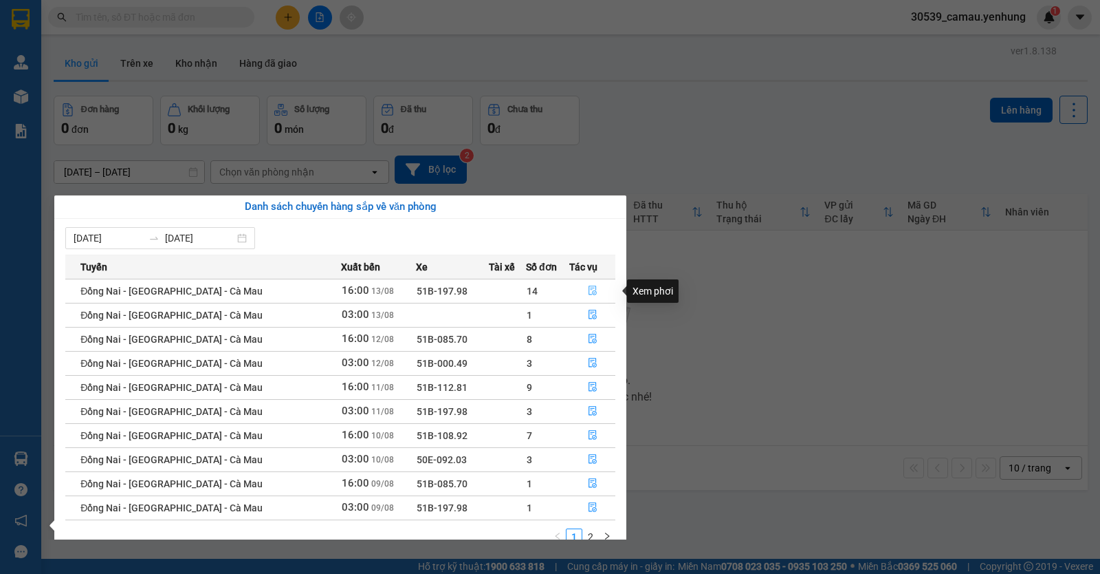
click at [588, 294] on icon "file-done" at bounding box center [593, 290] width 10 height 10
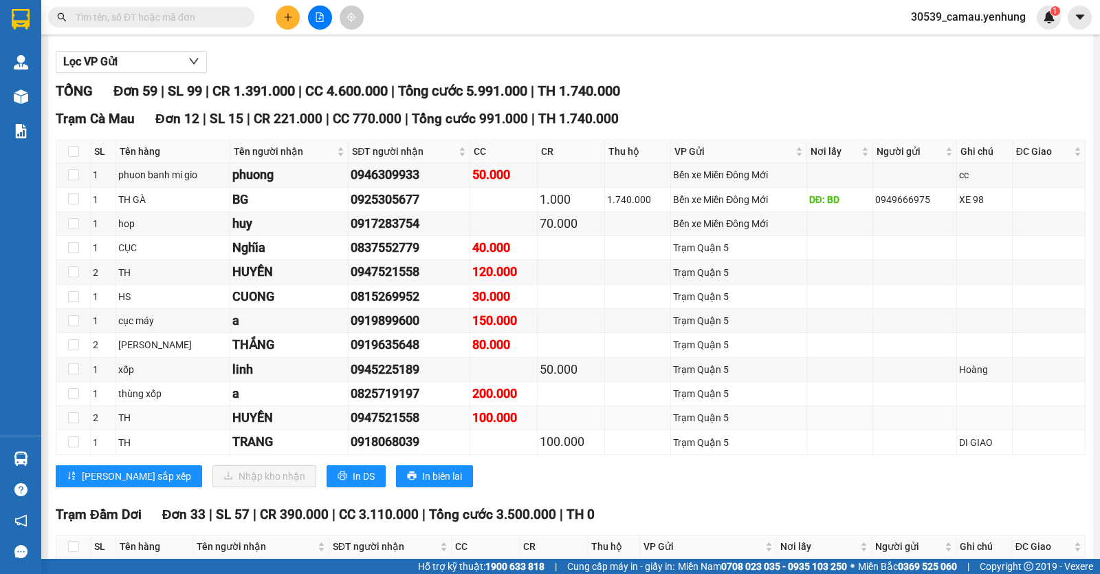
scroll to position [275, 0]
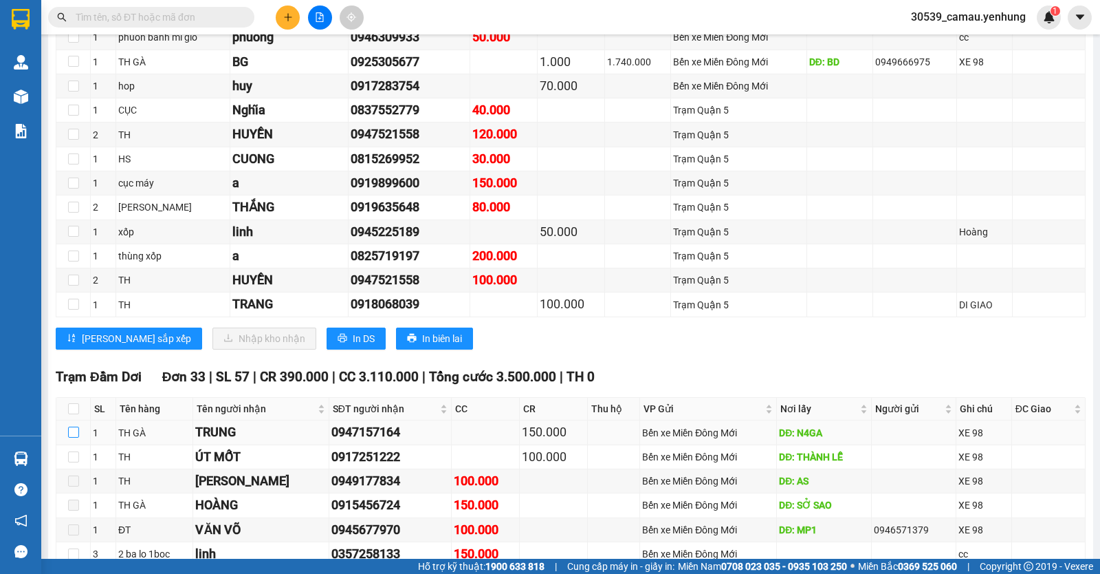
click at [72, 437] on input "checkbox" at bounding box center [73, 431] width 11 height 11
checkbox input "true"
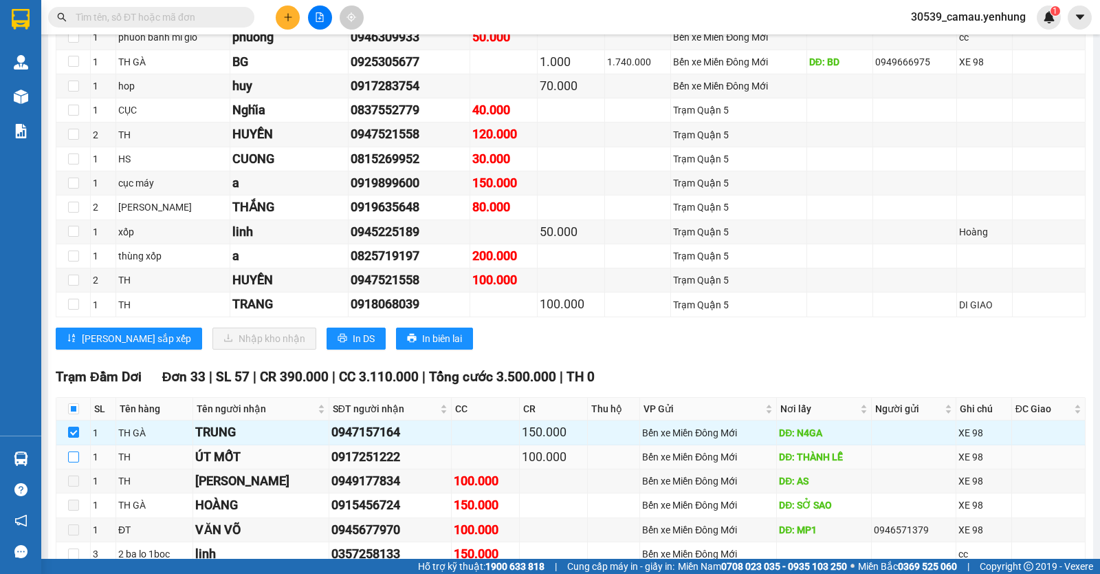
click at [72, 462] on input "checkbox" at bounding box center [73, 456] width 11 height 11
checkbox input "true"
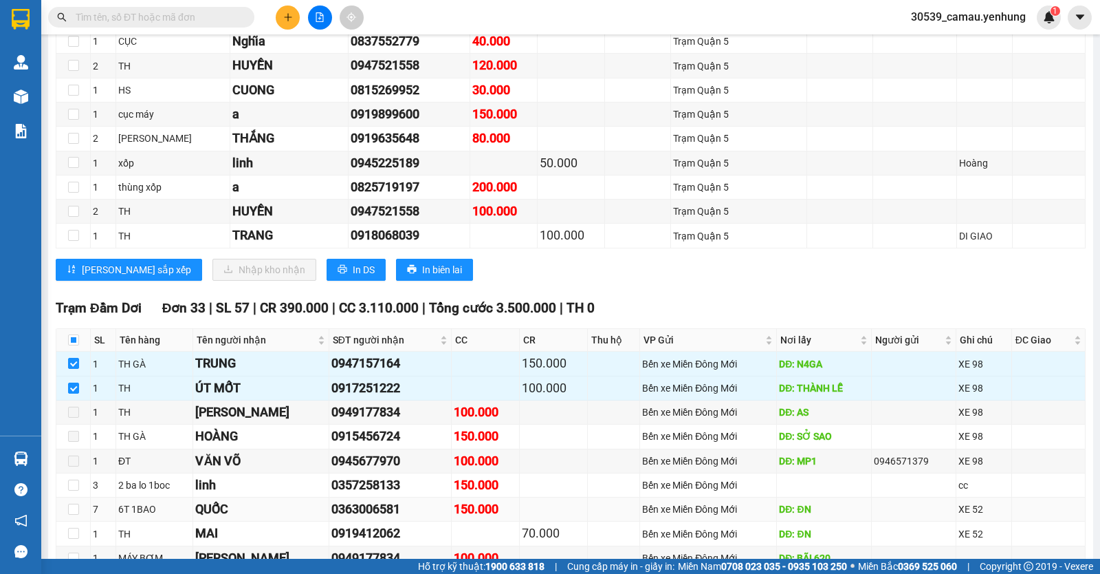
scroll to position [481, 0]
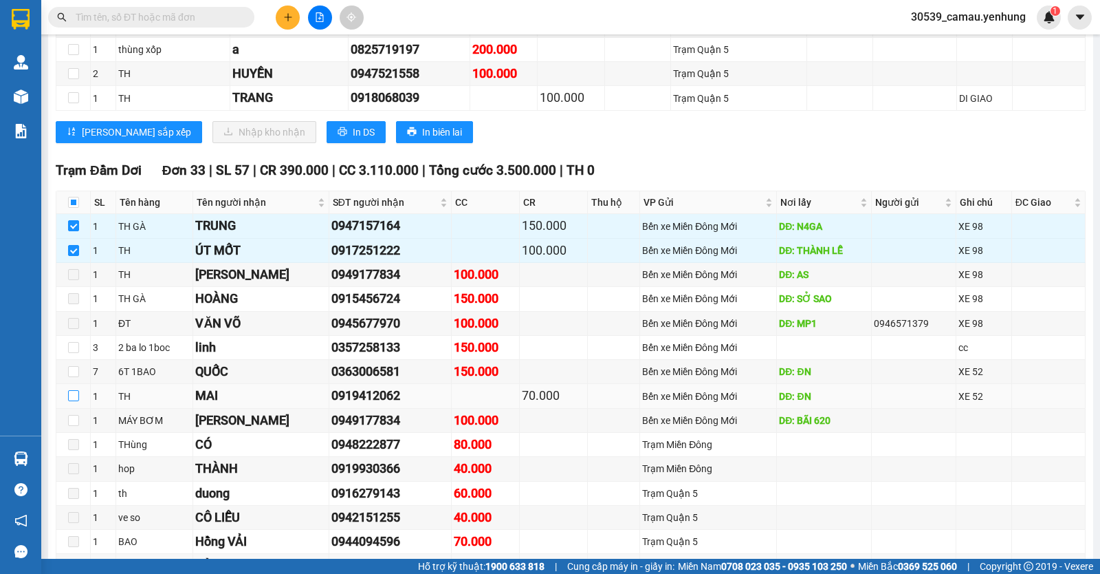
click at [72, 401] on input "checkbox" at bounding box center [73, 395] width 11 height 11
checkbox input "true"
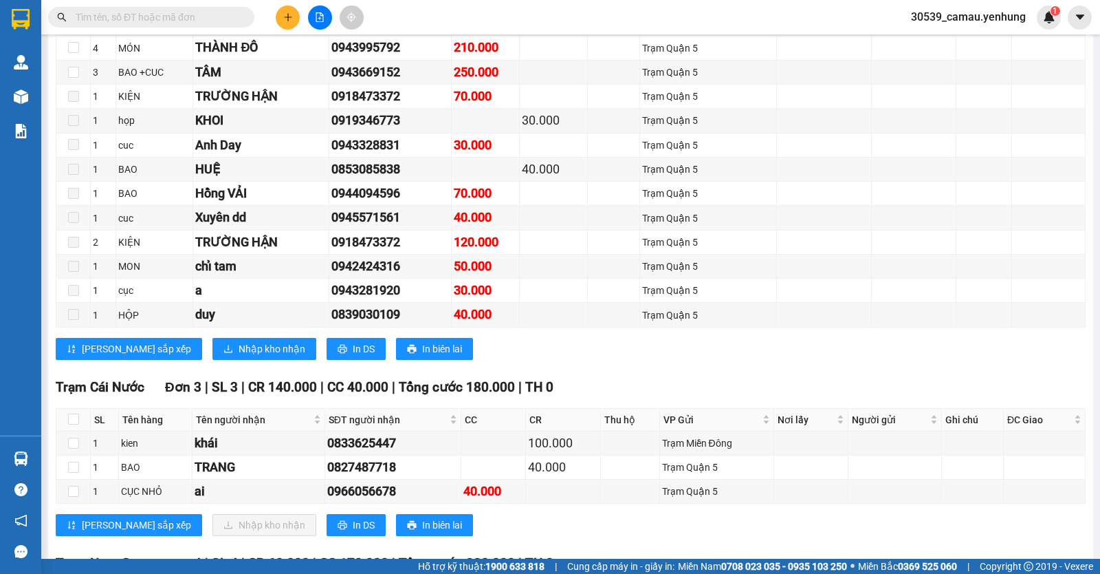
scroll to position [1238, 0]
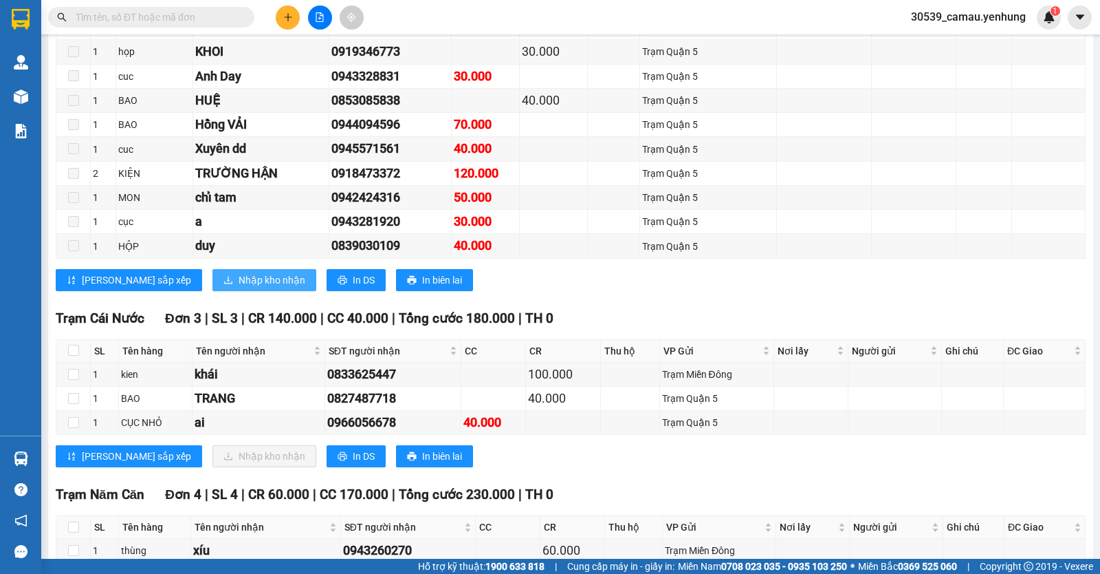
click at [239, 287] on span "Nhập kho nhận" at bounding box center [272, 279] width 67 height 15
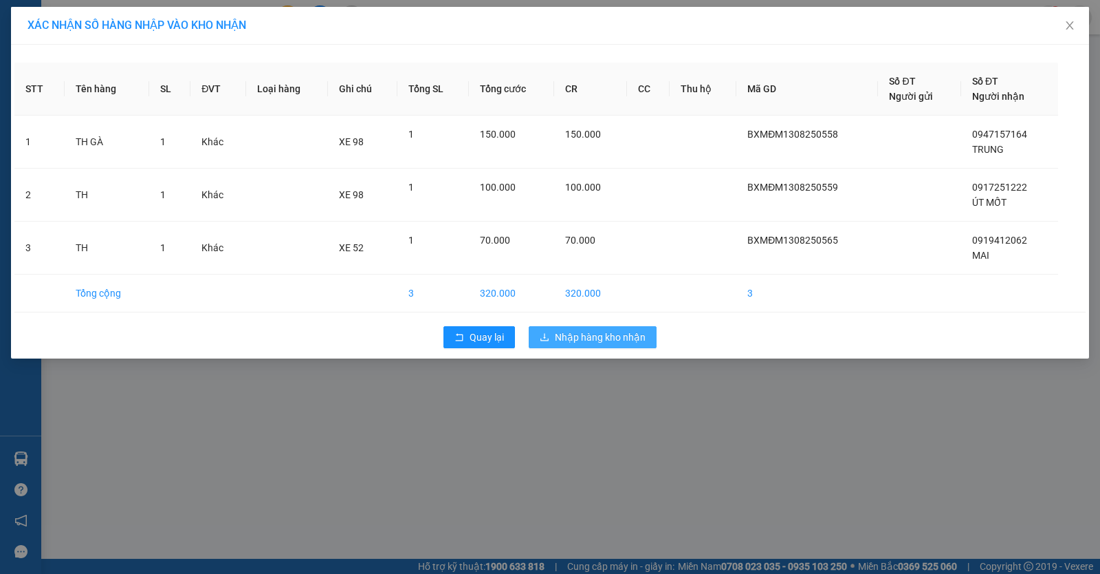
click at [565, 337] on span "Nhập hàng kho nhận" at bounding box center [600, 336] width 91 height 15
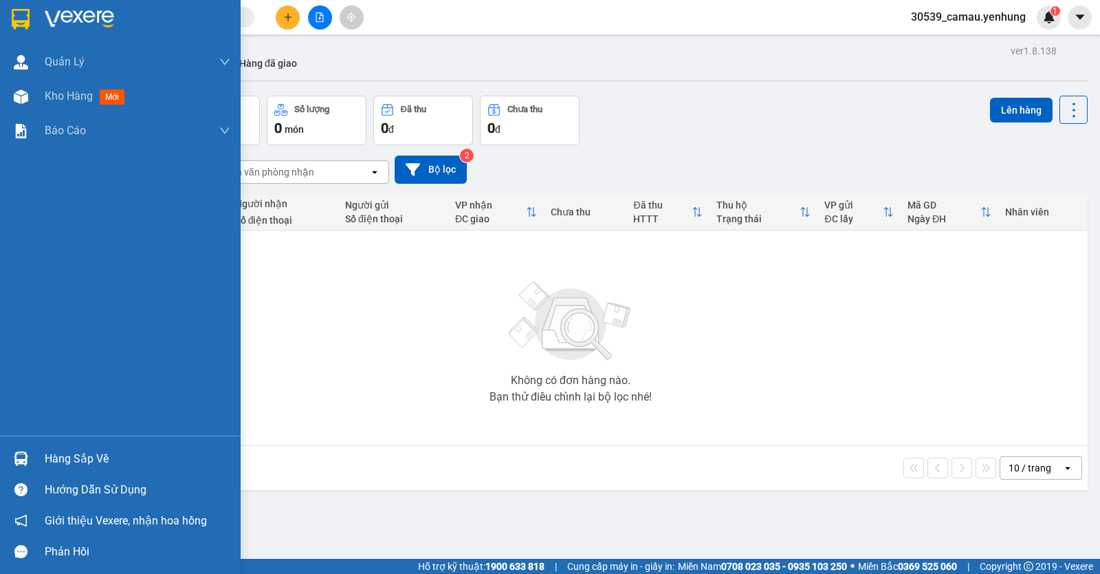
click at [60, 454] on div "Hàng sắp về" at bounding box center [138, 458] width 186 height 21
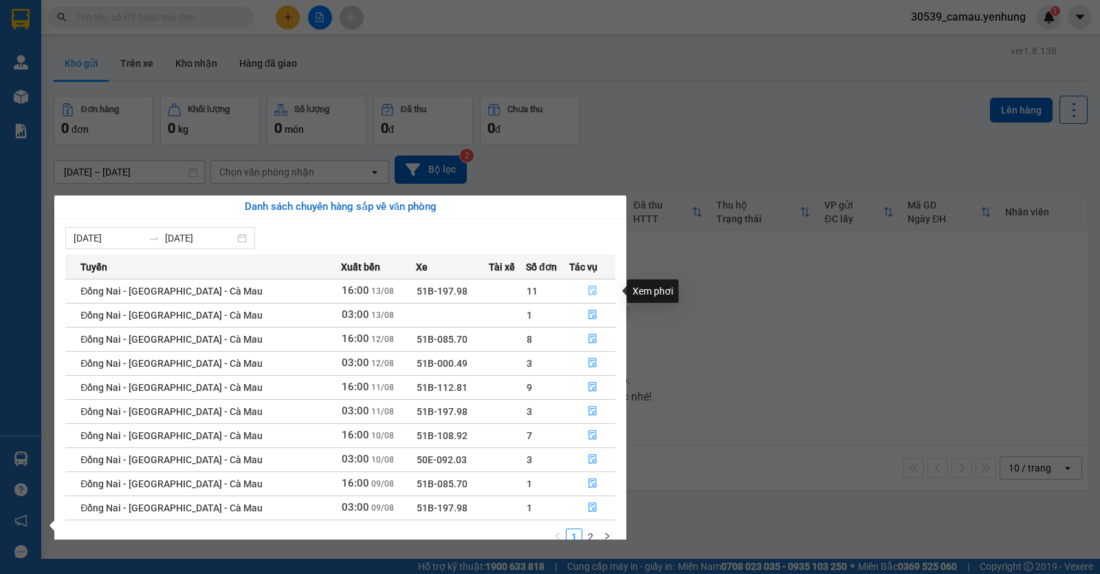
click at [580, 289] on button "button" at bounding box center [592, 291] width 45 height 22
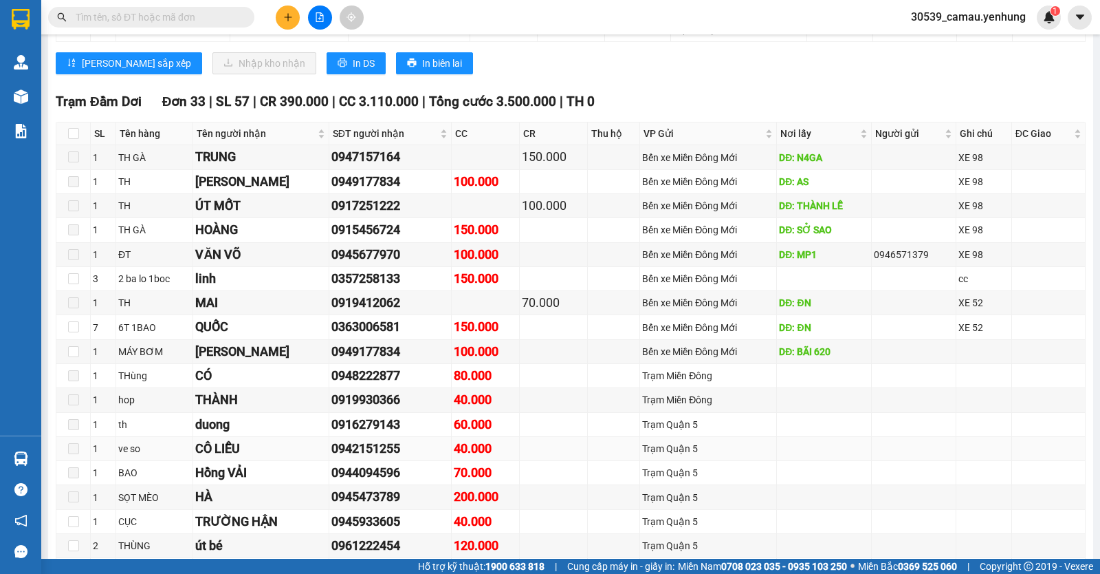
scroll to position [688, 0]
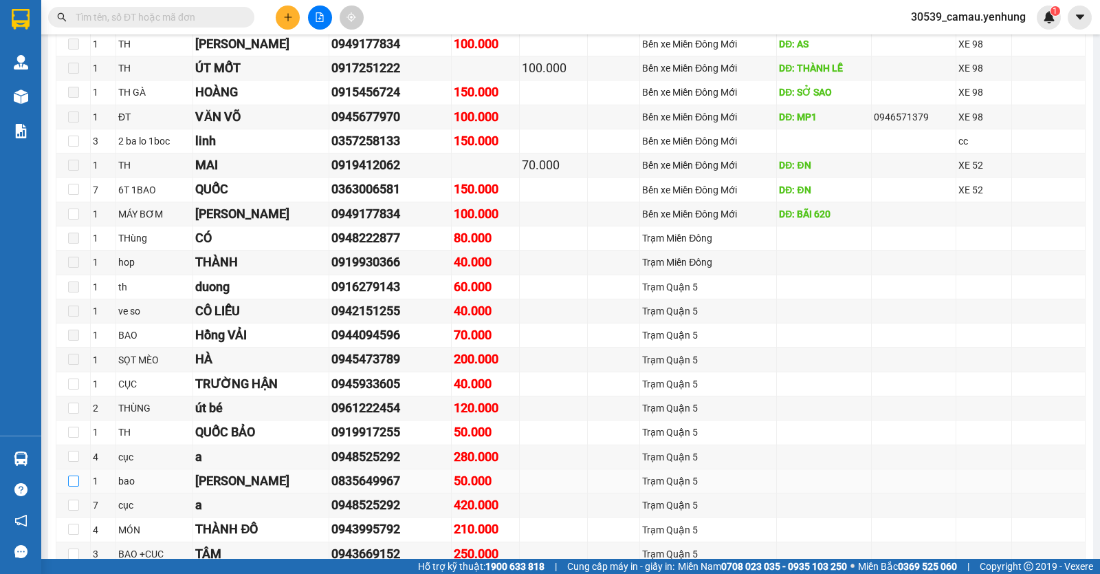
click at [71, 486] on input "checkbox" at bounding box center [73, 480] width 11 height 11
checkbox input "true"
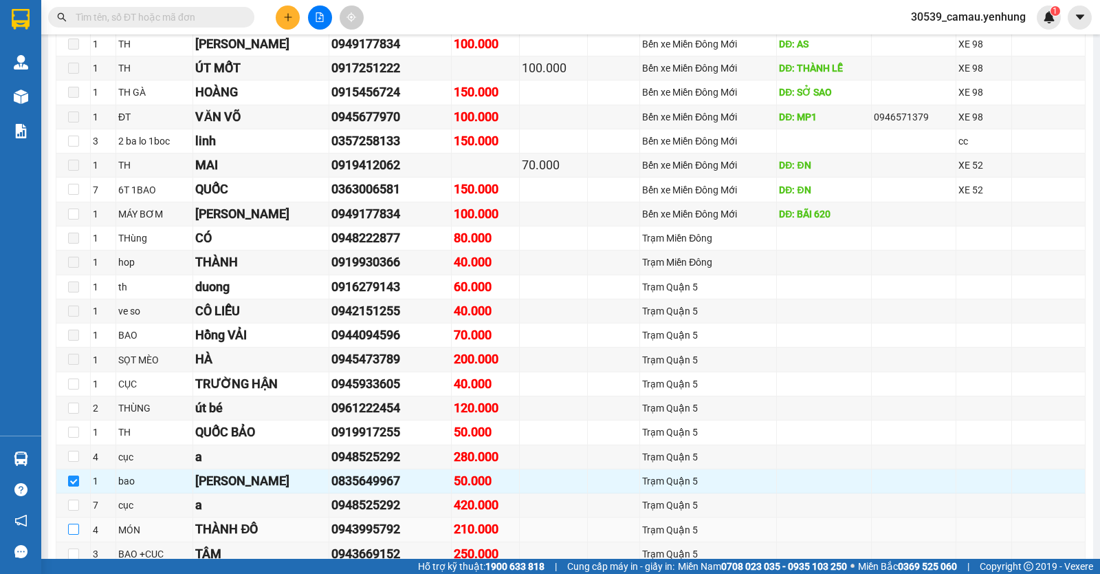
click at [71, 534] on input "checkbox" at bounding box center [73, 528] width 11 height 11
checkbox input "true"
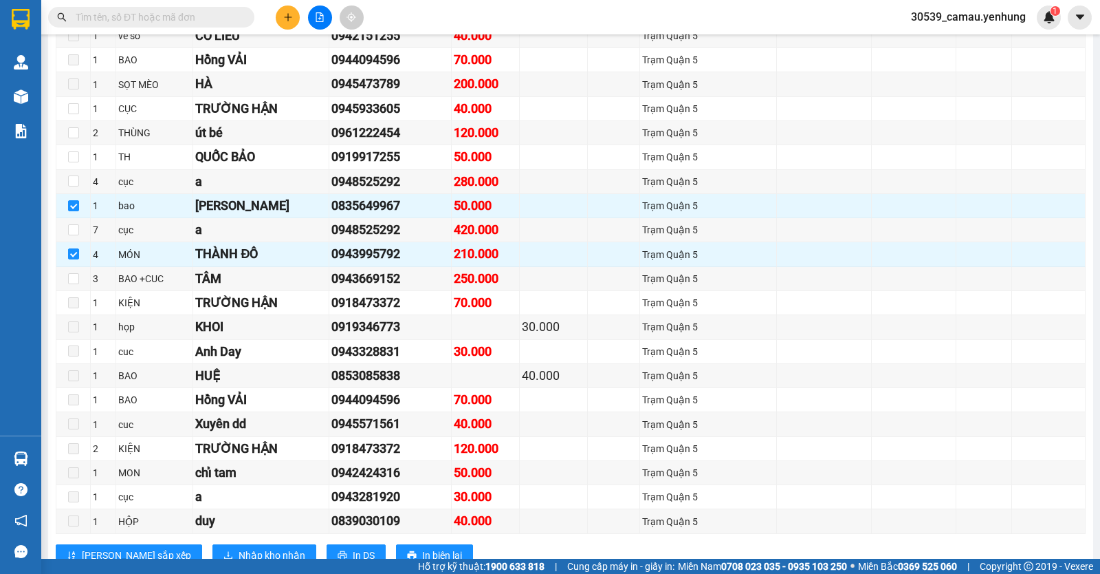
scroll to position [1100, 0]
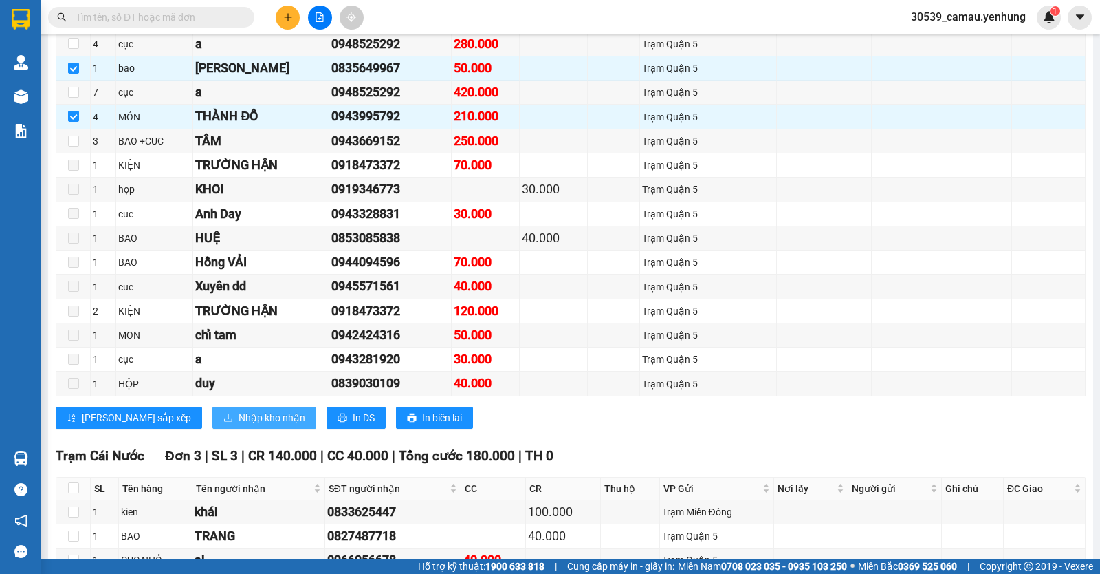
click at [239, 425] on span "Nhập kho nhận" at bounding box center [272, 417] width 67 height 15
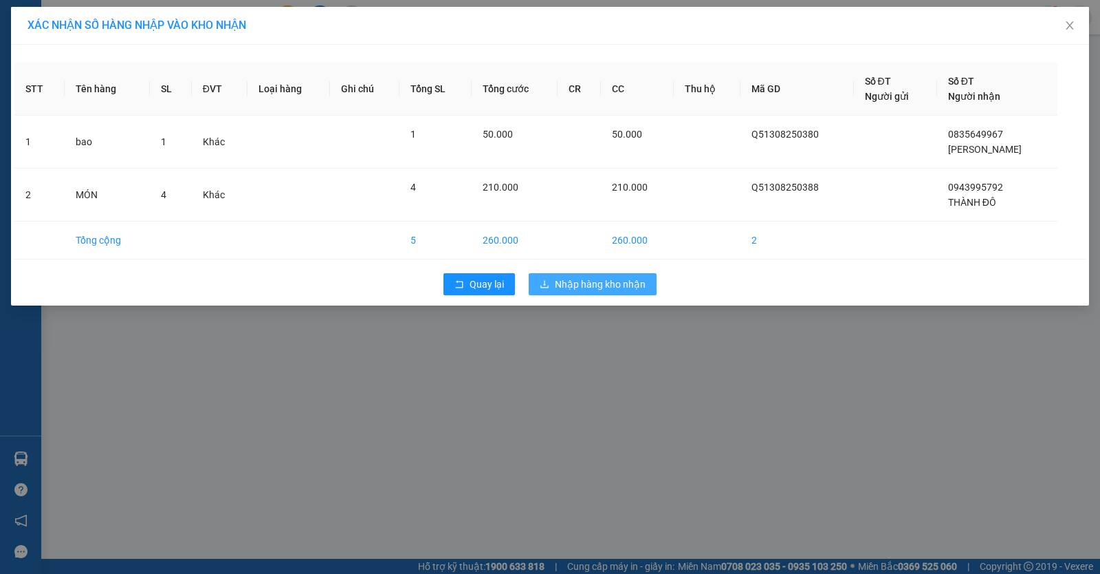
click at [575, 287] on span "Nhập hàng kho nhận" at bounding box center [600, 283] width 91 height 15
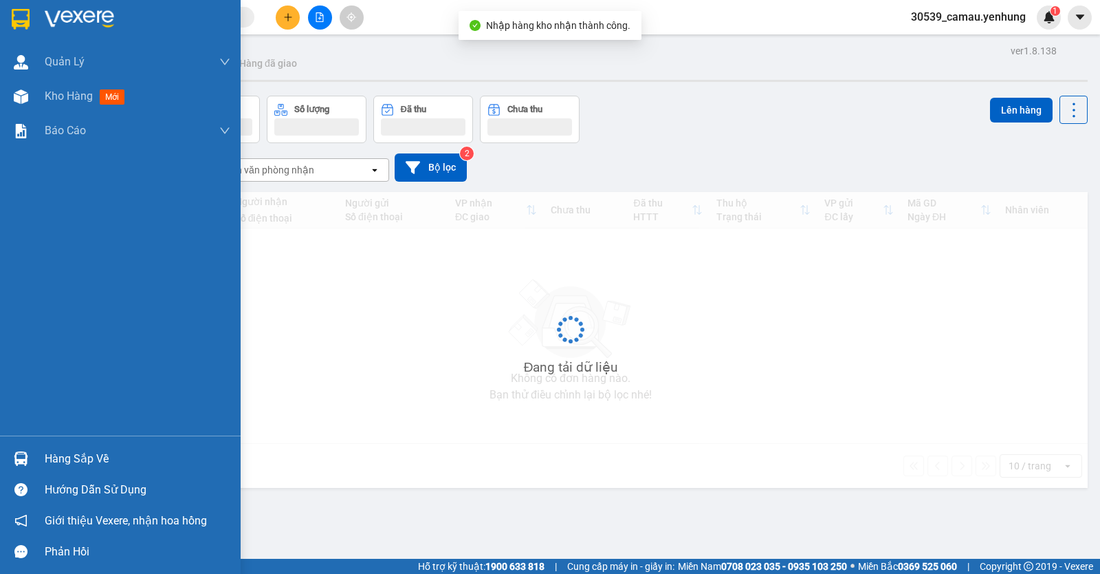
click at [19, 450] on div at bounding box center [21, 458] width 24 height 24
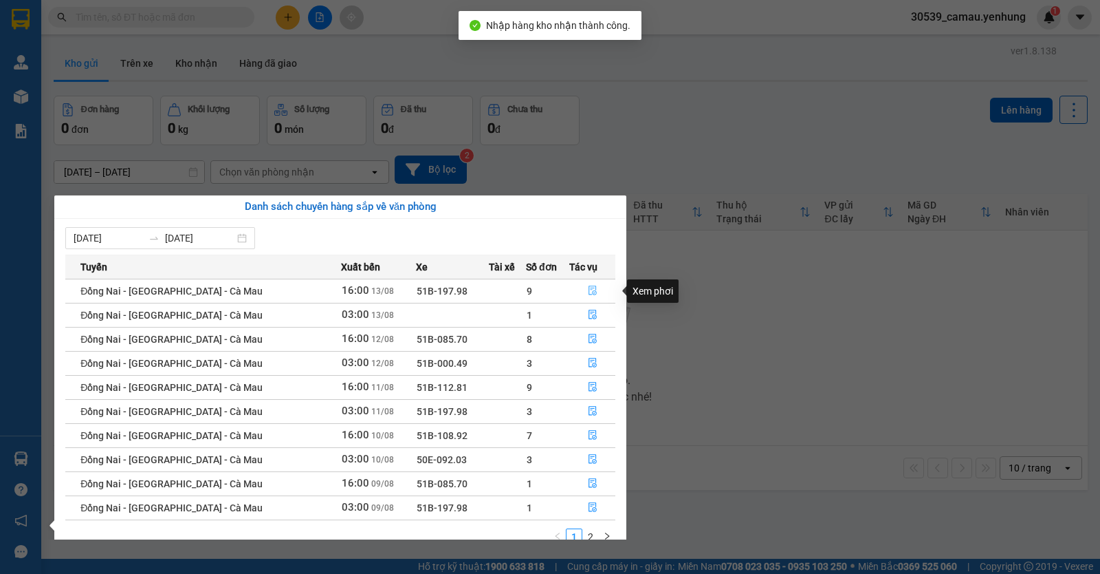
click at [590, 285] on button "button" at bounding box center [592, 291] width 45 height 22
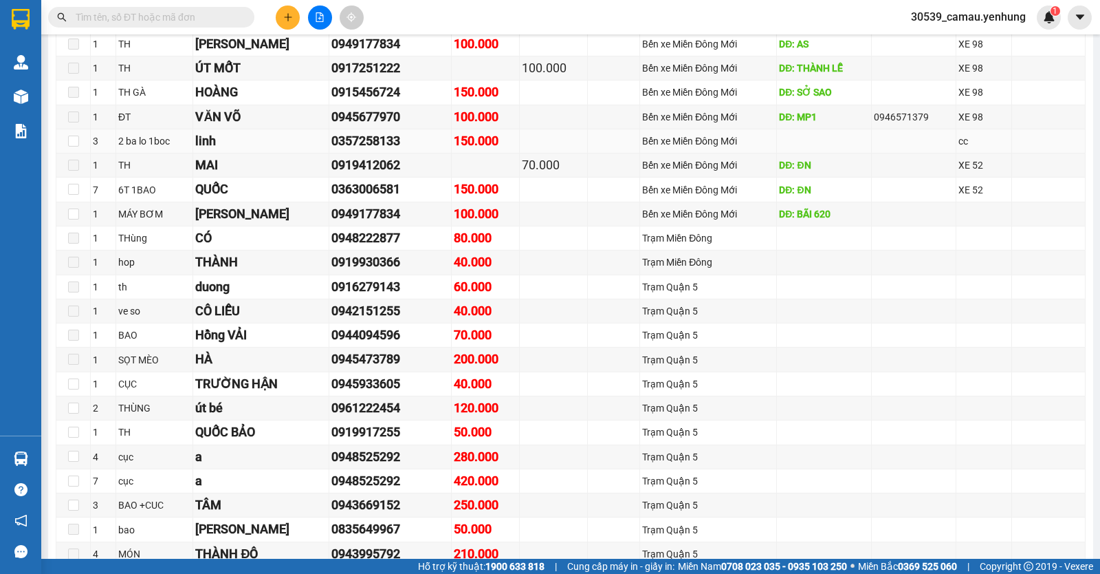
scroll to position [550, 0]
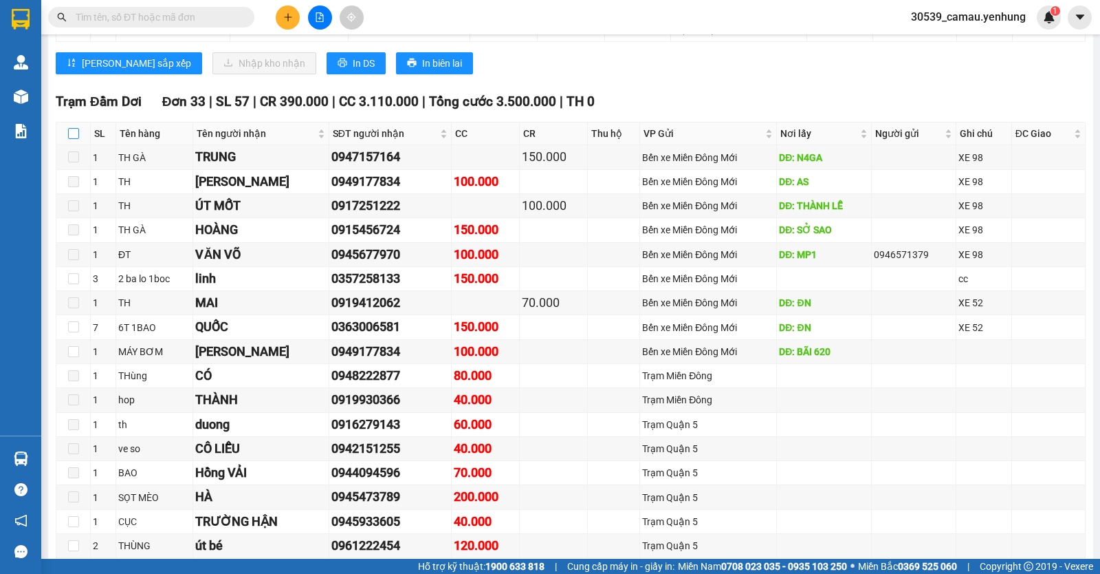
click at [73, 139] on input "checkbox" at bounding box center [73, 133] width 11 height 11
checkbox input "true"
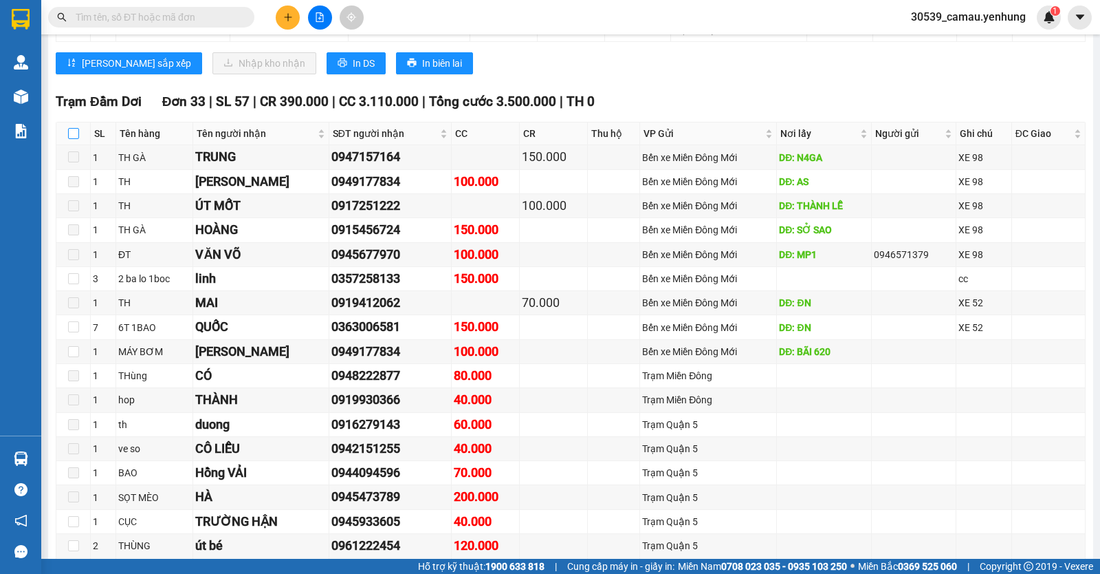
checkbox input "true"
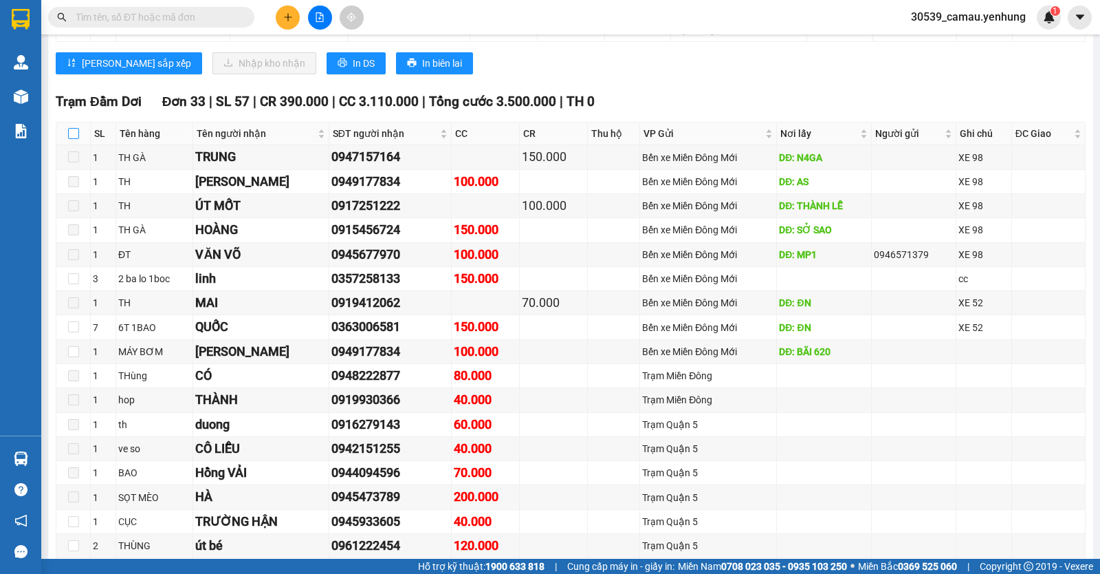
checkbox input "true"
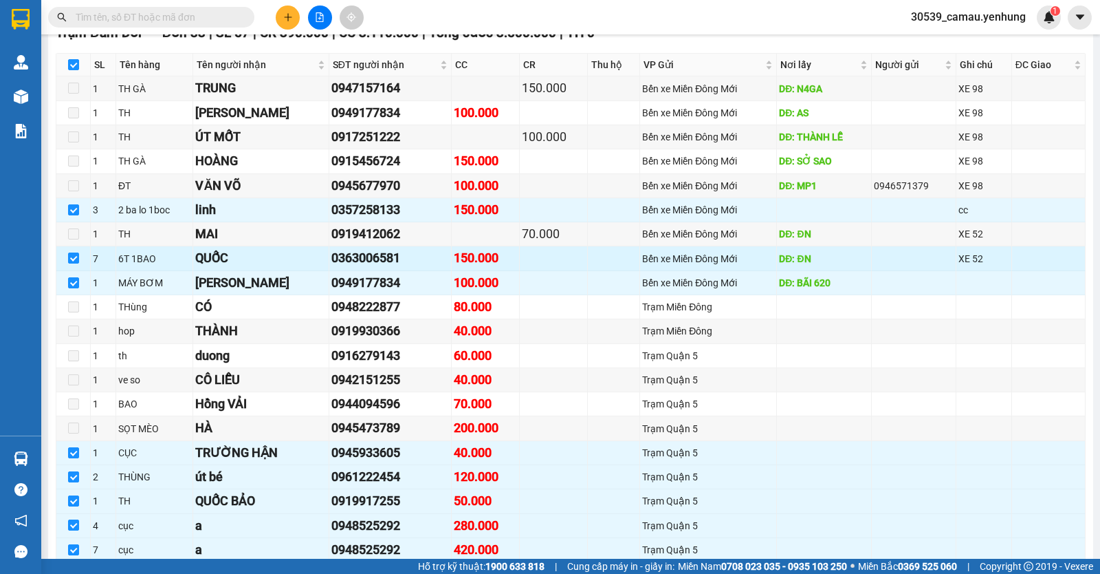
scroll to position [688, 0]
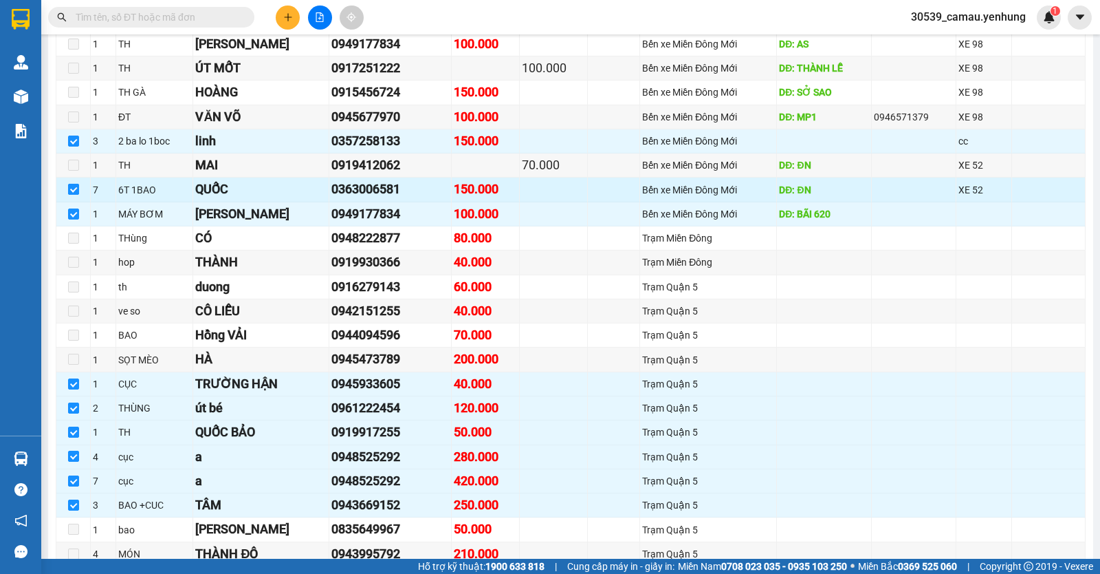
click at [72, 193] on label at bounding box center [73, 189] width 11 height 15
click at [72, 193] on input "checkbox" at bounding box center [73, 189] width 11 height 11
checkbox input "false"
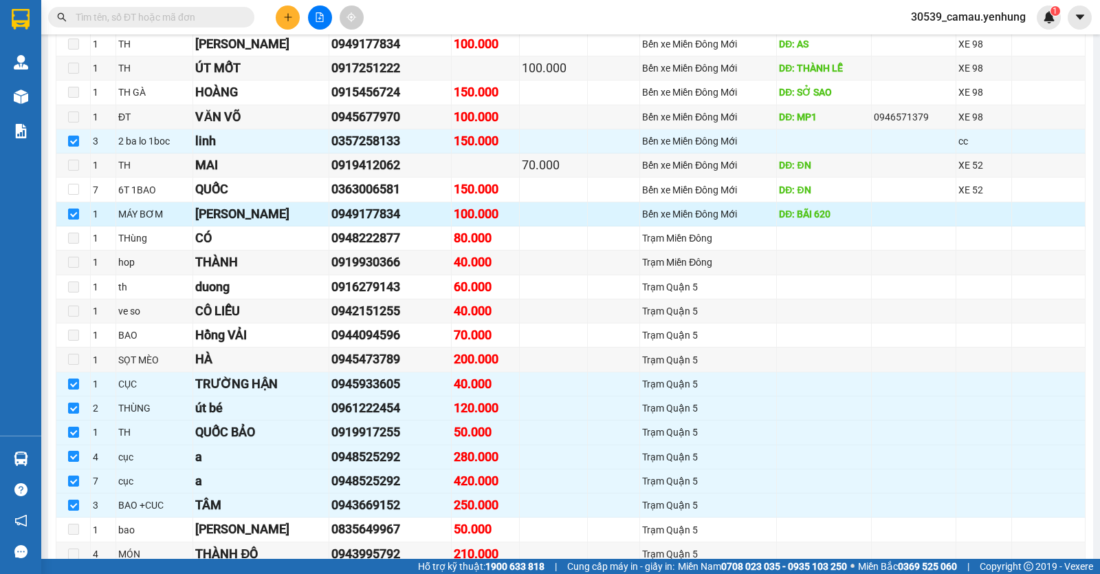
click at [71, 219] on input "checkbox" at bounding box center [73, 213] width 11 height 11
checkbox input "false"
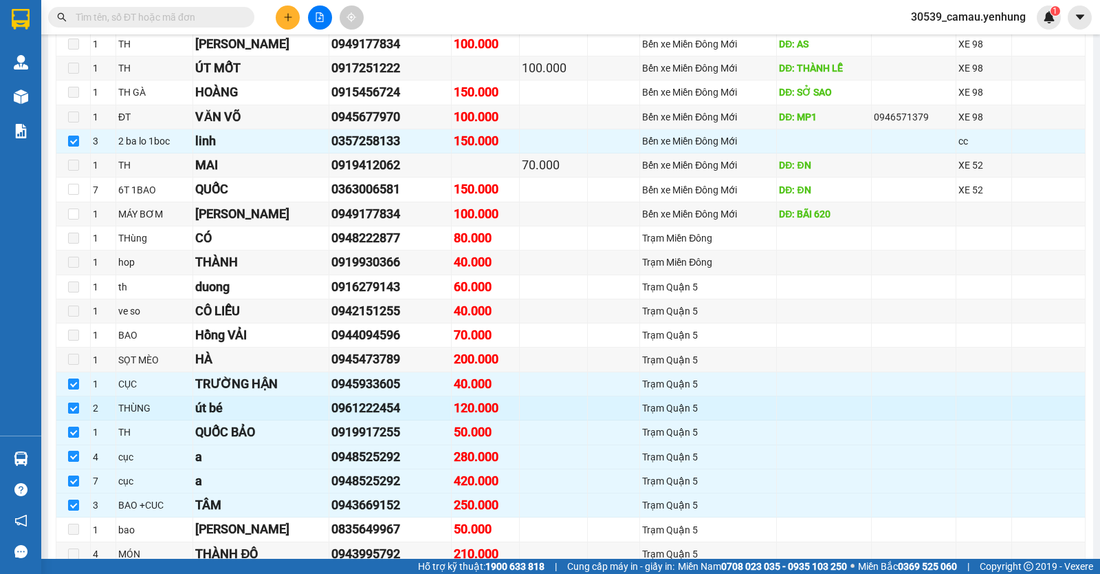
click at [72, 413] on input "checkbox" at bounding box center [73, 407] width 11 height 11
checkbox input "false"
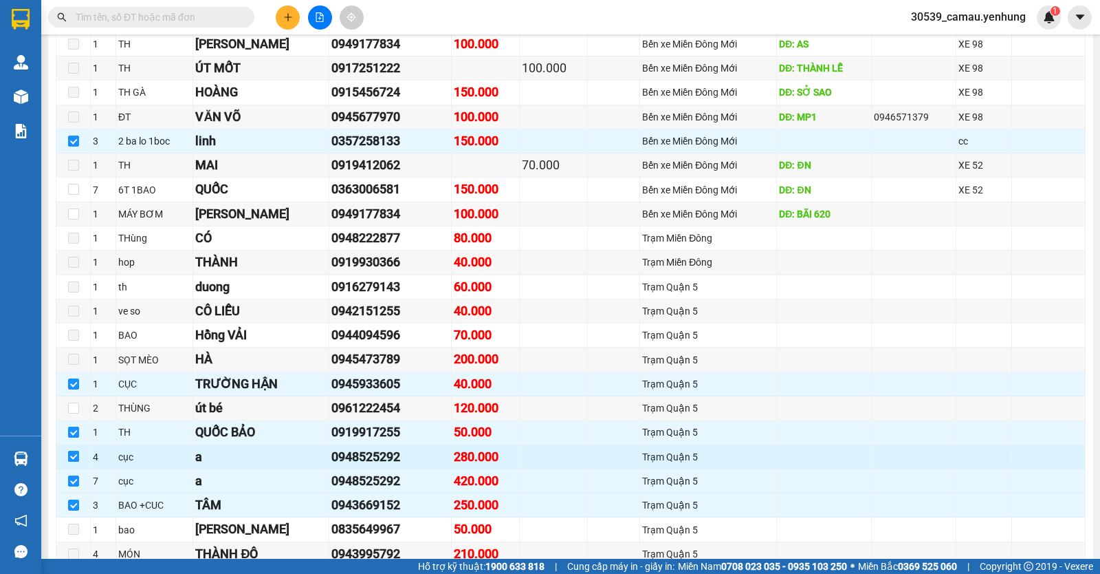
click at [72, 460] on label at bounding box center [73, 456] width 11 height 15
click at [72, 460] on input "checkbox" at bounding box center [73, 455] width 11 height 11
checkbox input "false"
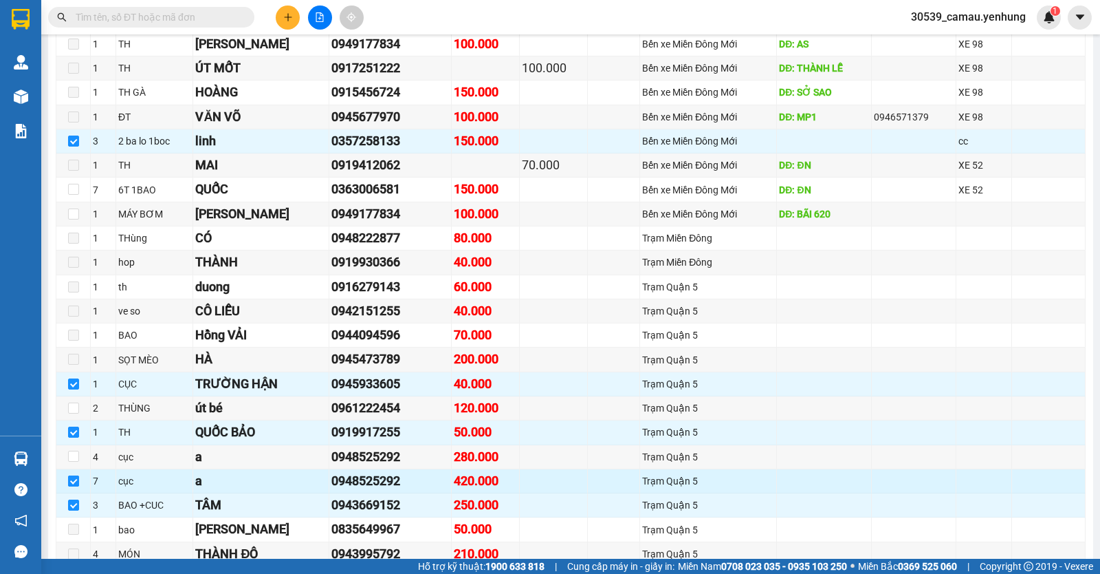
click at [76, 486] on input "checkbox" at bounding box center [73, 480] width 11 height 11
checkbox input "false"
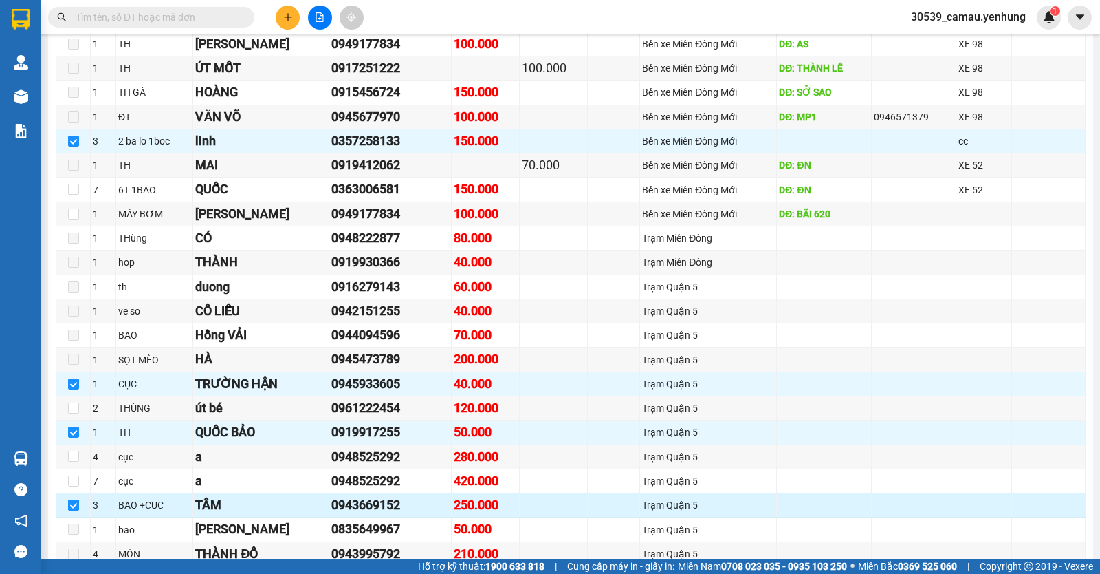
click at [76, 510] on input "checkbox" at bounding box center [73, 504] width 11 height 11
checkbox input "false"
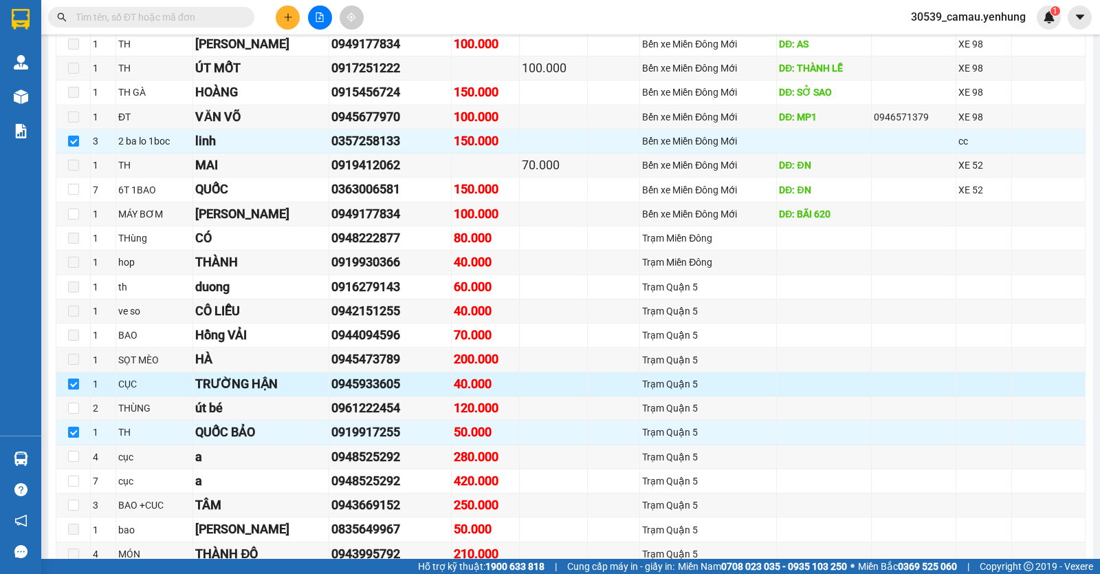
click at [76, 389] on input "checkbox" at bounding box center [73, 383] width 11 height 11
checkbox input "false"
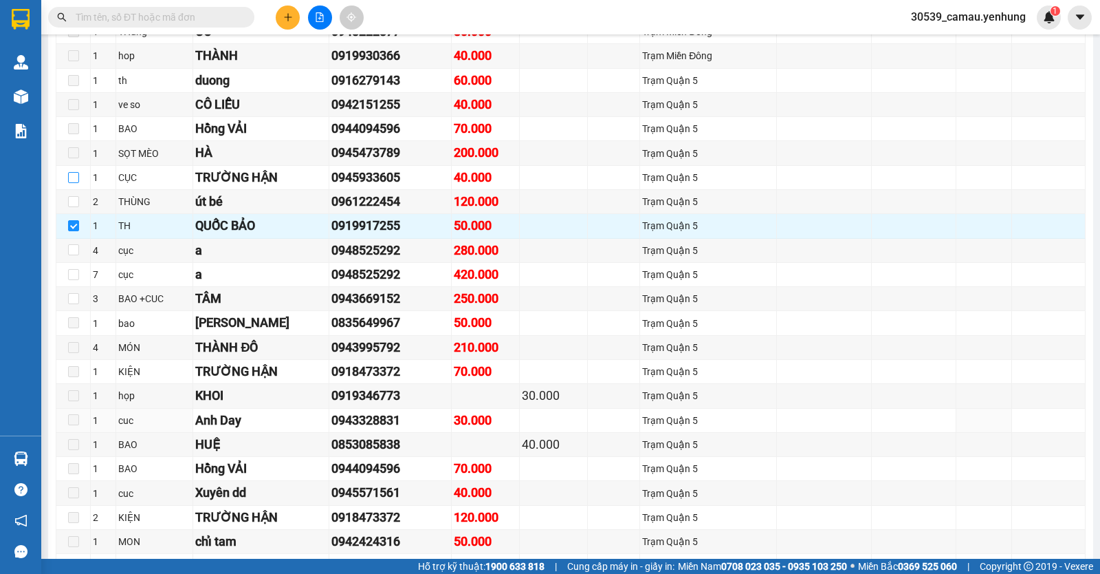
scroll to position [1100, 0]
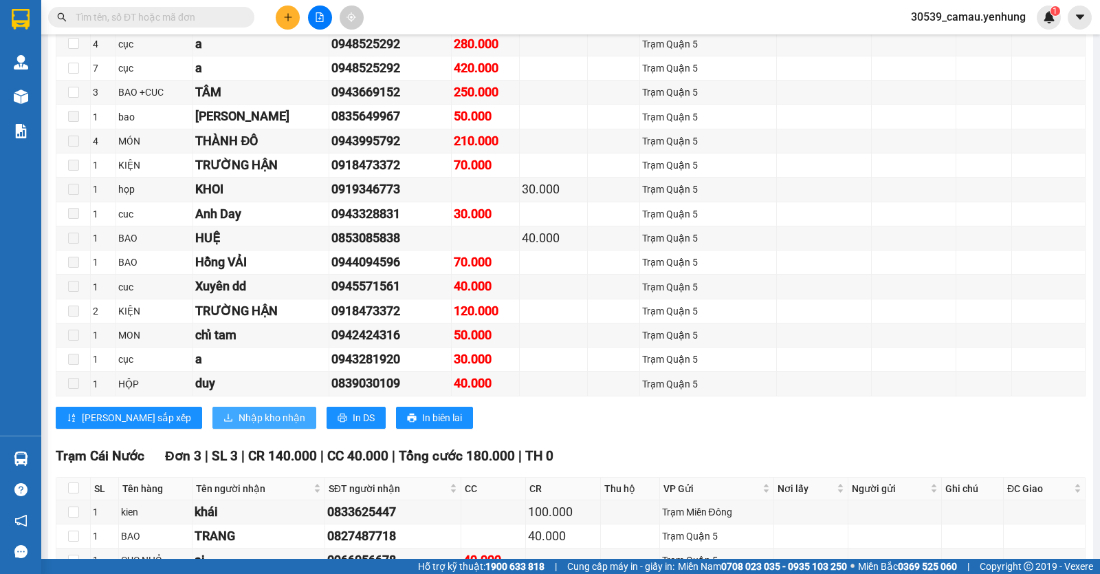
click at [239, 425] on span "Nhập kho nhận" at bounding box center [272, 417] width 67 height 15
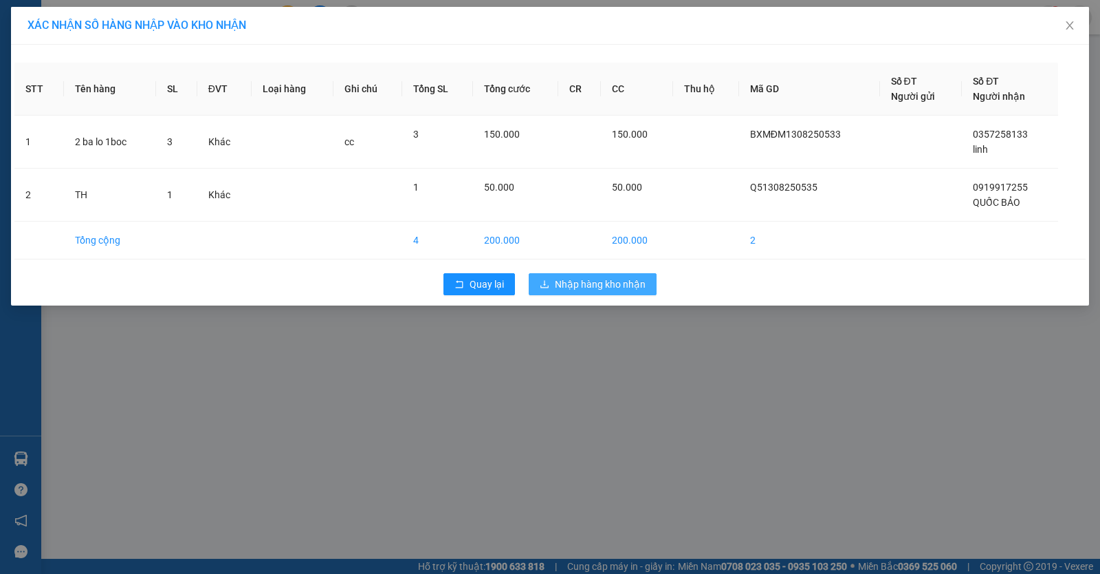
click at [547, 281] on icon "download" at bounding box center [545, 284] width 10 height 10
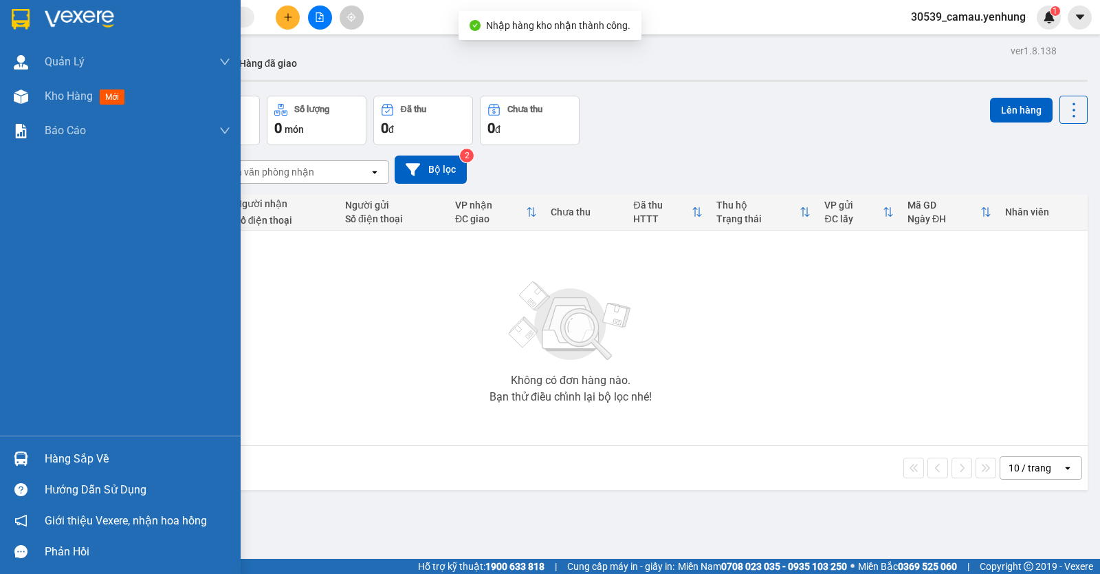
click at [33, 464] on div "Hàng sắp về" at bounding box center [120, 458] width 241 height 31
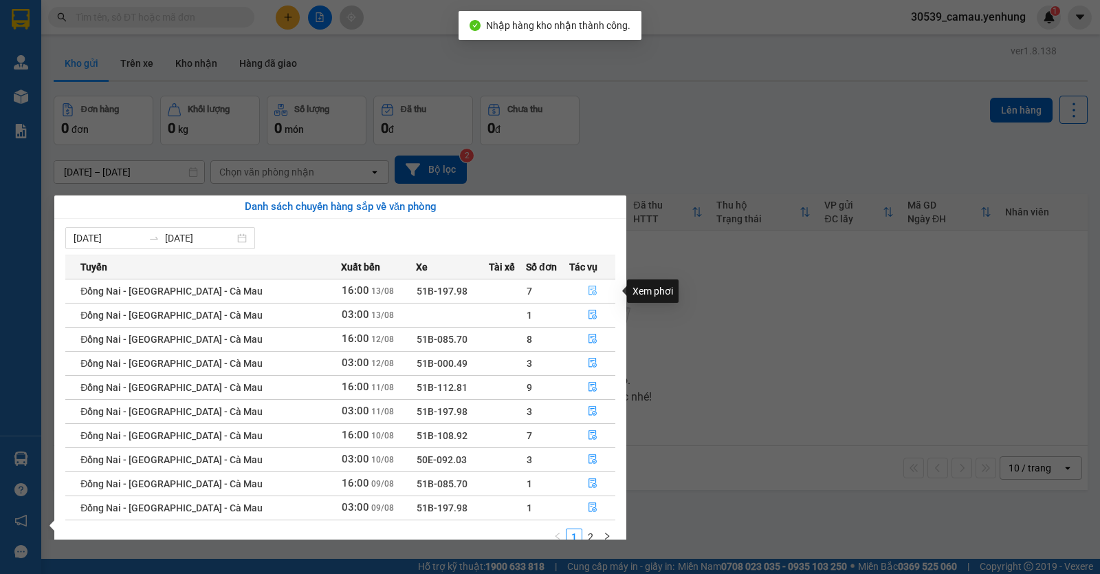
click at [570, 288] on button "button" at bounding box center [592, 291] width 45 height 22
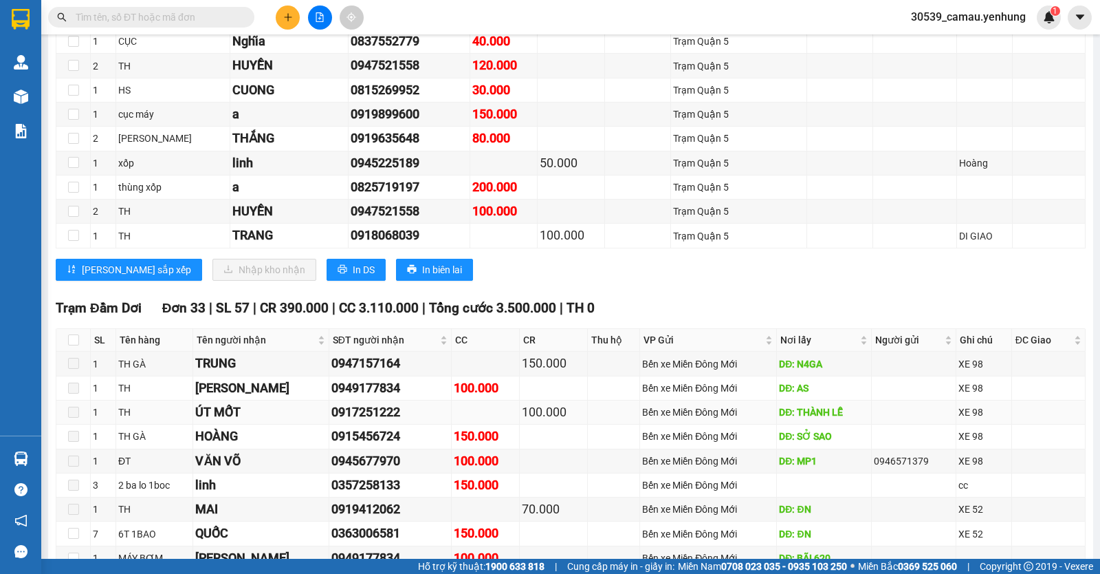
scroll to position [413, 0]
